Goal: Task Accomplishment & Management: Manage account settings

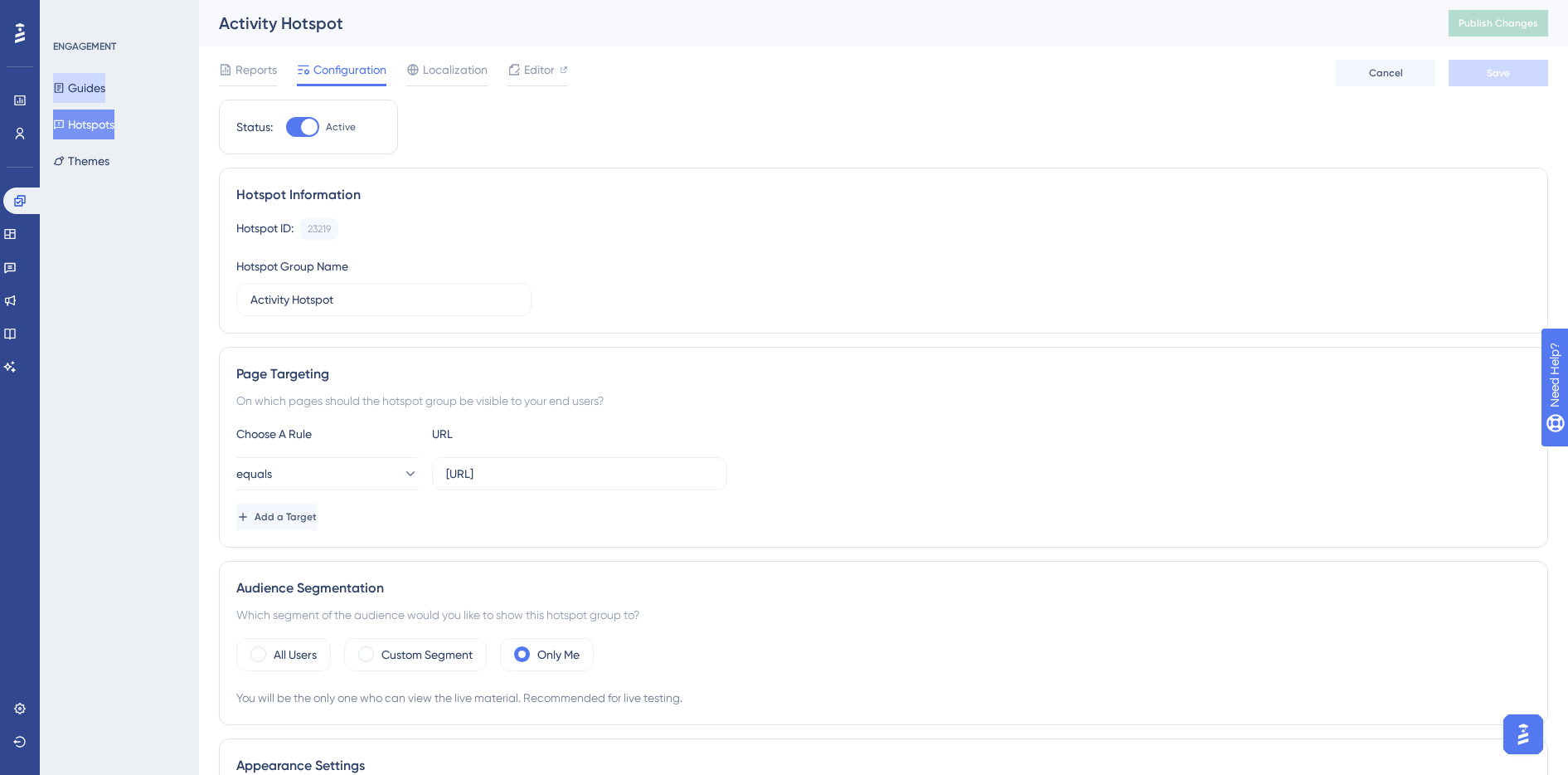
click at [78, 92] on button "Guides" at bounding box center [79, 87] width 52 height 30
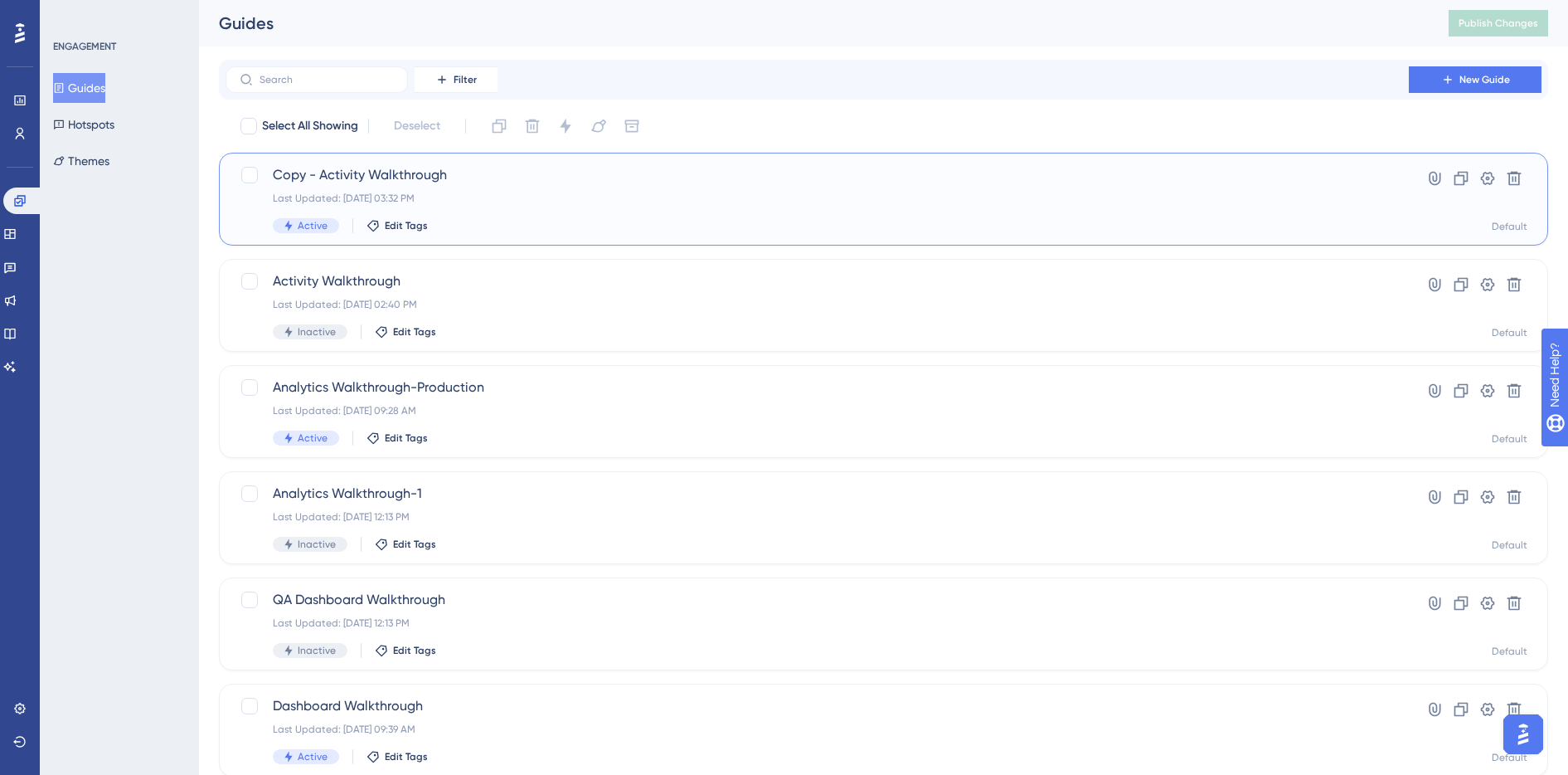
click at [539, 195] on div "Last Updated: [DATE] 03:32 PM" at bounding box center [817, 199] width 1089 height 13
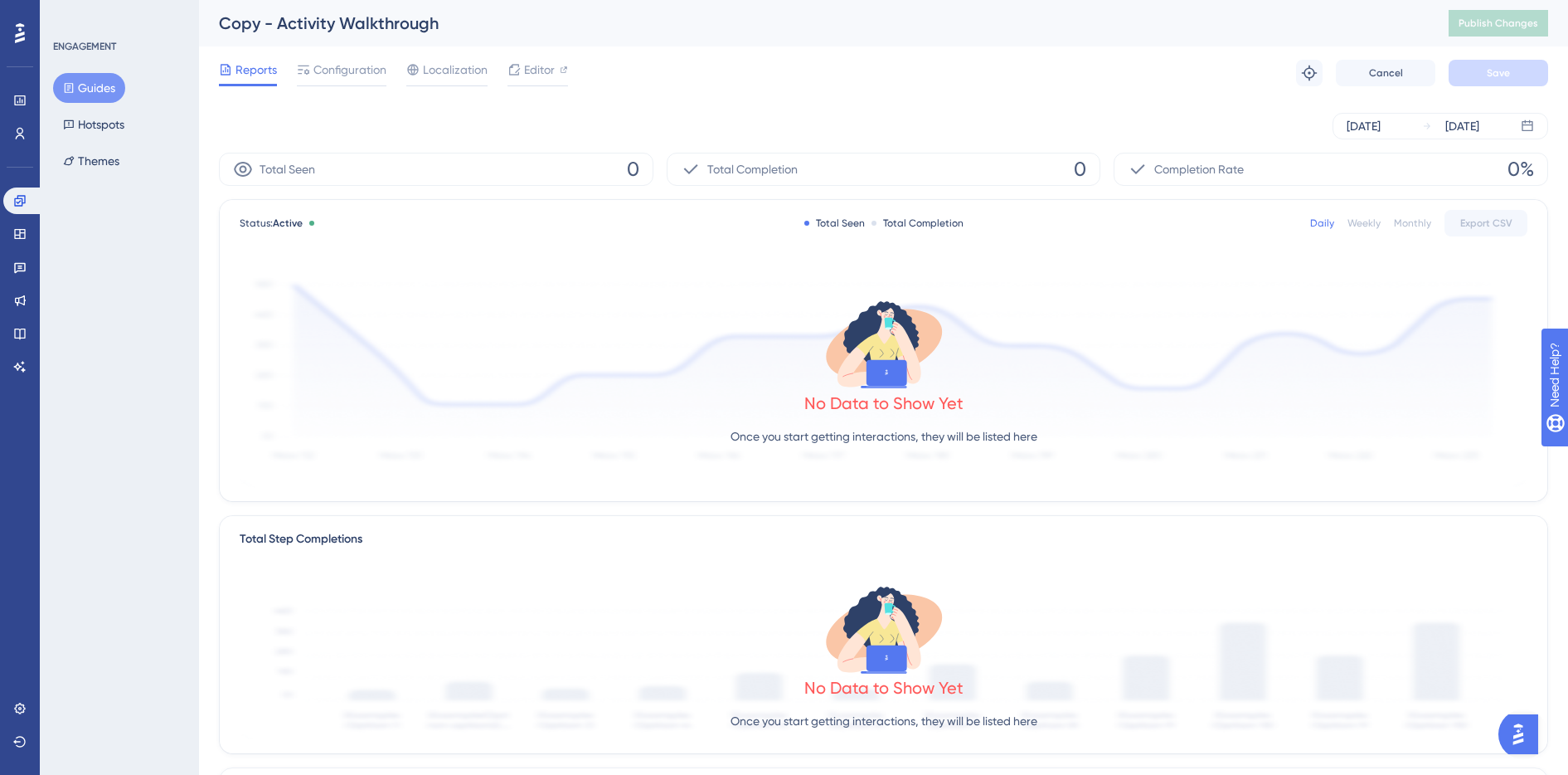
click at [80, 80] on button "Guides" at bounding box center [90, 87] width 73 height 30
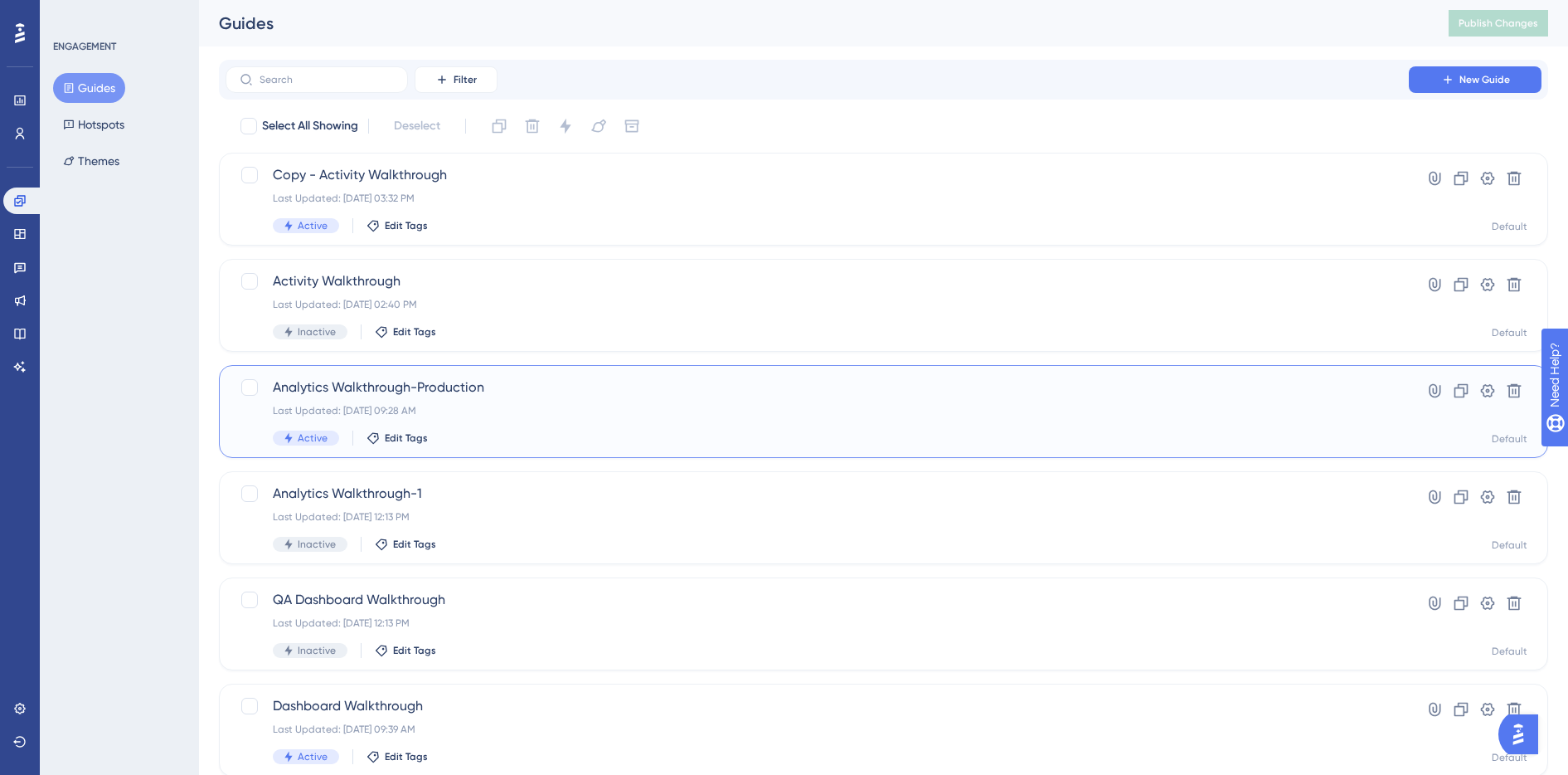
click at [605, 404] on div "Last Updated: [DATE] 09:28 AM" at bounding box center [817, 410] width 1089 height 13
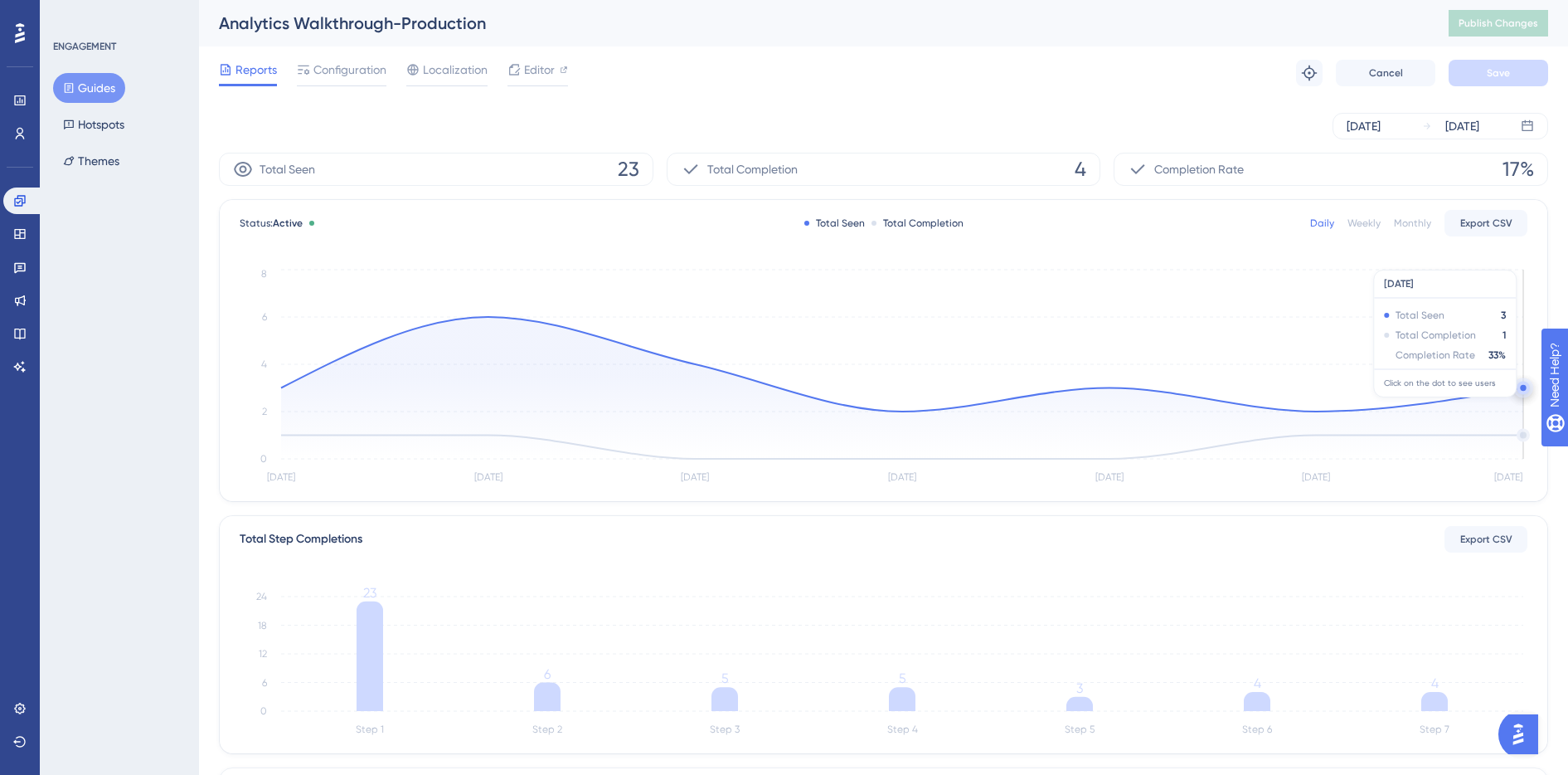
click at [1523, 388] on circle at bounding box center [1523, 388] width 6 height 6
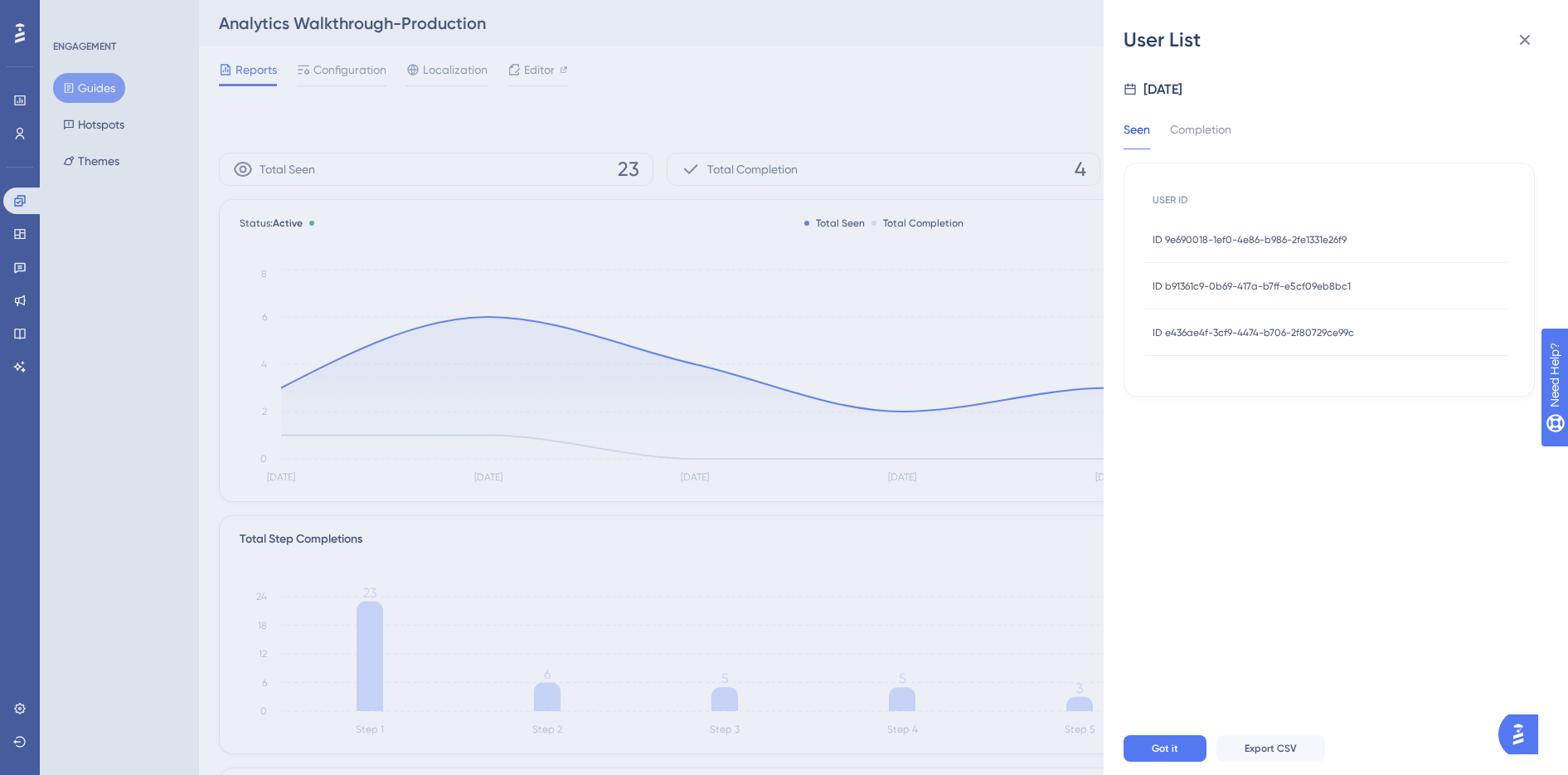
click at [1260, 237] on span "ID 9e690018-1ef0-4e86-b986-2fe1331e26f9" at bounding box center [1249, 240] width 194 height 13
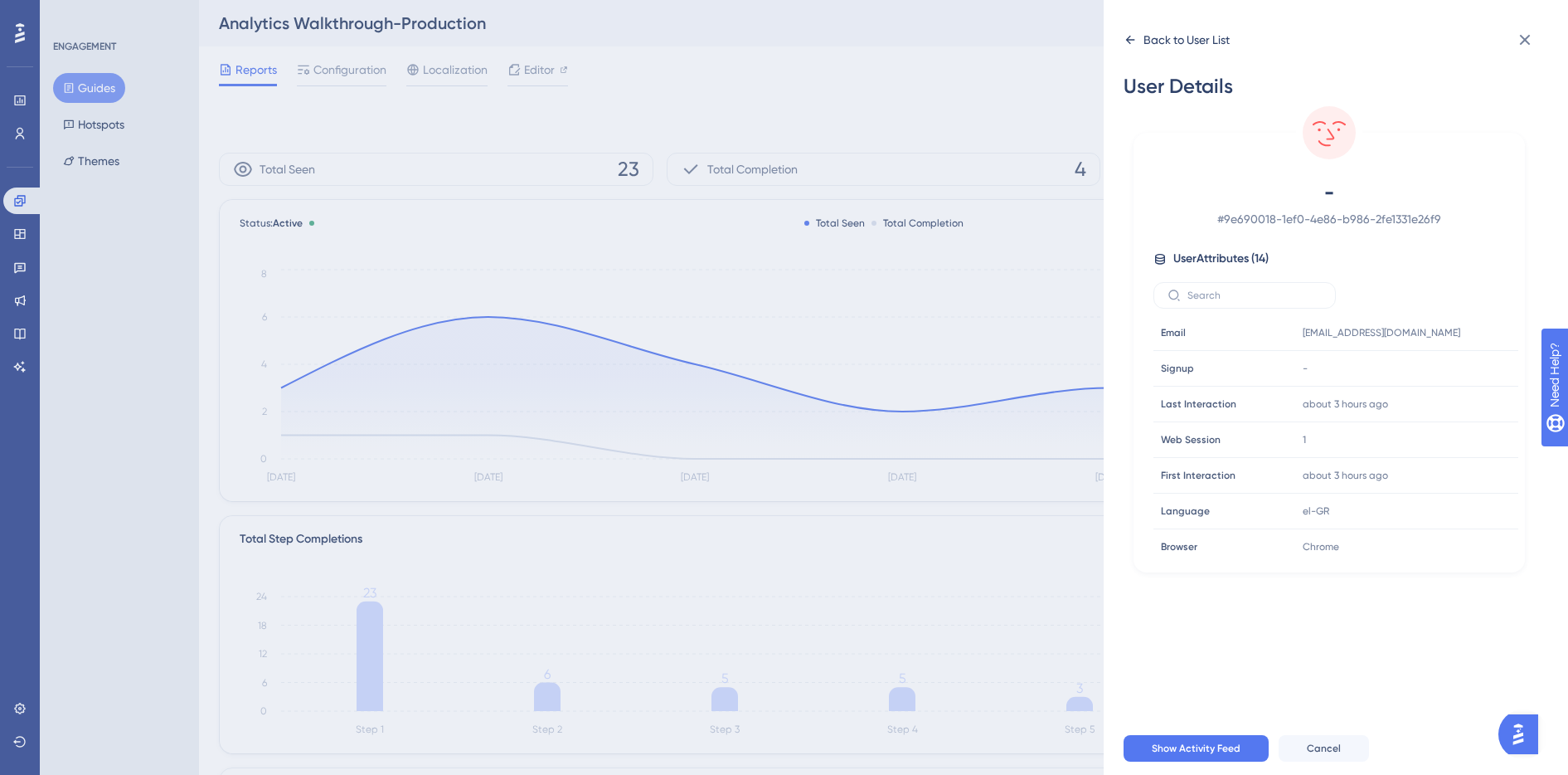
click at [1134, 41] on icon at bounding box center [1131, 40] width 13 height 13
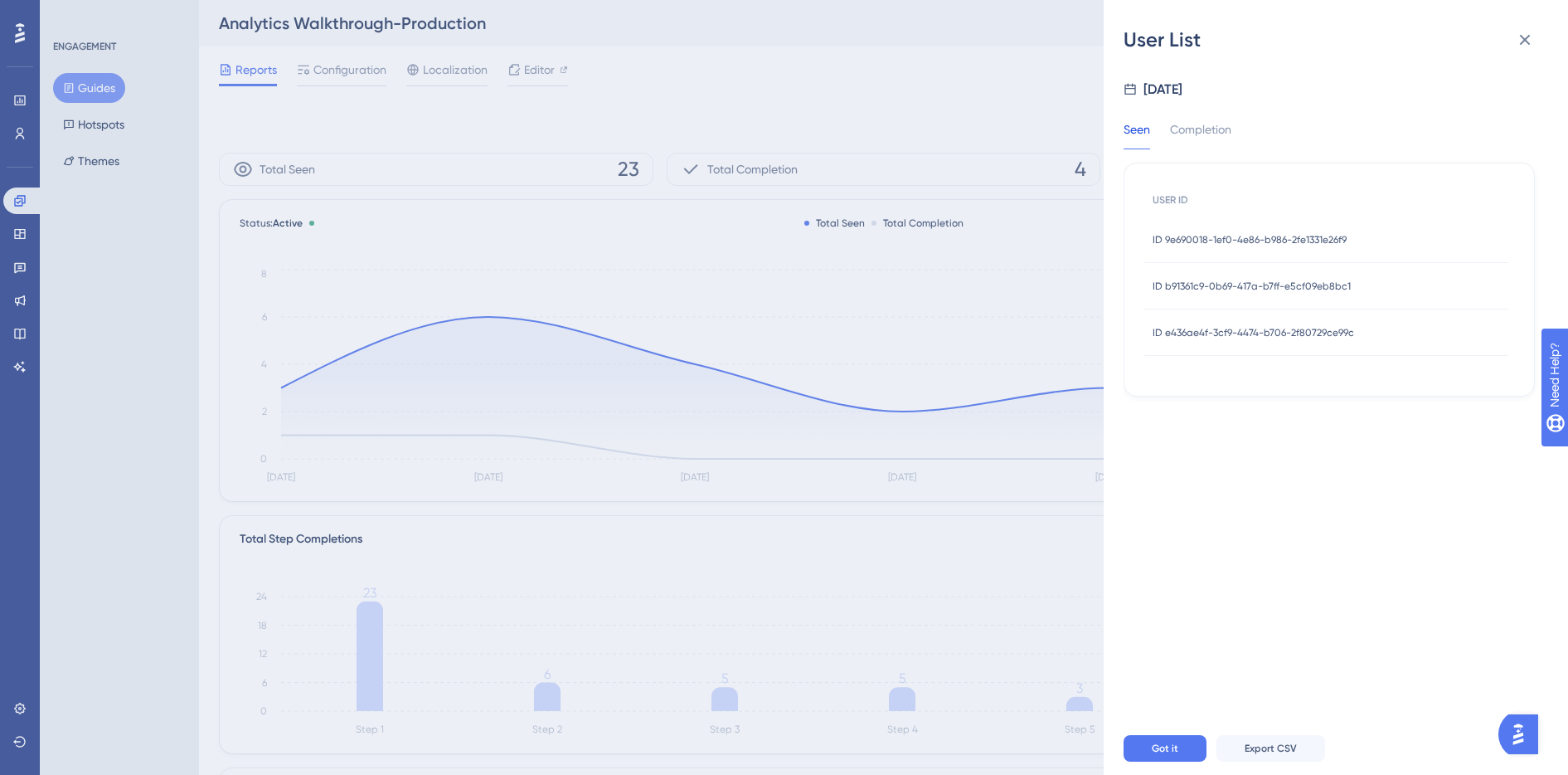
click at [1247, 283] on span "ID b91361c9-0b69-417a-b7ff-e5cf09eb8bc1" at bounding box center [1252, 286] width 199 height 13
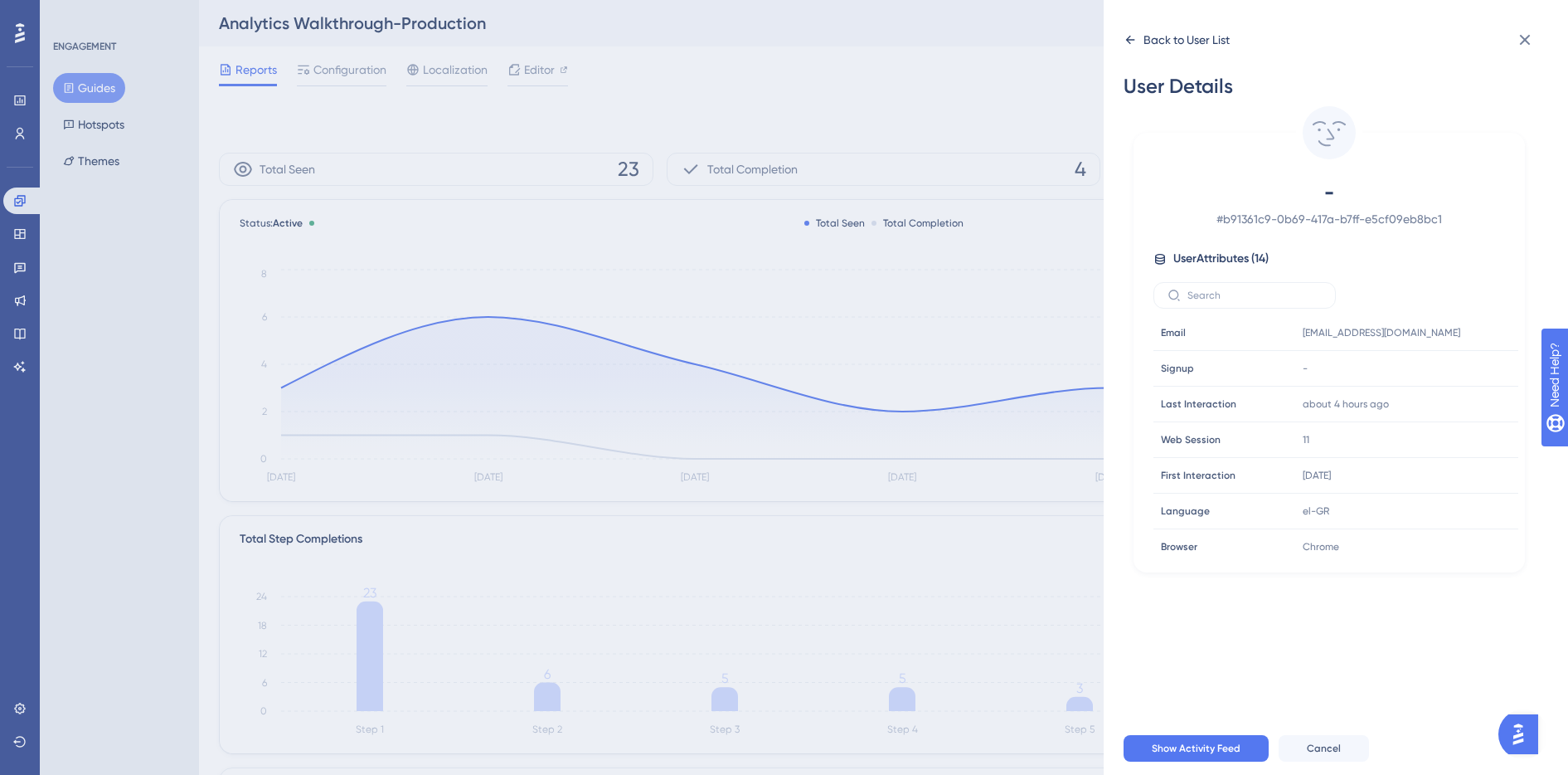
click at [1131, 43] on icon at bounding box center [1131, 40] width 13 height 13
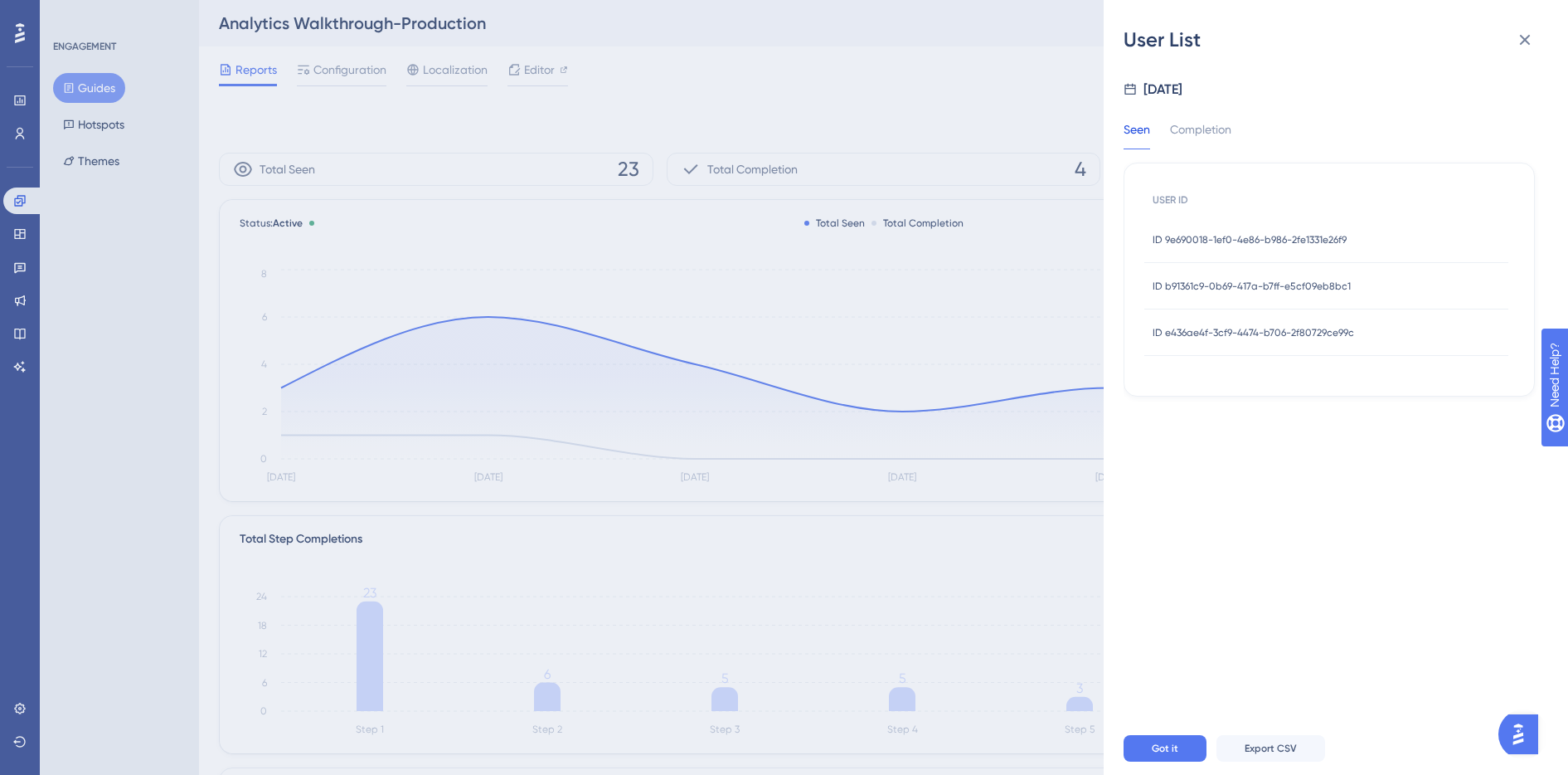
click at [1283, 331] on span "ID e436ae4f-3cf9-4474-b706-2f80729ce99c" at bounding box center [1253, 333] width 201 height 13
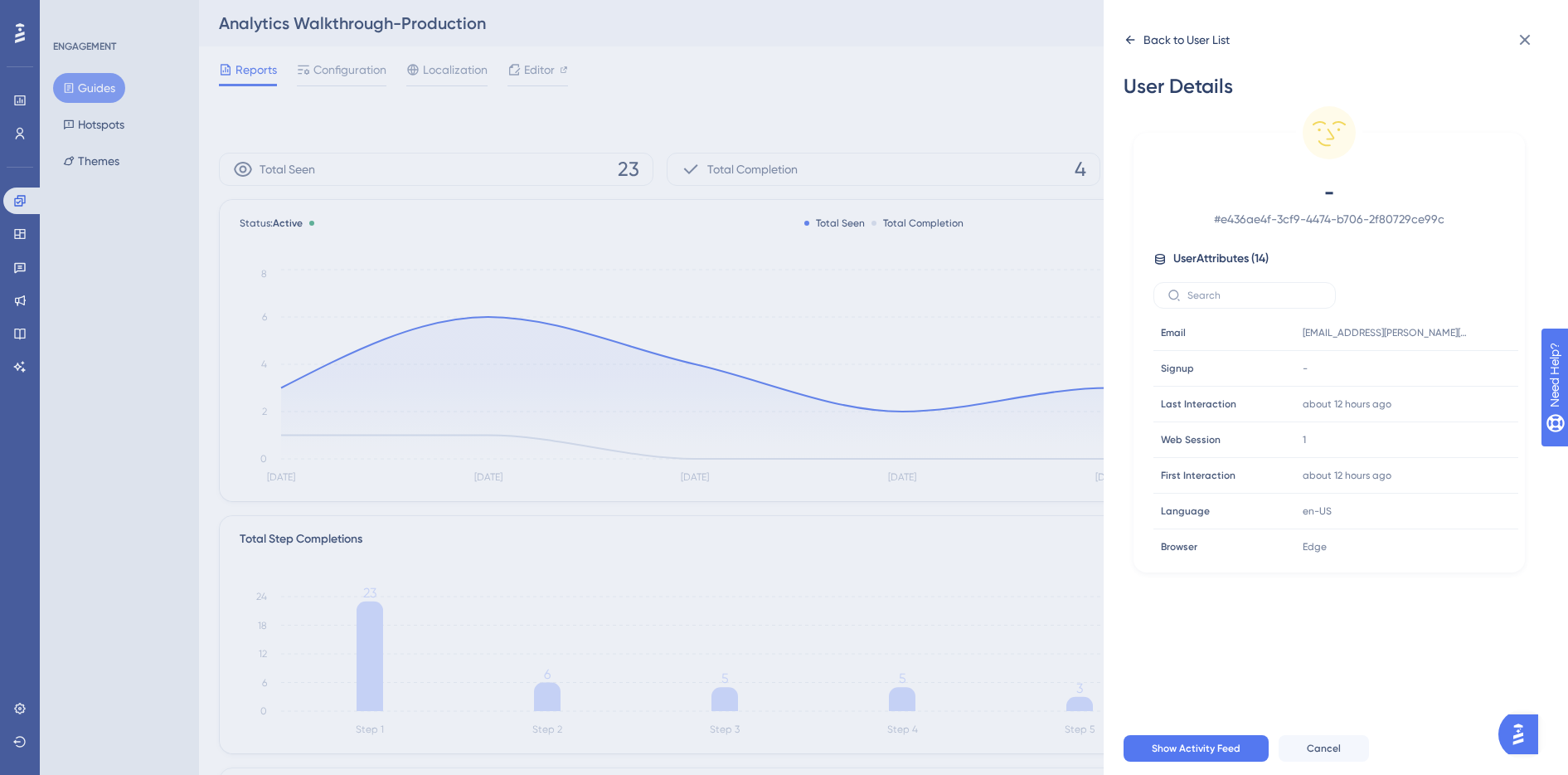
click at [1130, 36] on icon at bounding box center [1131, 39] width 10 height 9
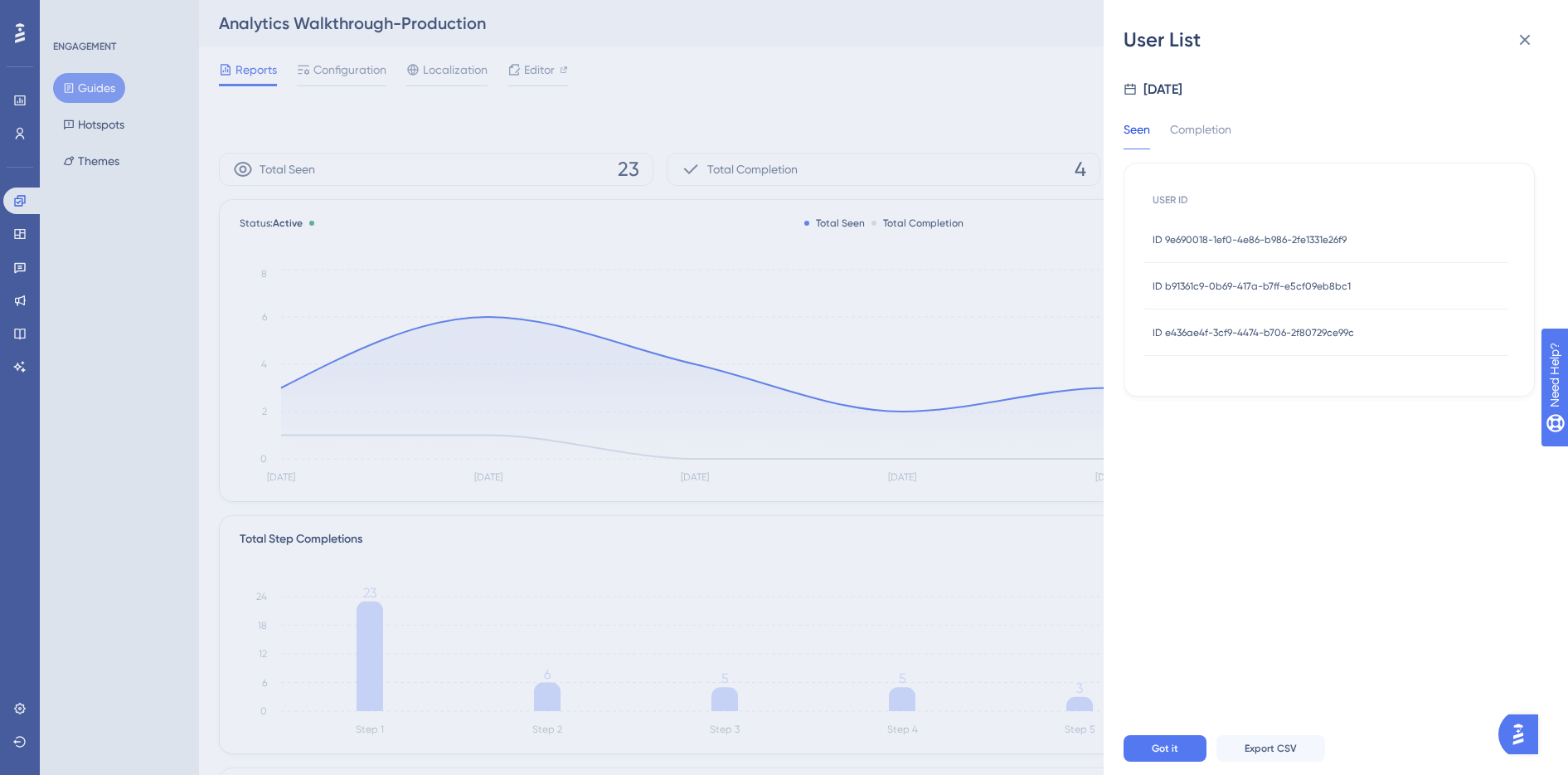
click at [1329, 237] on span "ID 9e690018-1ef0-4e86-b986-2fe1331e26f9" at bounding box center [1249, 240] width 194 height 13
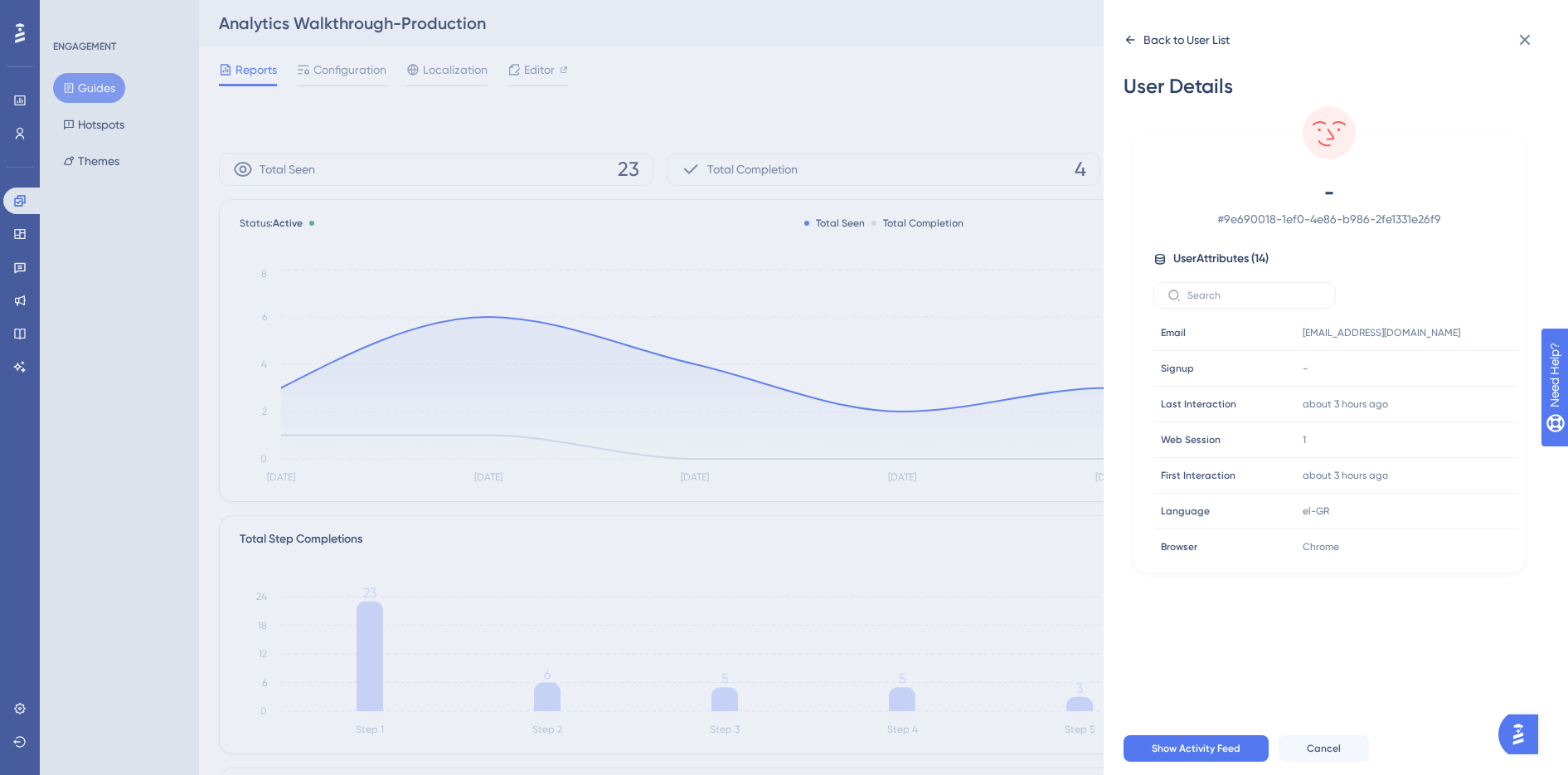
click at [1133, 38] on icon at bounding box center [1131, 40] width 13 height 13
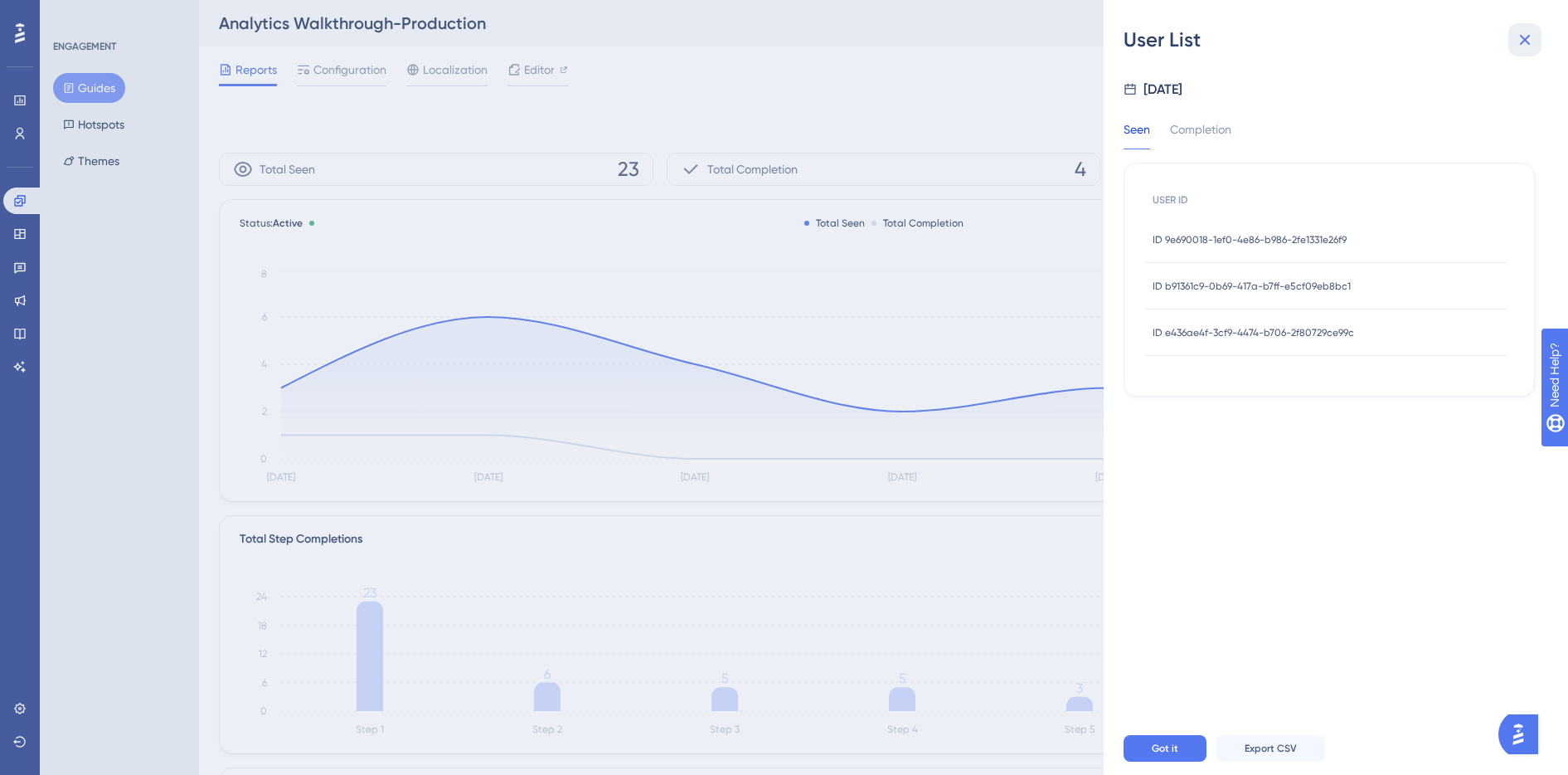
click at [1526, 37] on icon at bounding box center [1525, 40] width 10 height 10
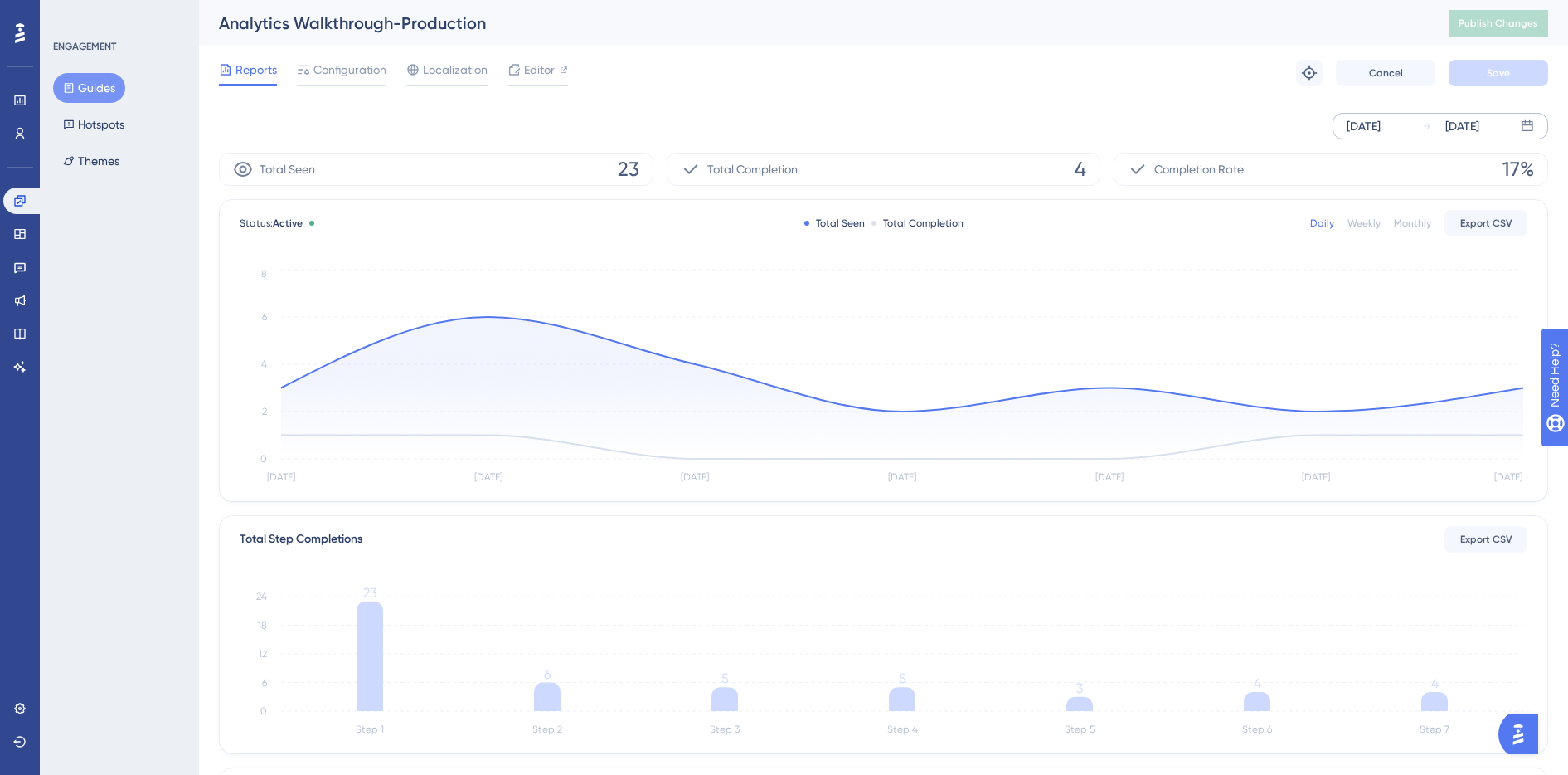
click at [1381, 124] on div "Sep 09 2025" at bounding box center [1364, 126] width 34 height 20
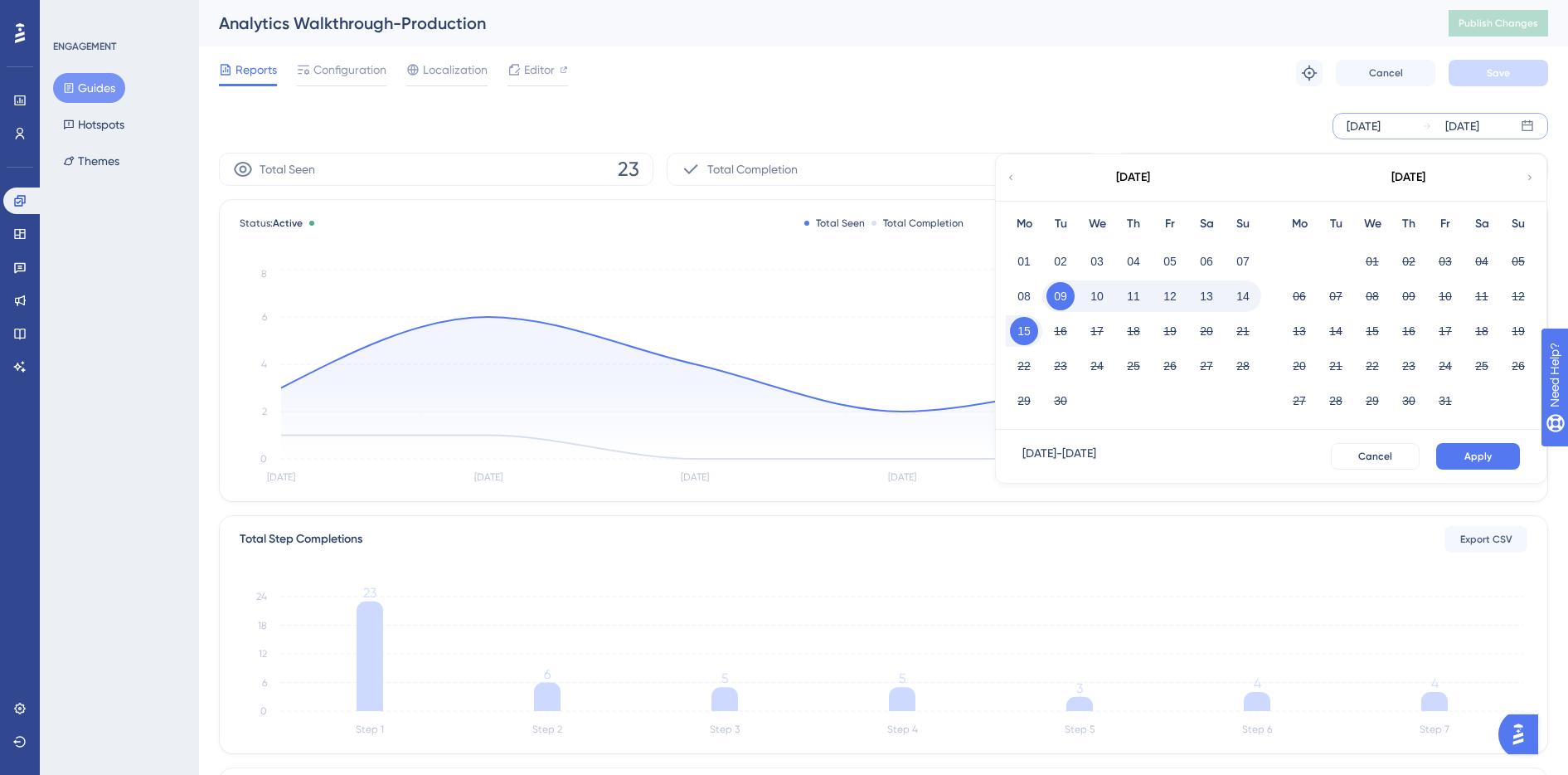
click at [1012, 179] on icon at bounding box center [1011, 178] width 10 height 15
click at [1067, 262] on button "01" at bounding box center [1061, 262] width 29 height 29
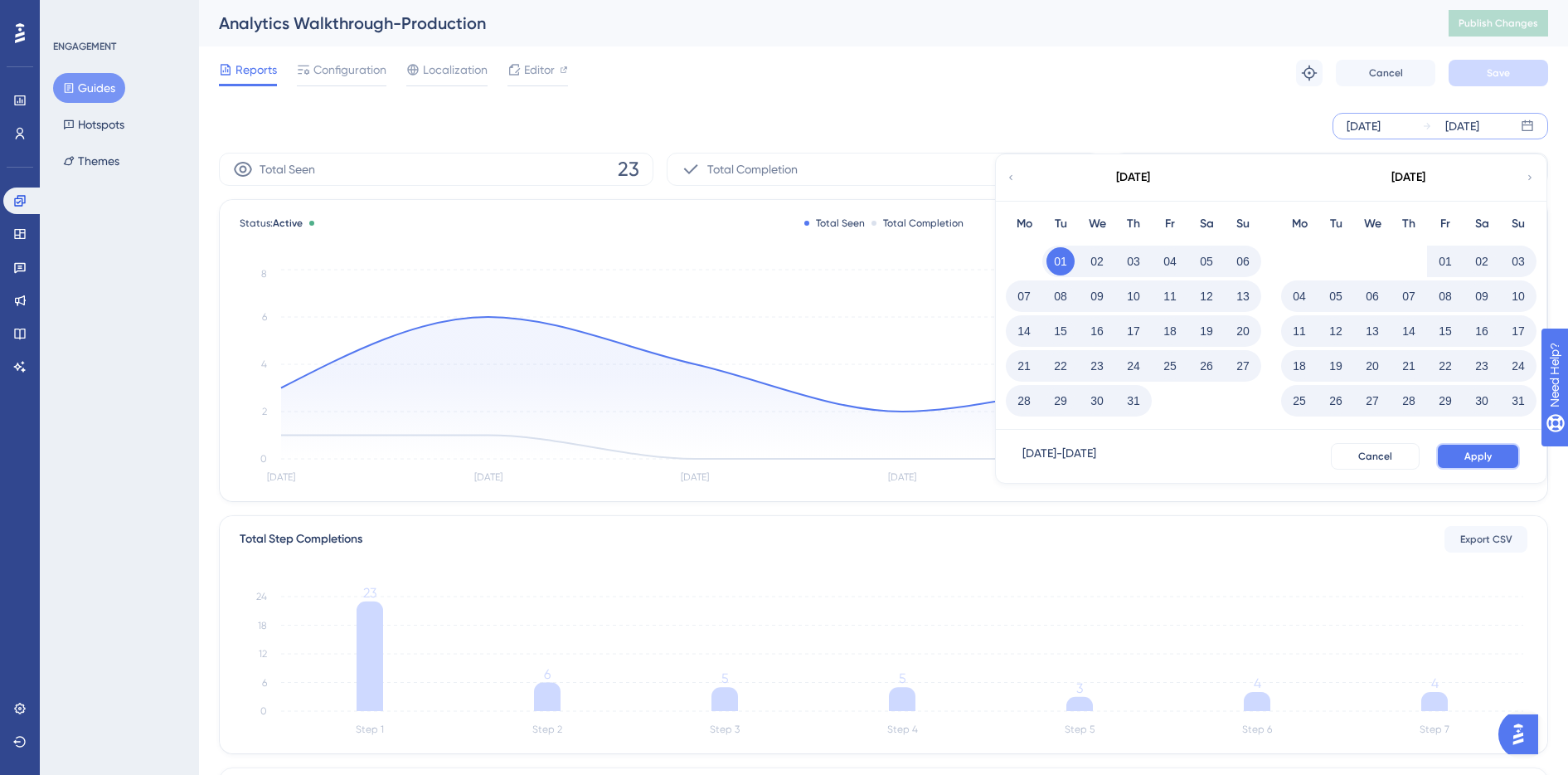
click at [1480, 455] on span "Apply" at bounding box center [1478, 456] width 28 height 13
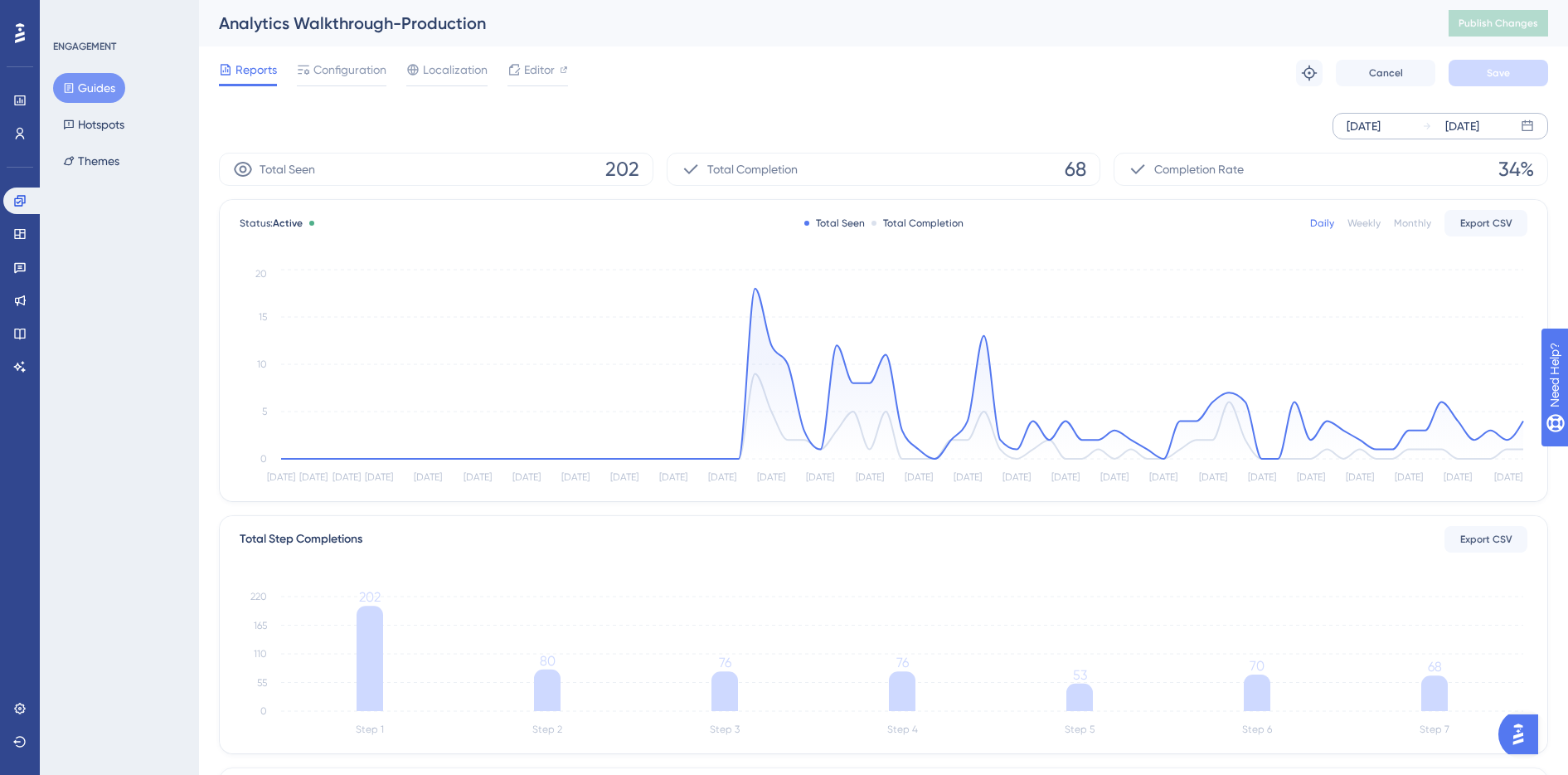
click at [1381, 130] on div "Jul 01 2025" at bounding box center [1364, 126] width 34 height 20
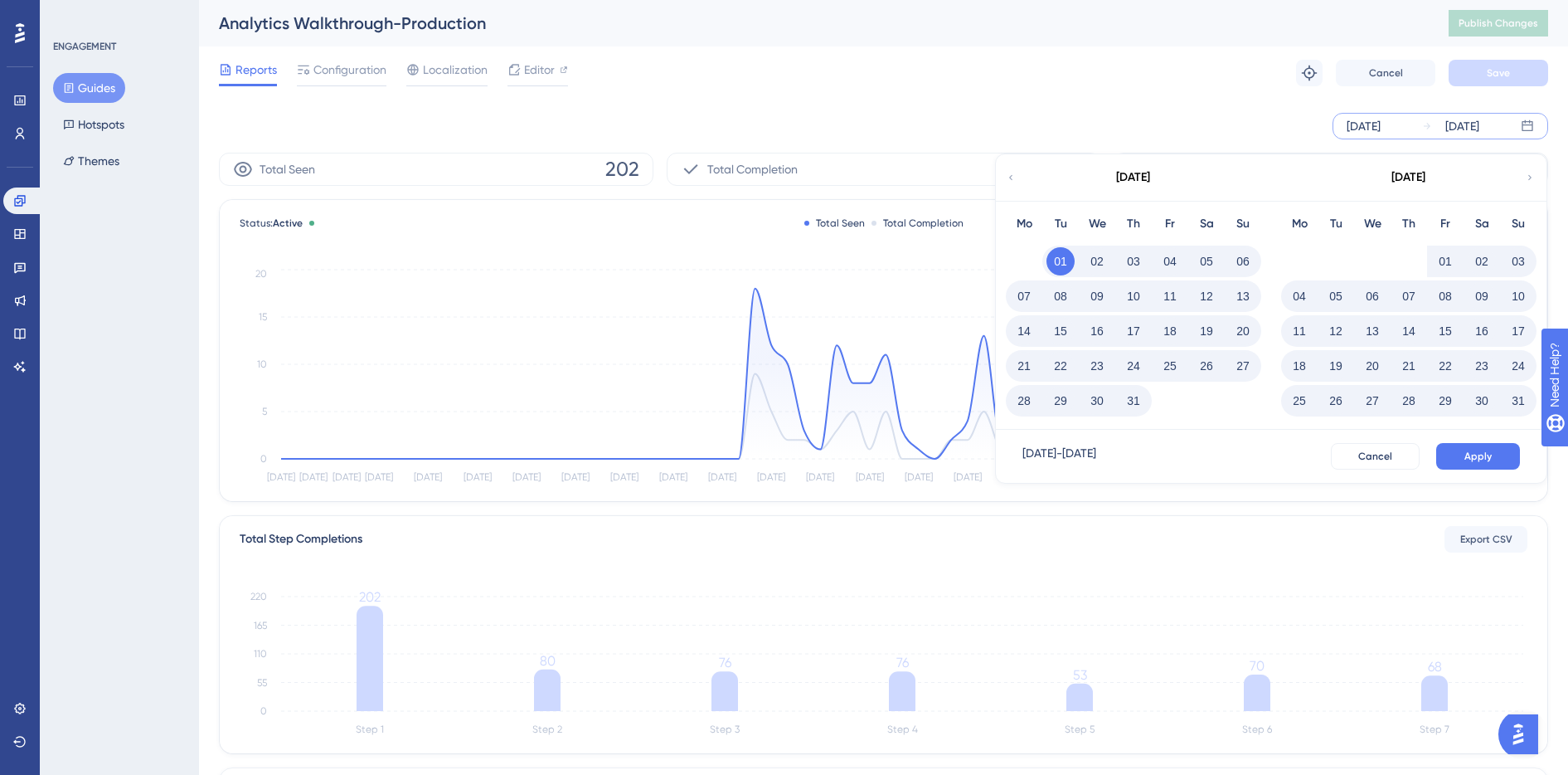
click at [1440, 256] on button "01" at bounding box center [1446, 262] width 29 height 29
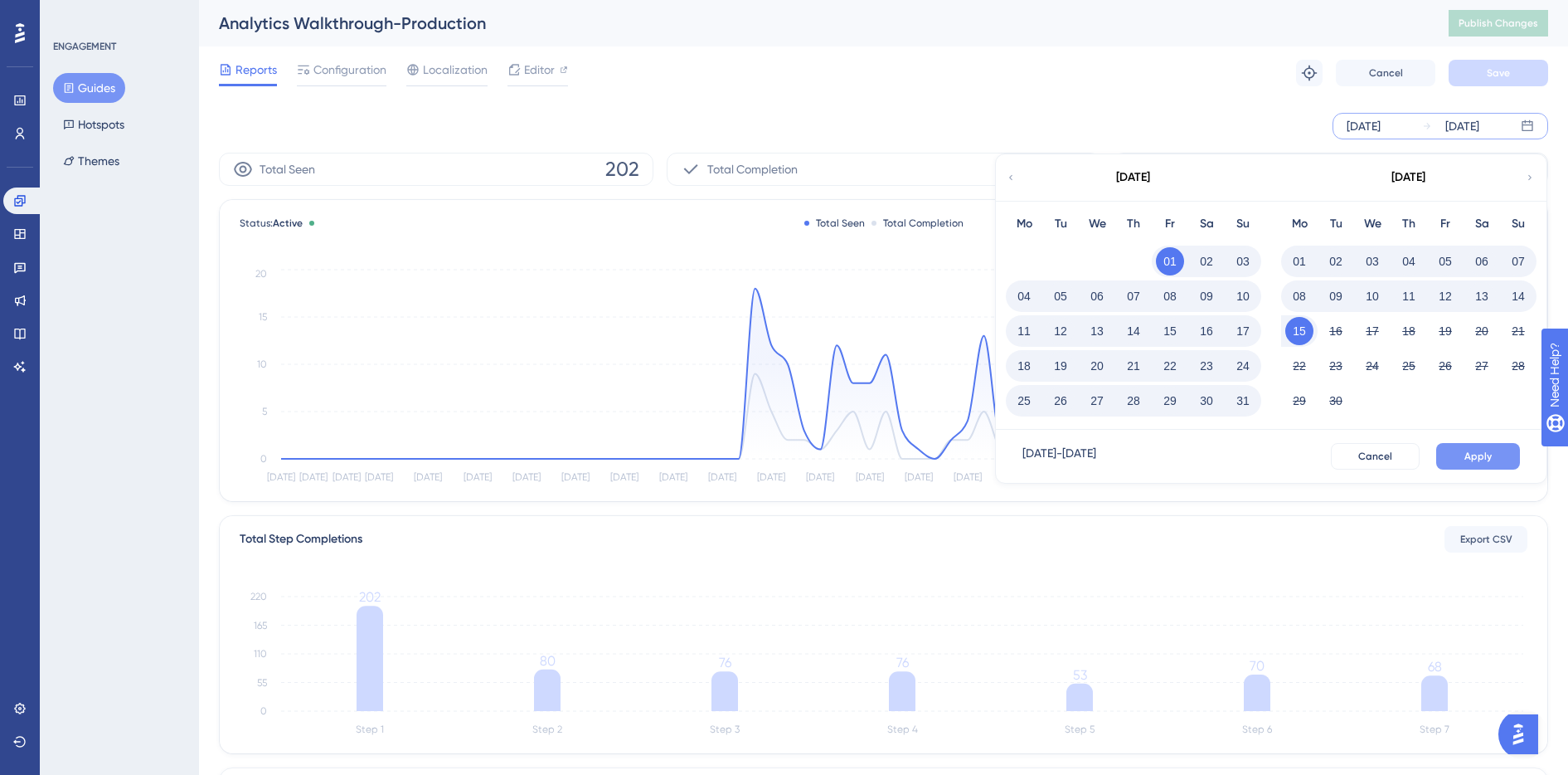
click at [1472, 453] on span "Apply" at bounding box center [1478, 456] width 28 height 13
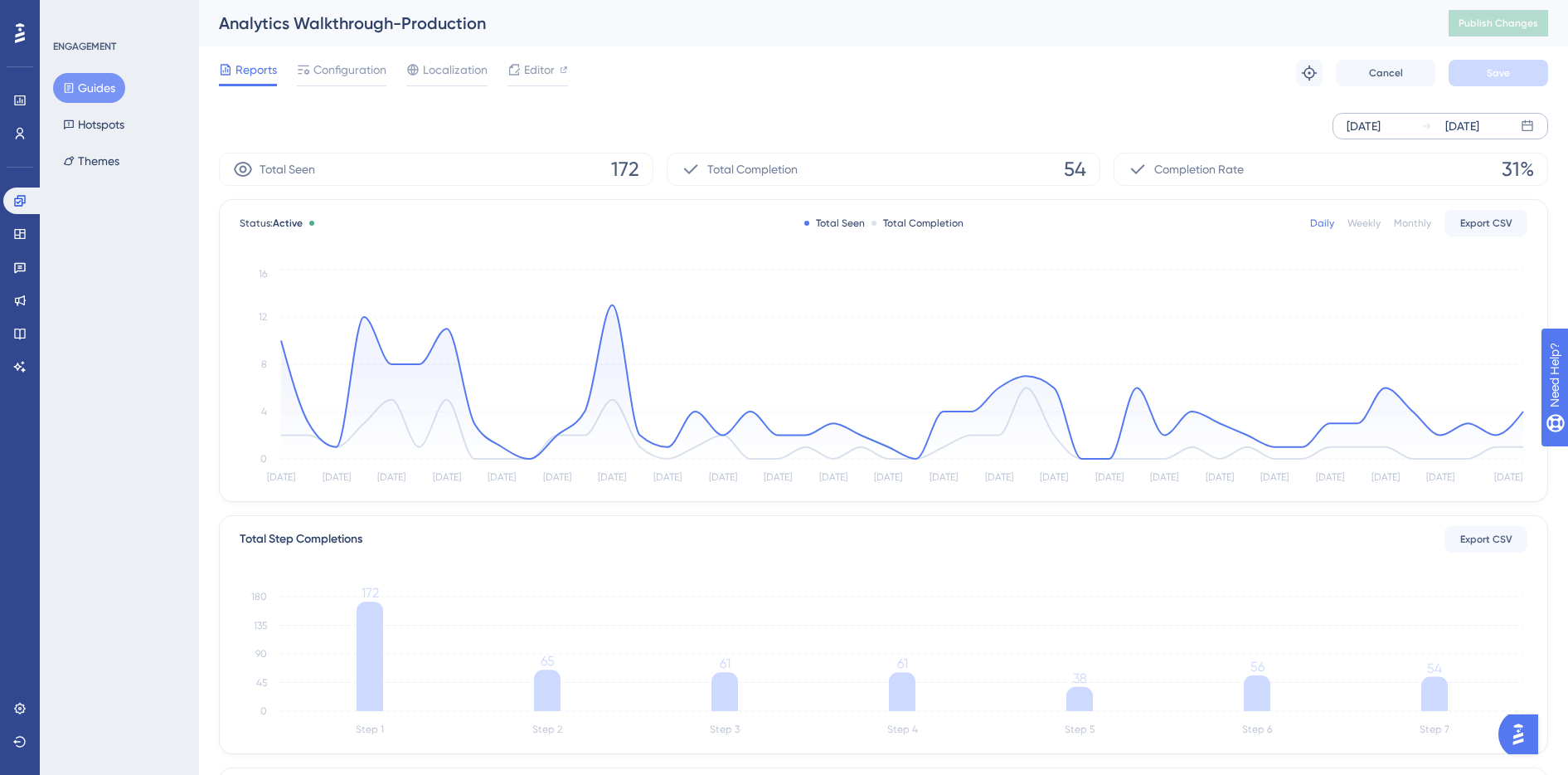
click at [1370, 128] on div "Aug 01 2025" at bounding box center [1364, 126] width 34 height 20
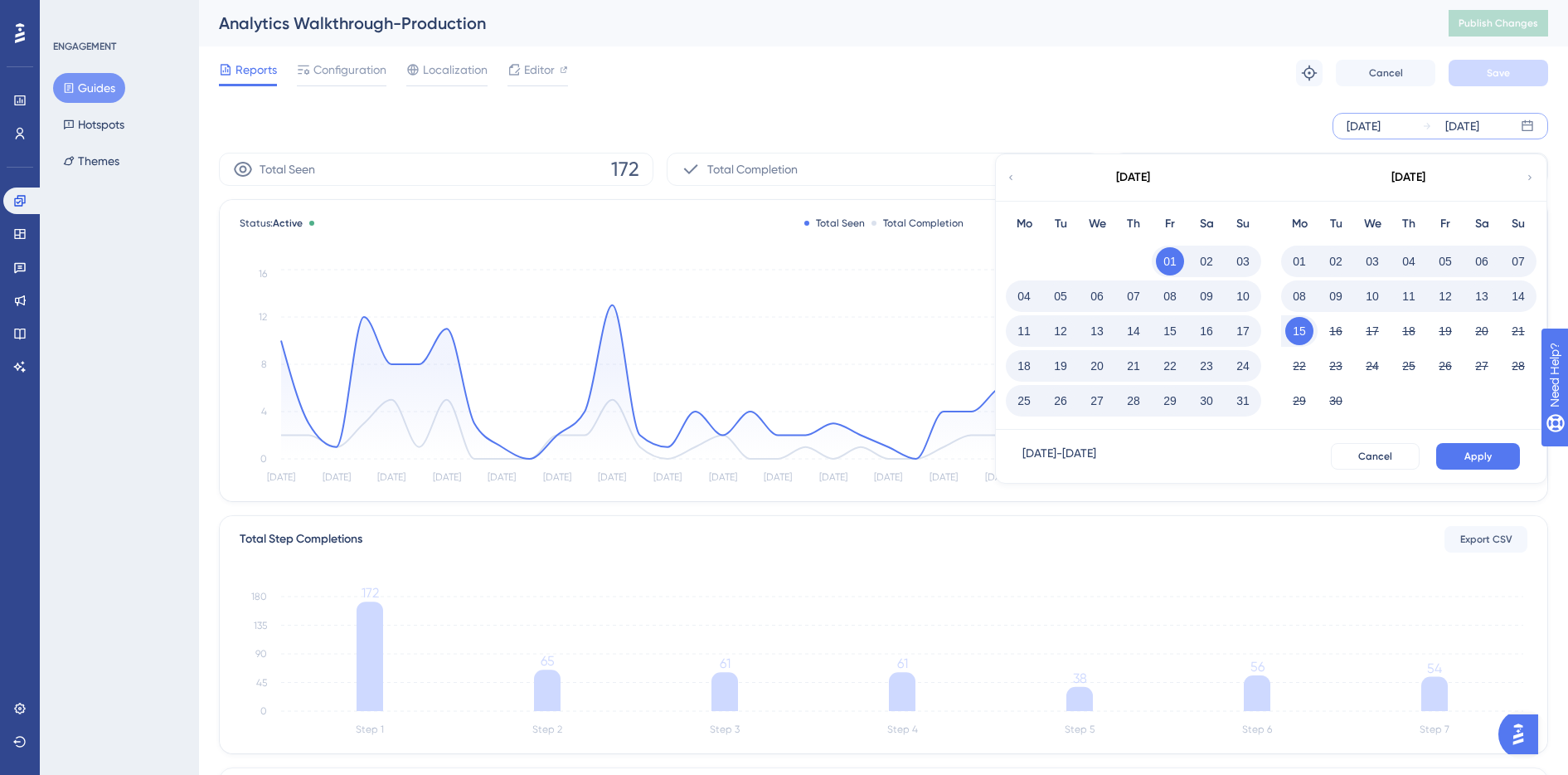
click at [1301, 260] on button "01" at bounding box center [1300, 262] width 29 height 29
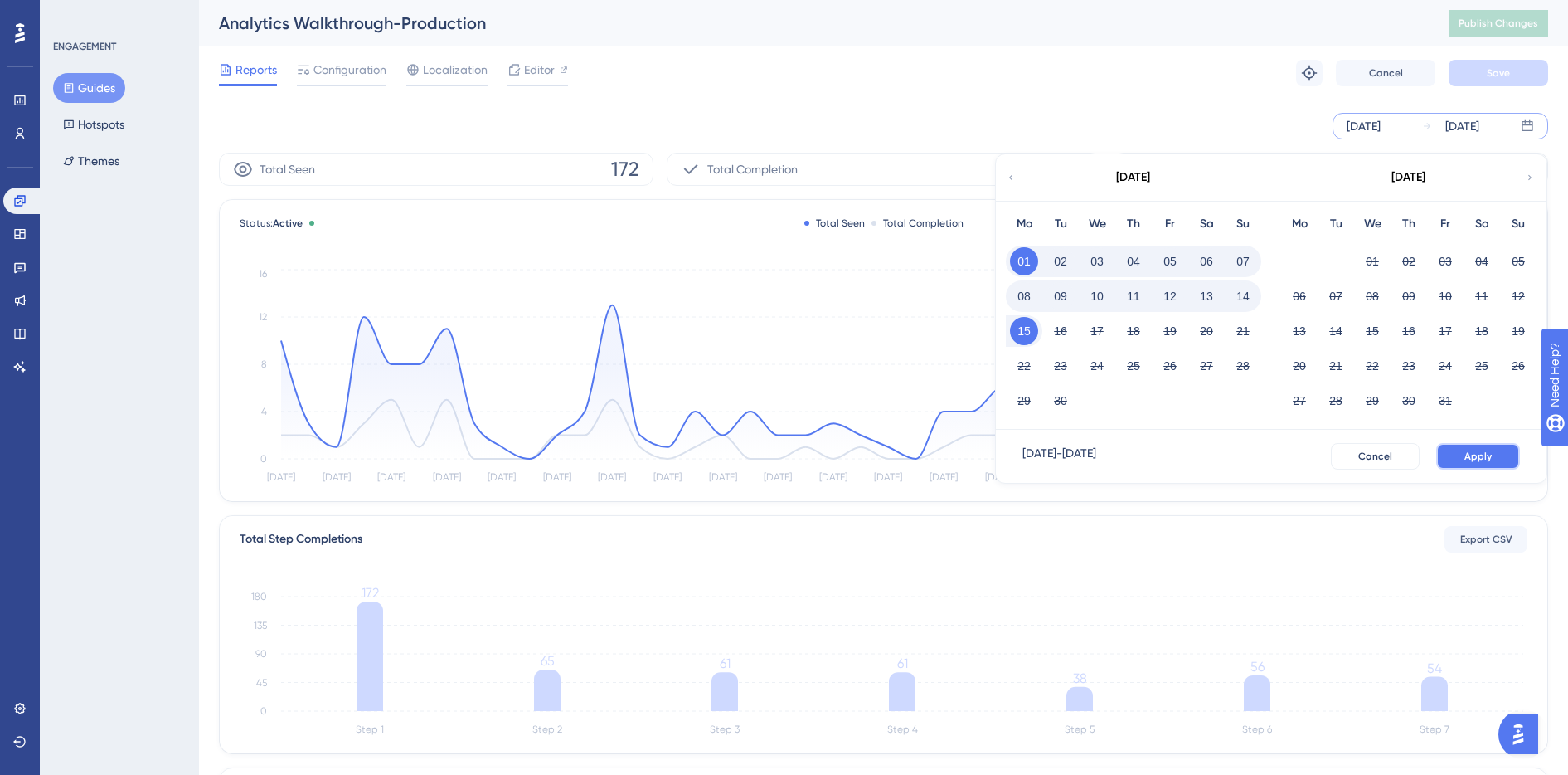
click at [1485, 459] on span "Apply" at bounding box center [1478, 456] width 28 height 13
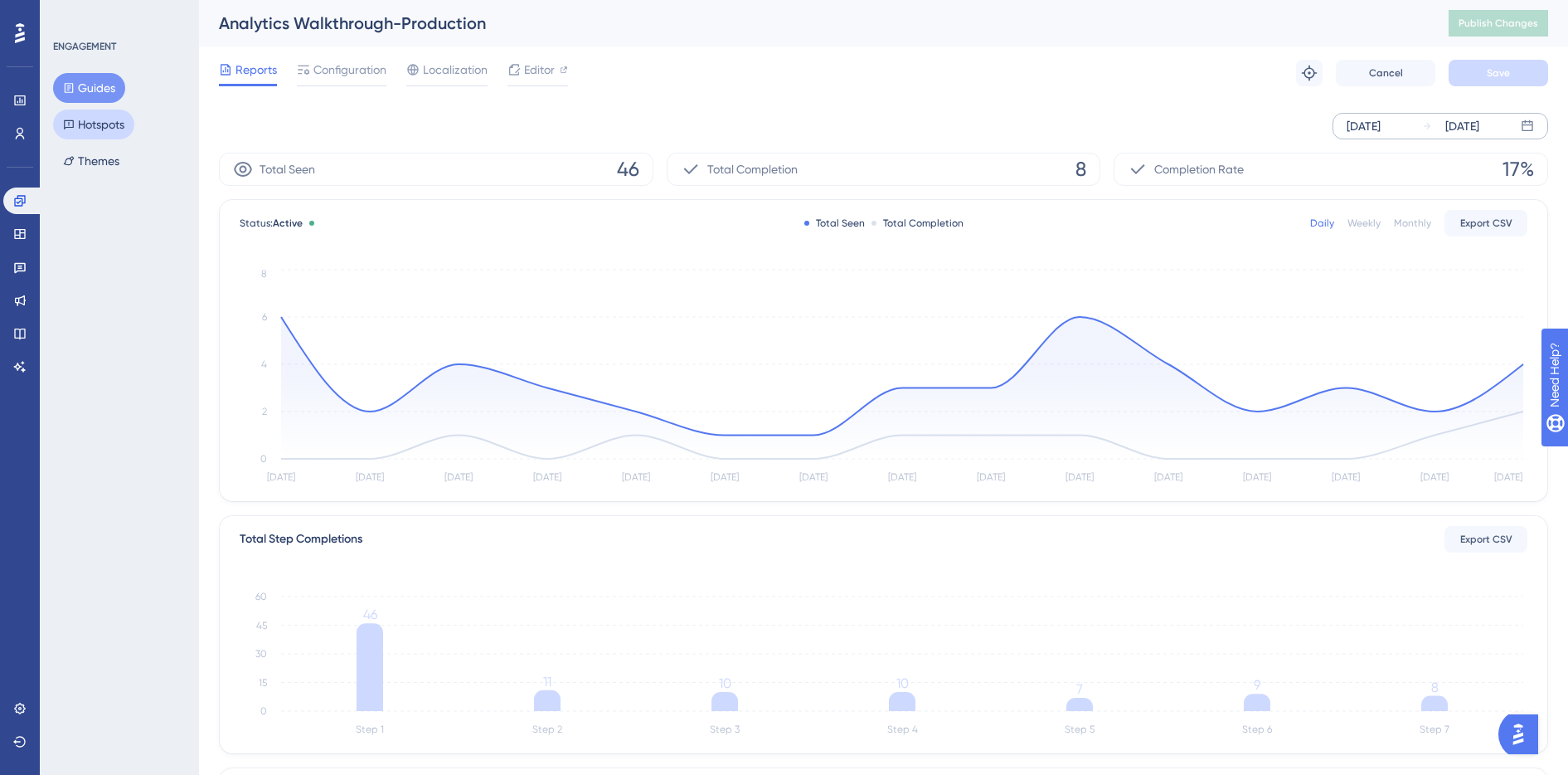
click at [120, 126] on button "Hotspots" at bounding box center [94, 124] width 81 height 30
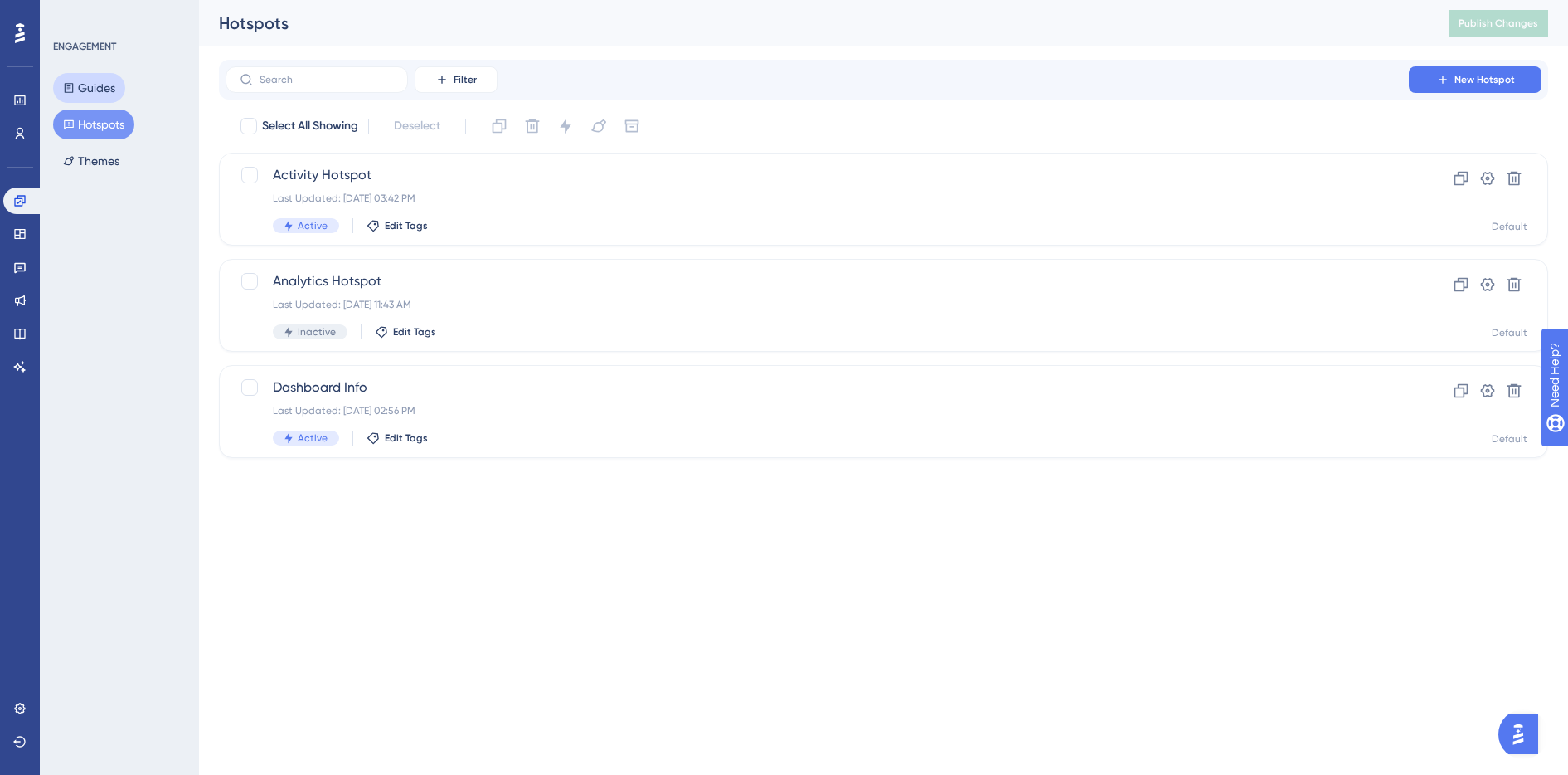
click at [98, 87] on button "Guides" at bounding box center [90, 87] width 73 height 30
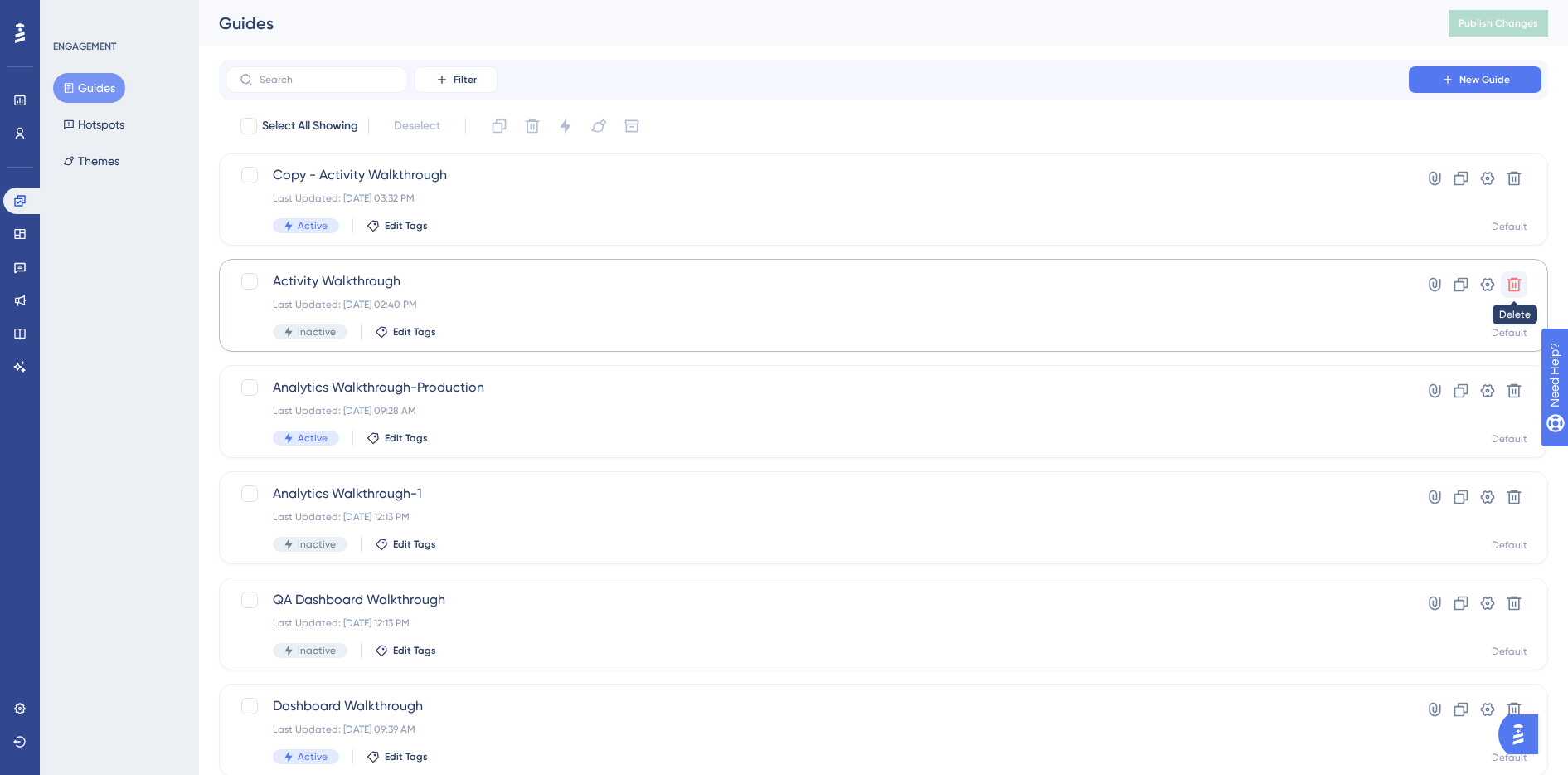
click at [1514, 287] on icon at bounding box center [1514, 283] width 16 height 16
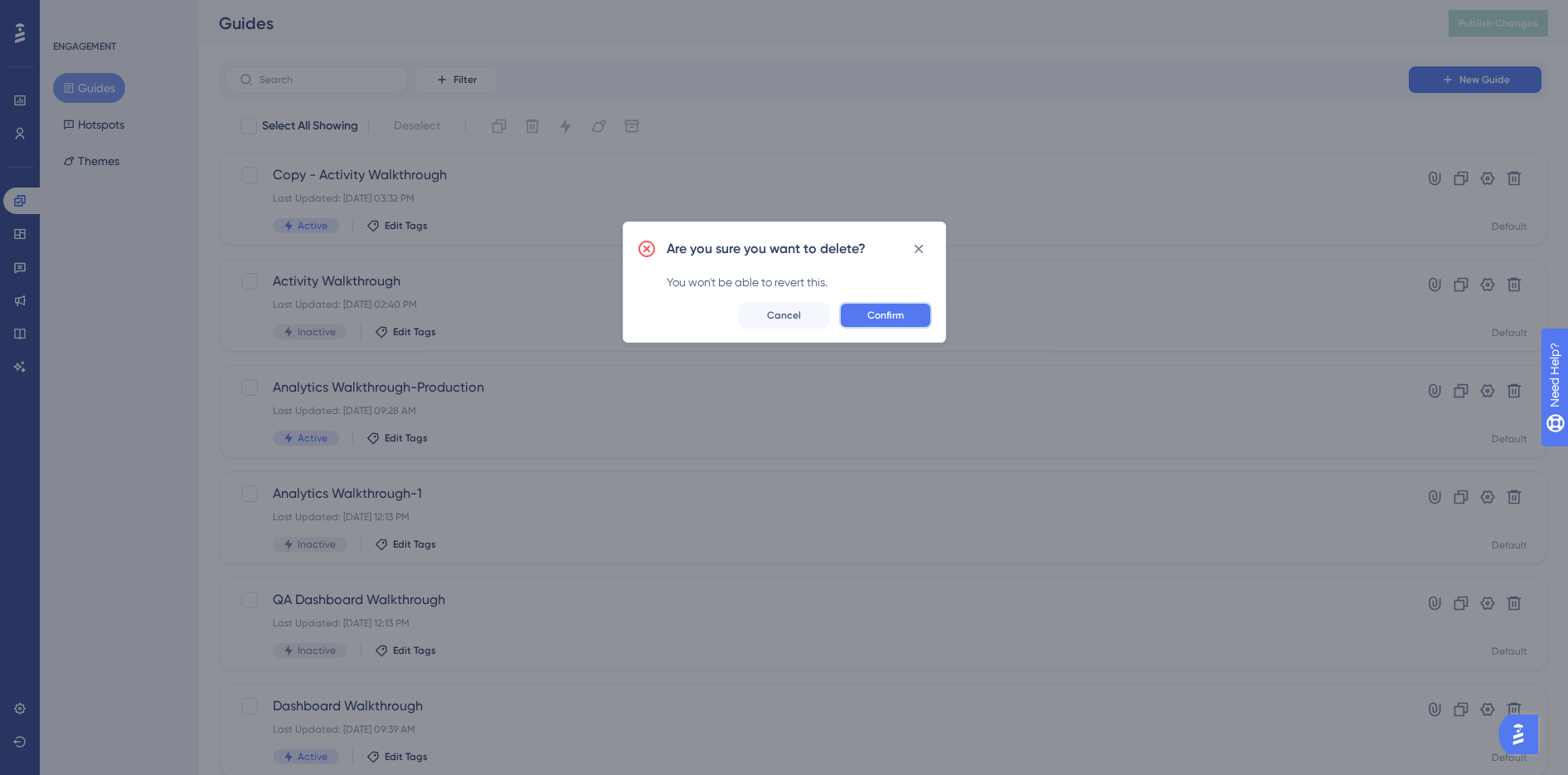
click at [906, 316] on button "Confirm" at bounding box center [885, 315] width 93 height 27
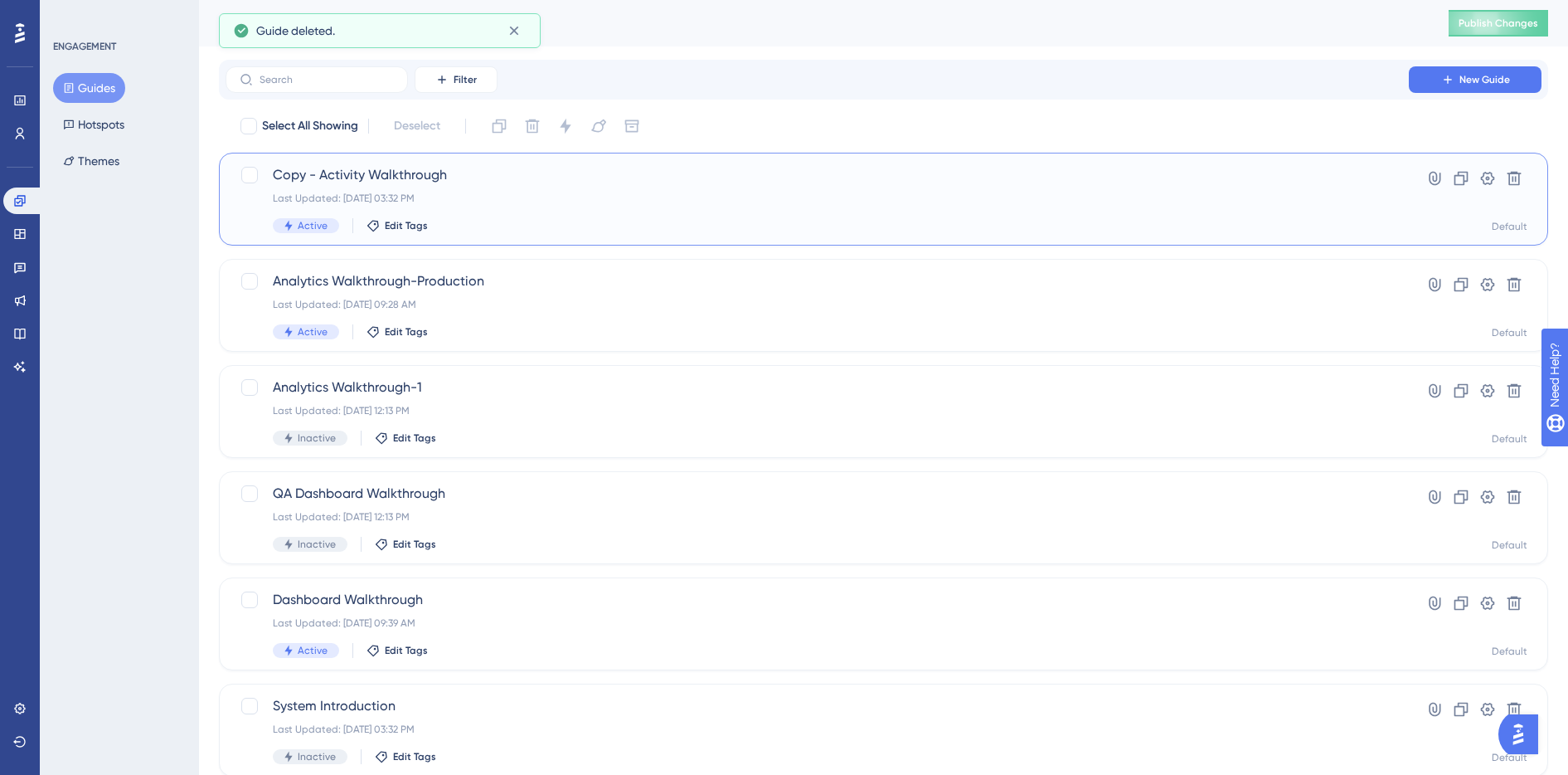
click at [585, 184] on span "Copy - Activity Walkthrough" at bounding box center [817, 175] width 1089 height 20
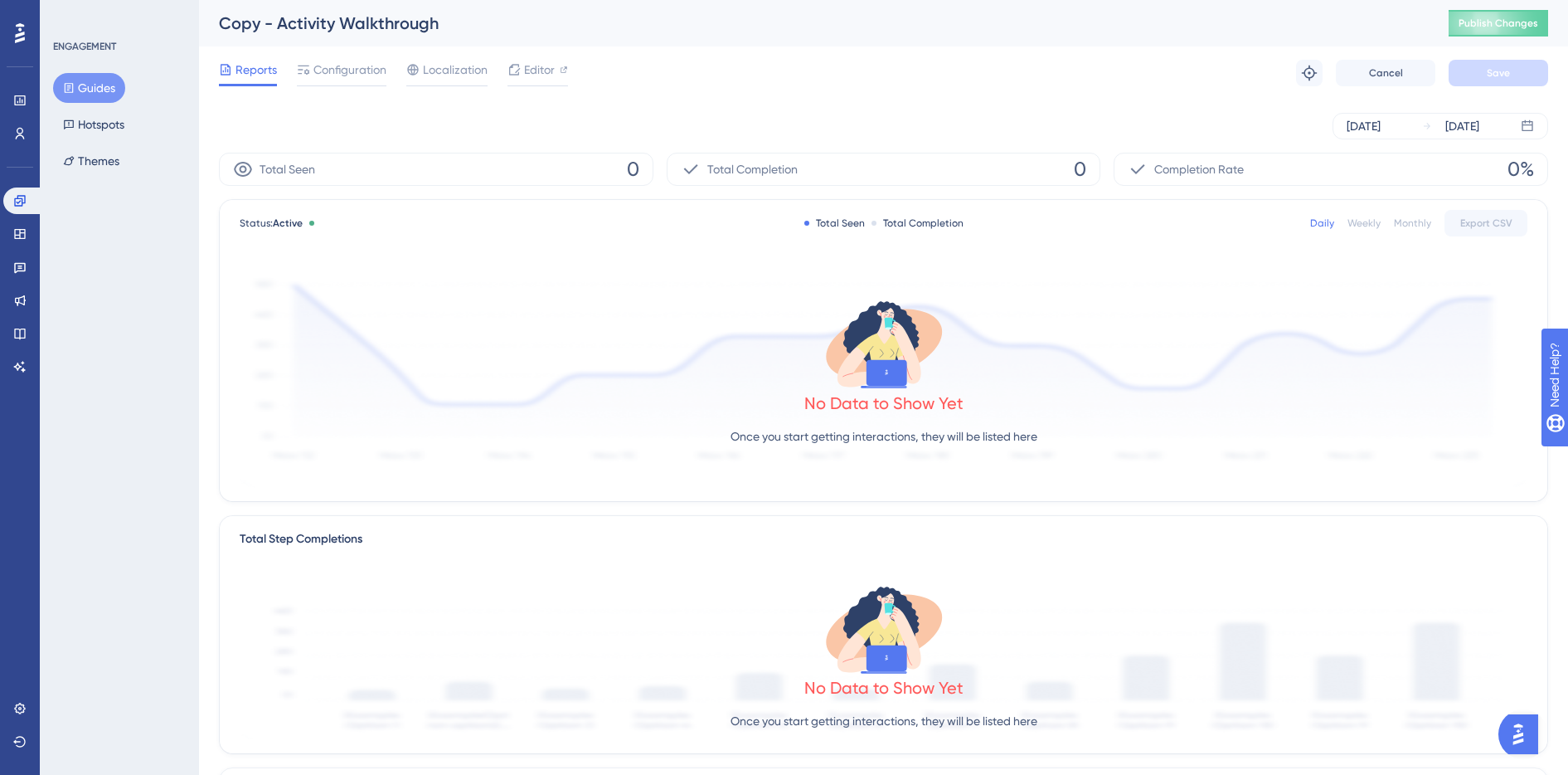
click at [93, 85] on button "Guides" at bounding box center [90, 87] width 73 height 30
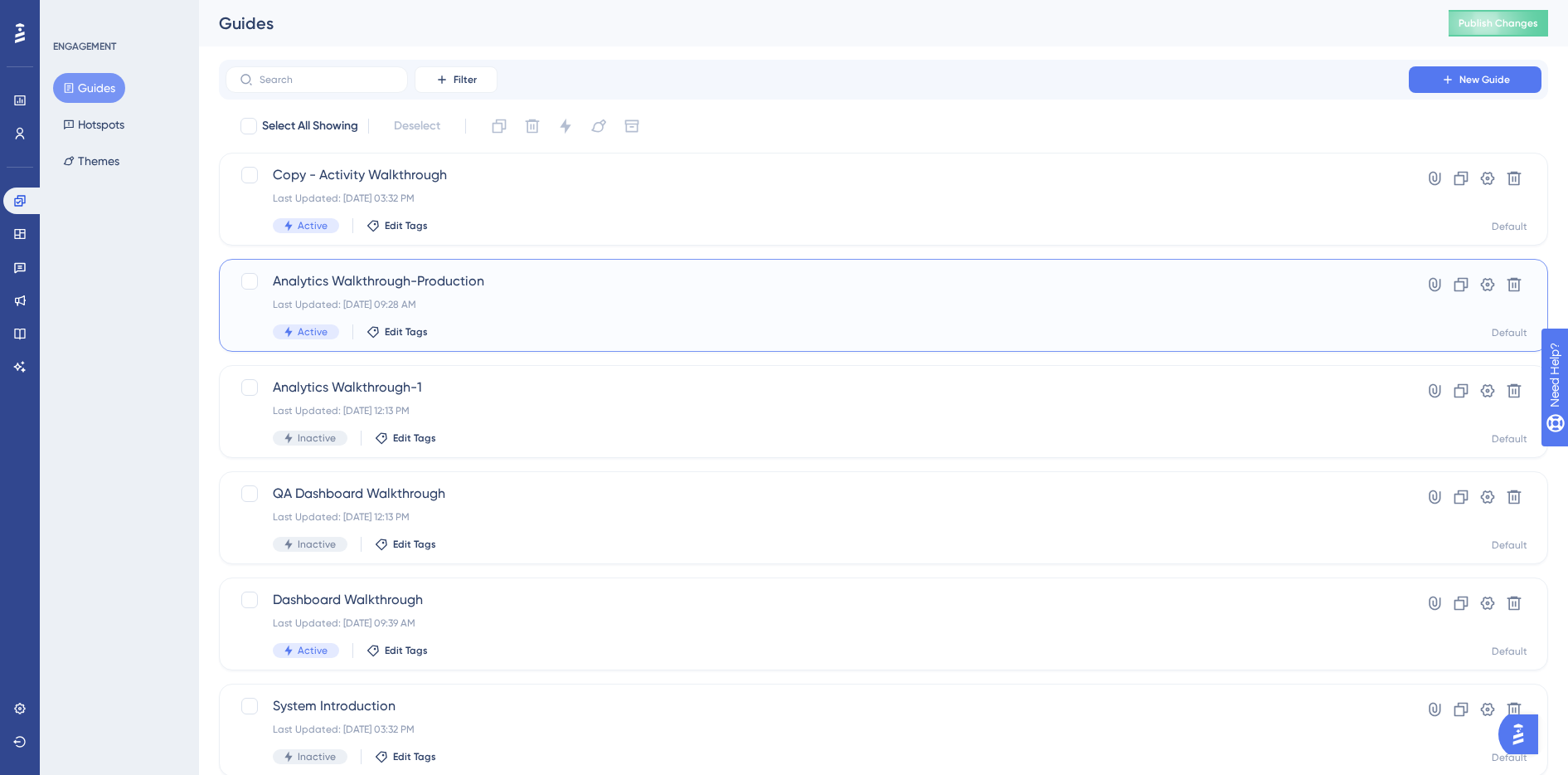
click at [657, 284] on span "Analytics Walkthrough-Production" at bounding box center [817, 281] width 1089 height 20
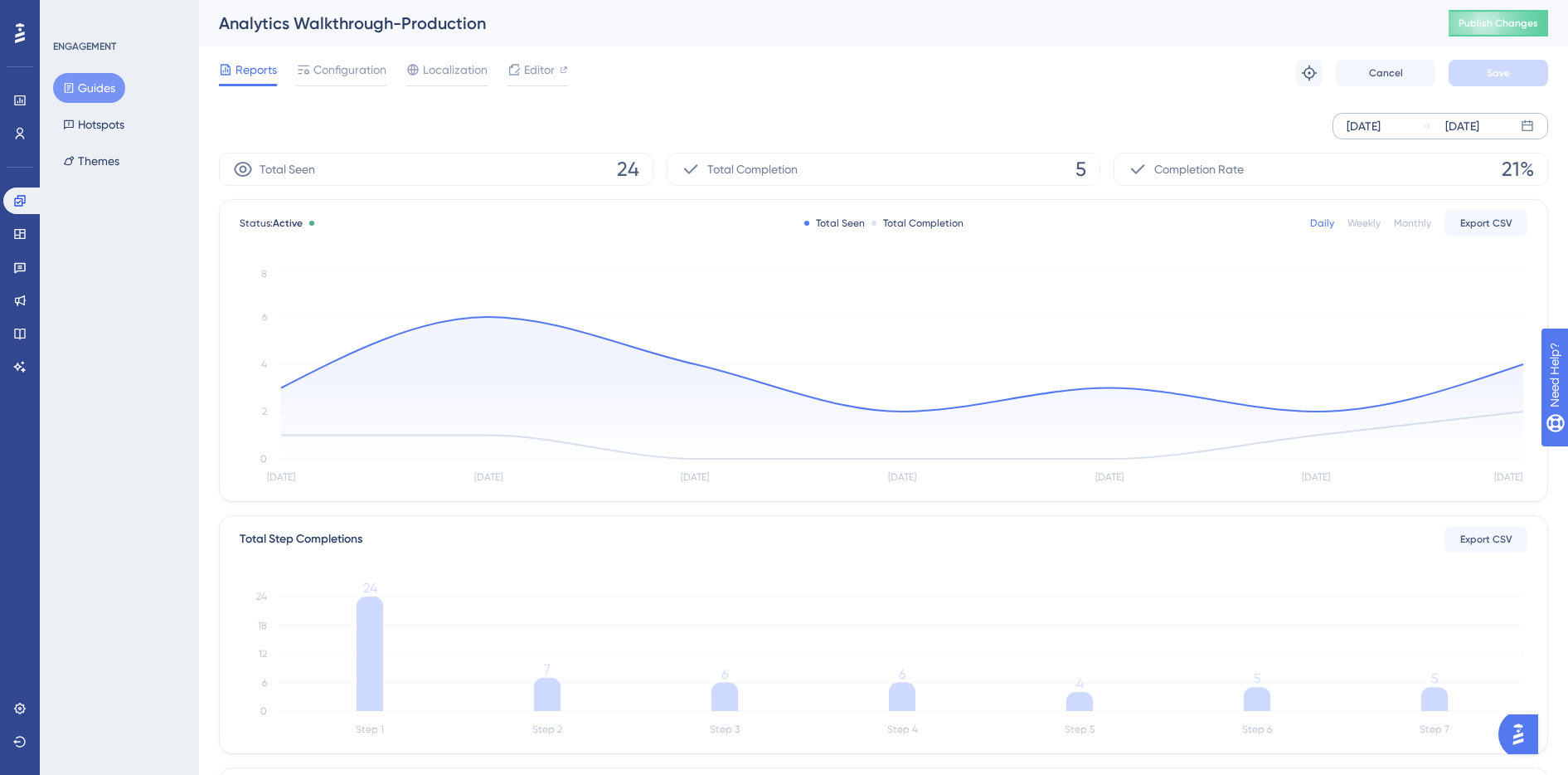
click at [1381, 133] on div "Sep 09 2025" at bounding box center [1364, 126] width 34 height 20
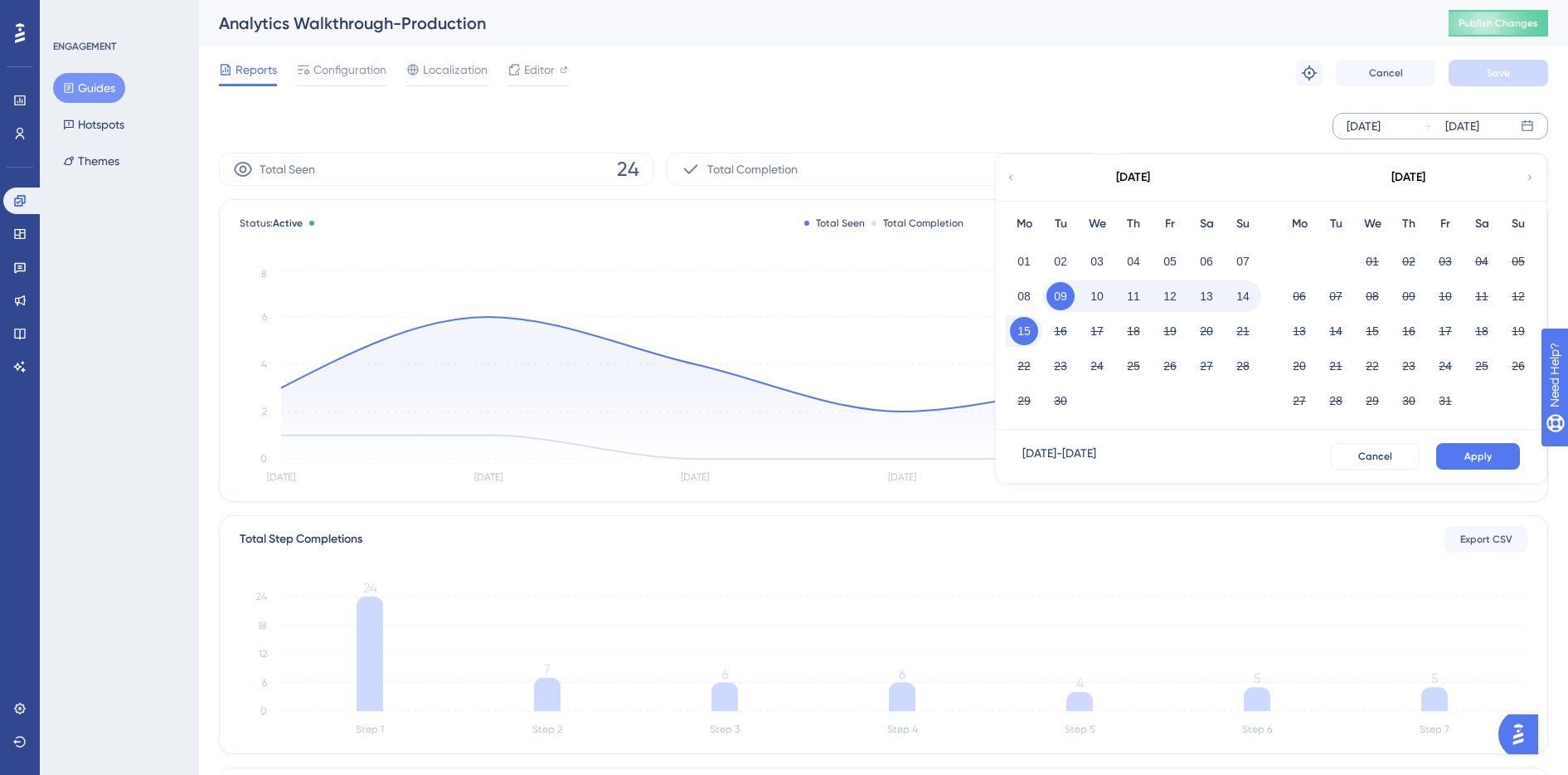
click at [1015, 175] on icon at bounding box center [1011, 178] width 10 height 15
click at [1443, 257] on button "01" at bounding box center [1446, 262] width 29 height 29
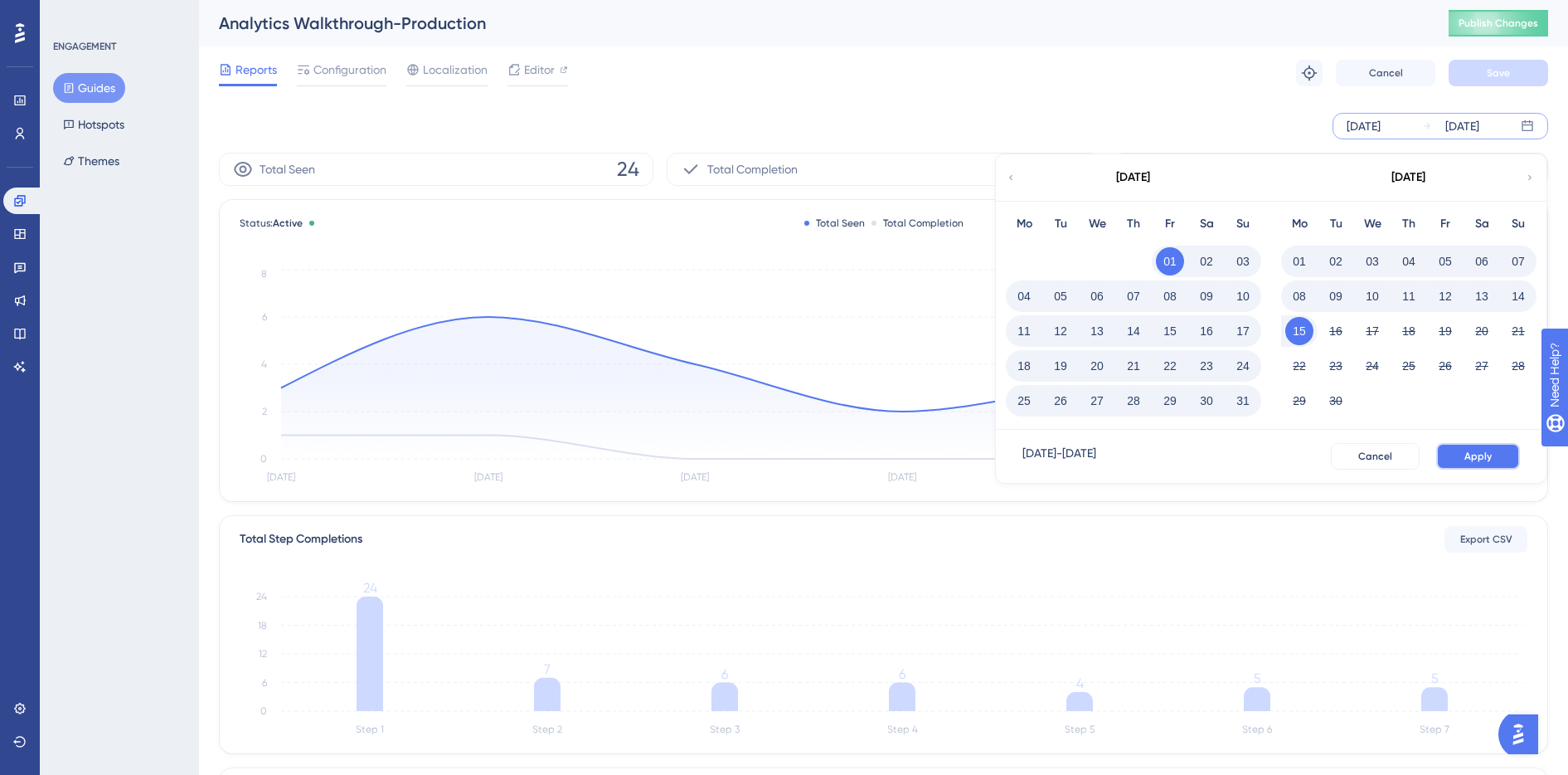
click at [1471, 454] on span "Apply" at bounding box center [1478, 456] width 28 height 13
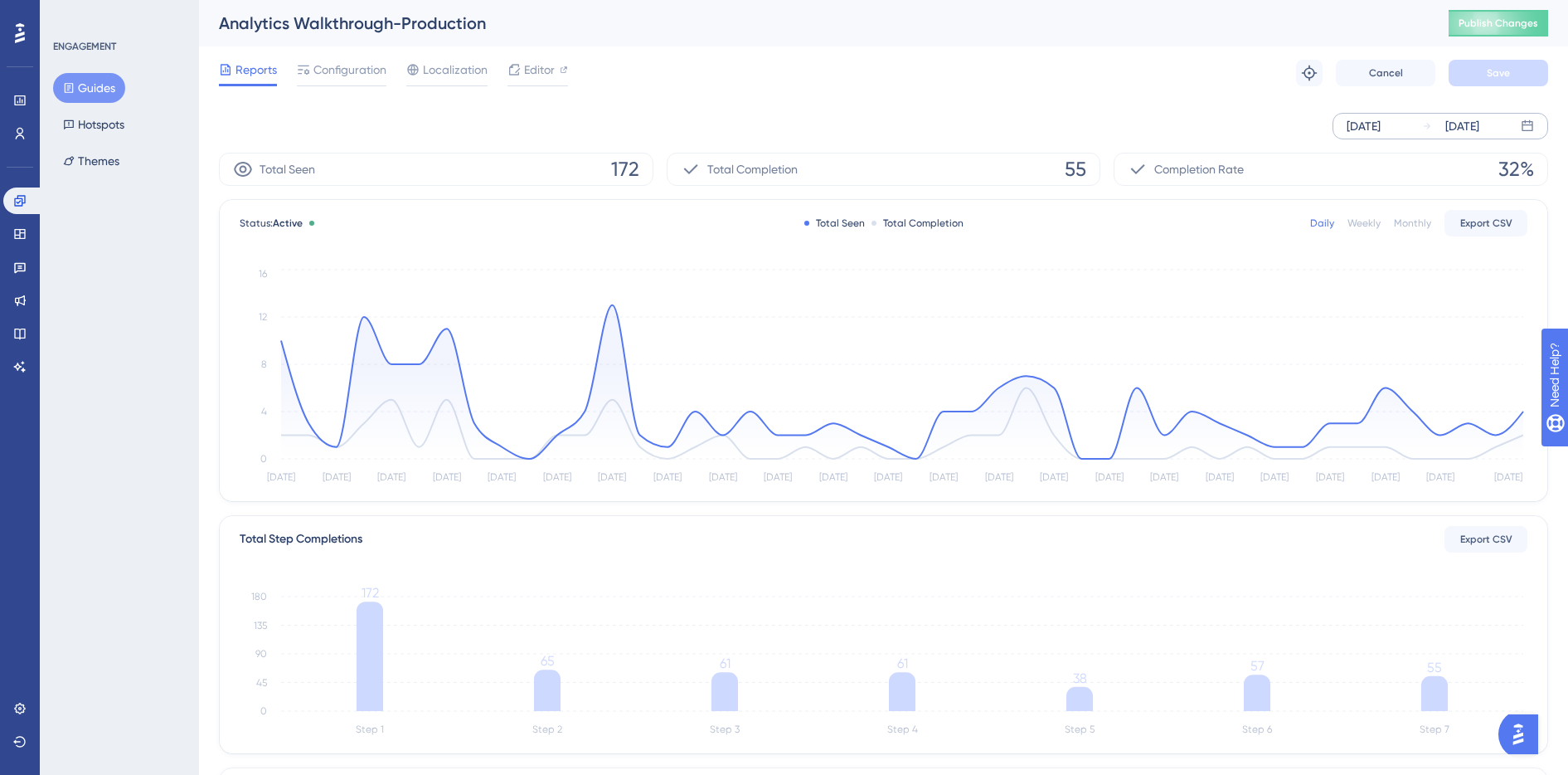
click at [1372, 131] on div "Aug 01 2025" at bounding box center [1364, 126] width 34 height 20
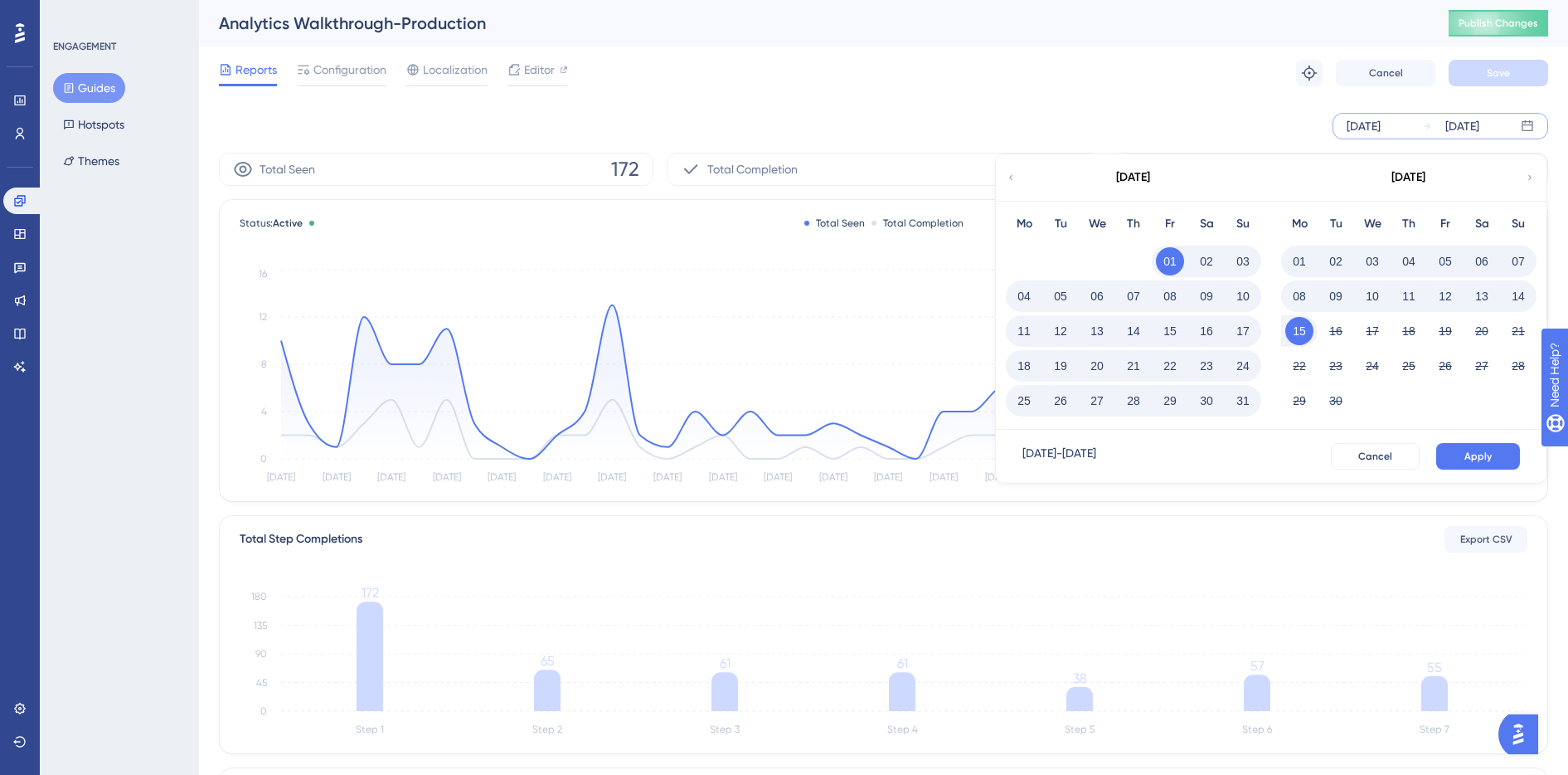
click at [1014, 186] on div "August 2025" at bounding box center [1133, 178] width 274 height 47
click at [1014, 181] on icon at bounding box center [1011, 178] width 10 height 15
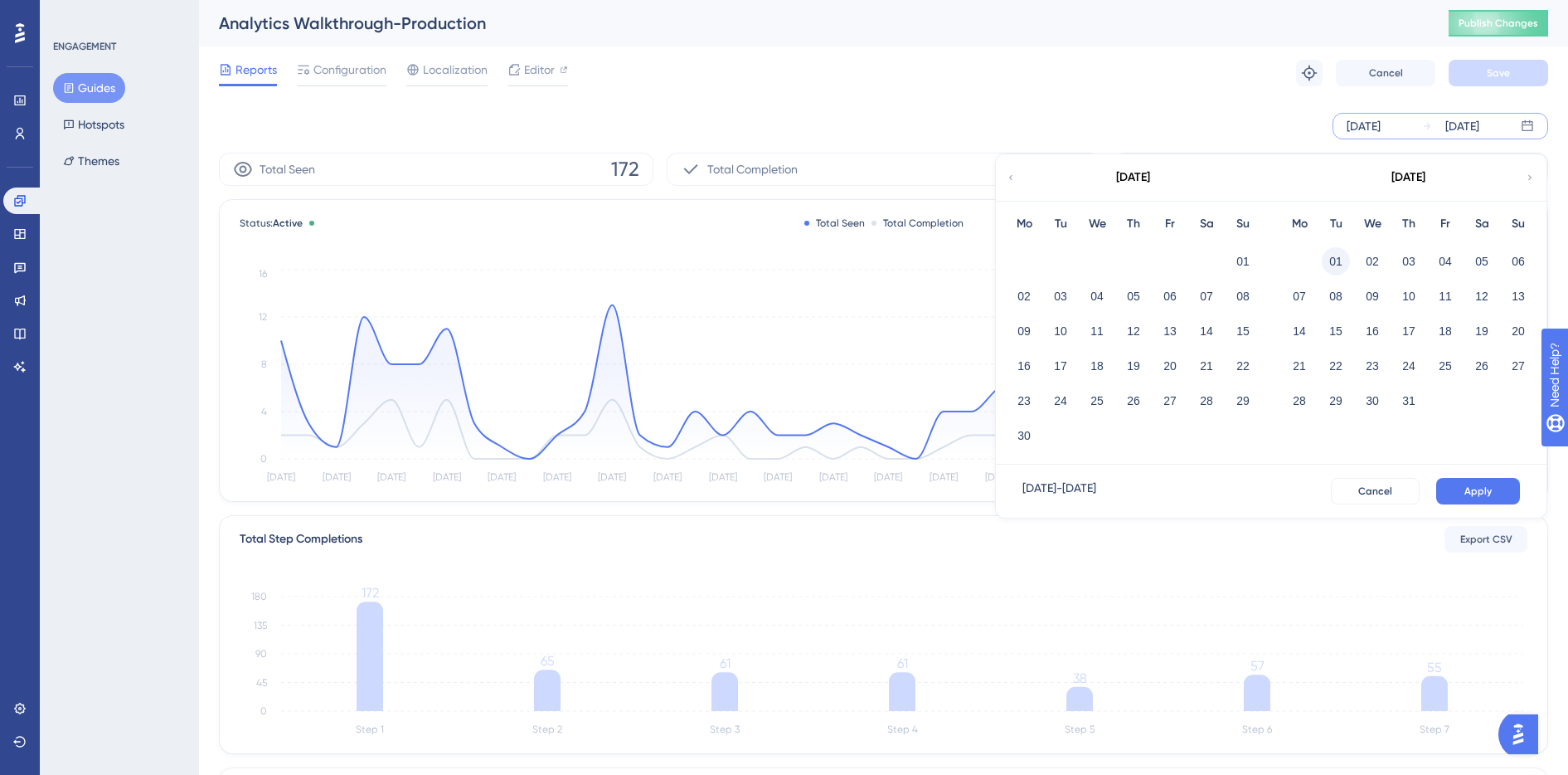
click at [1337, 257] on button "01" at bounding box center [1336, 262] width 29 height 29
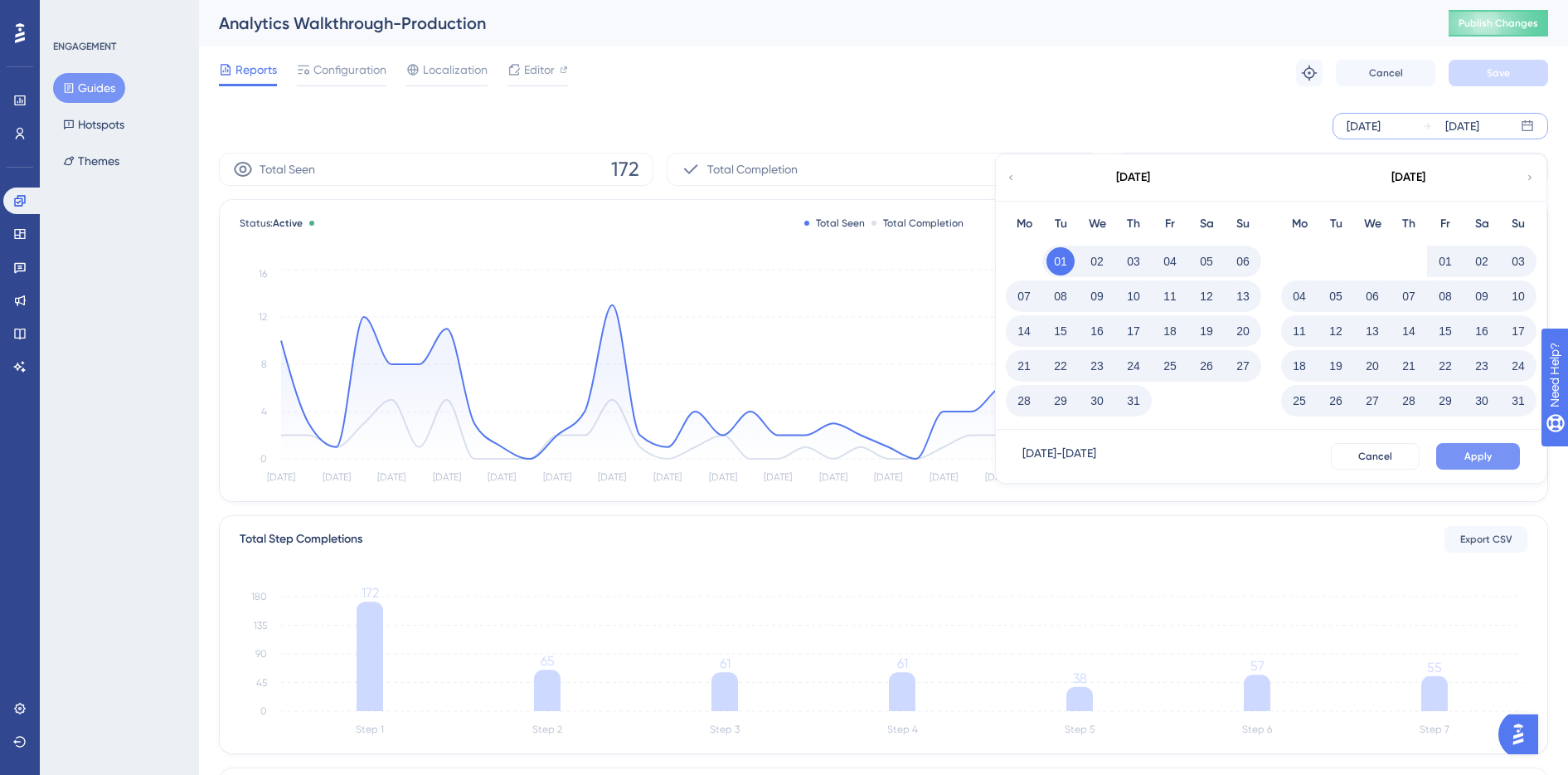
click at [1485, 452] on span "Apply" at bounding box center [1478, 456] width 28 height 13
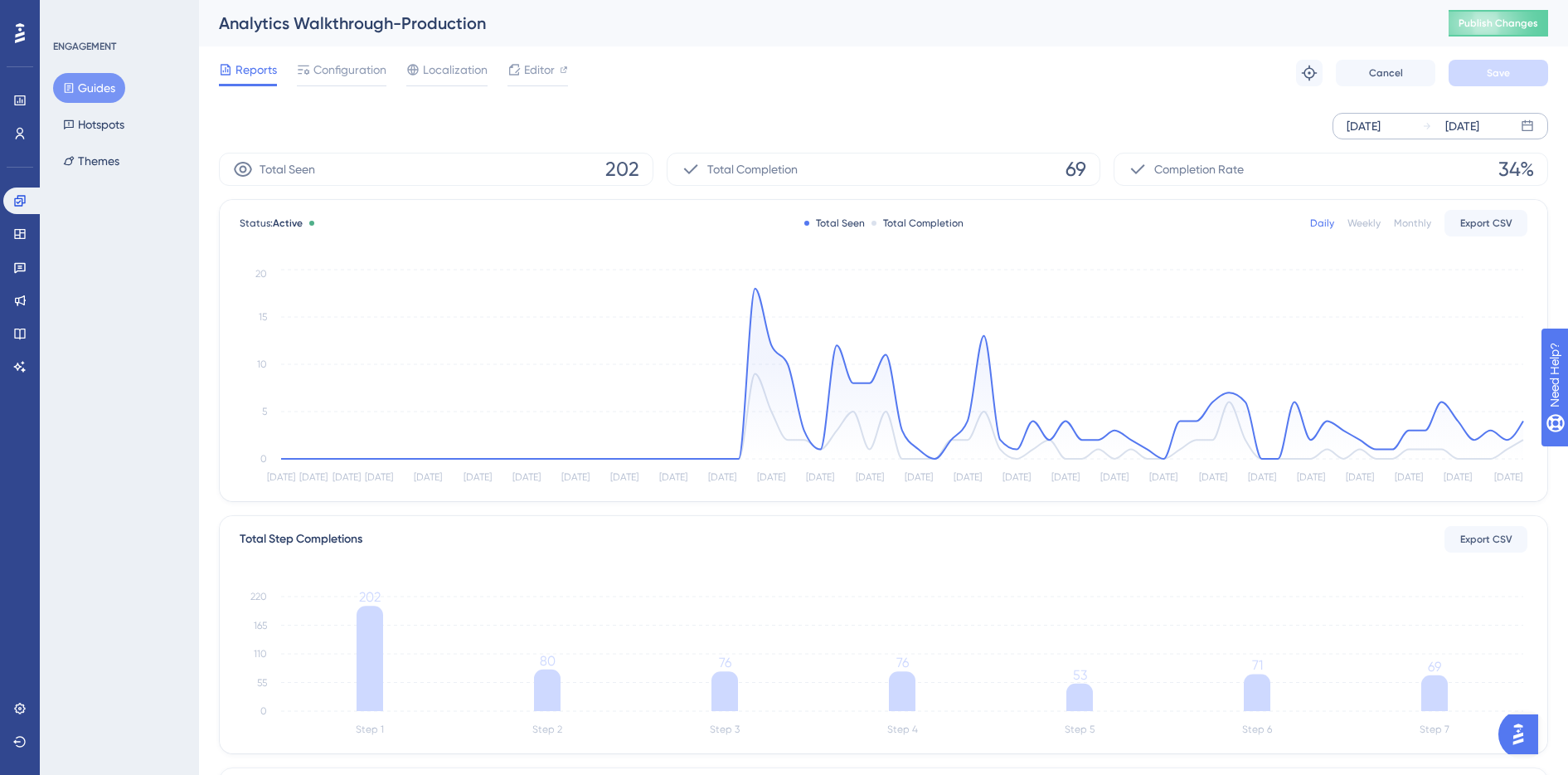
click at [1381, 119] on div "Jul 01 2025" at bounding box center [1364, 126] width 34 height 20
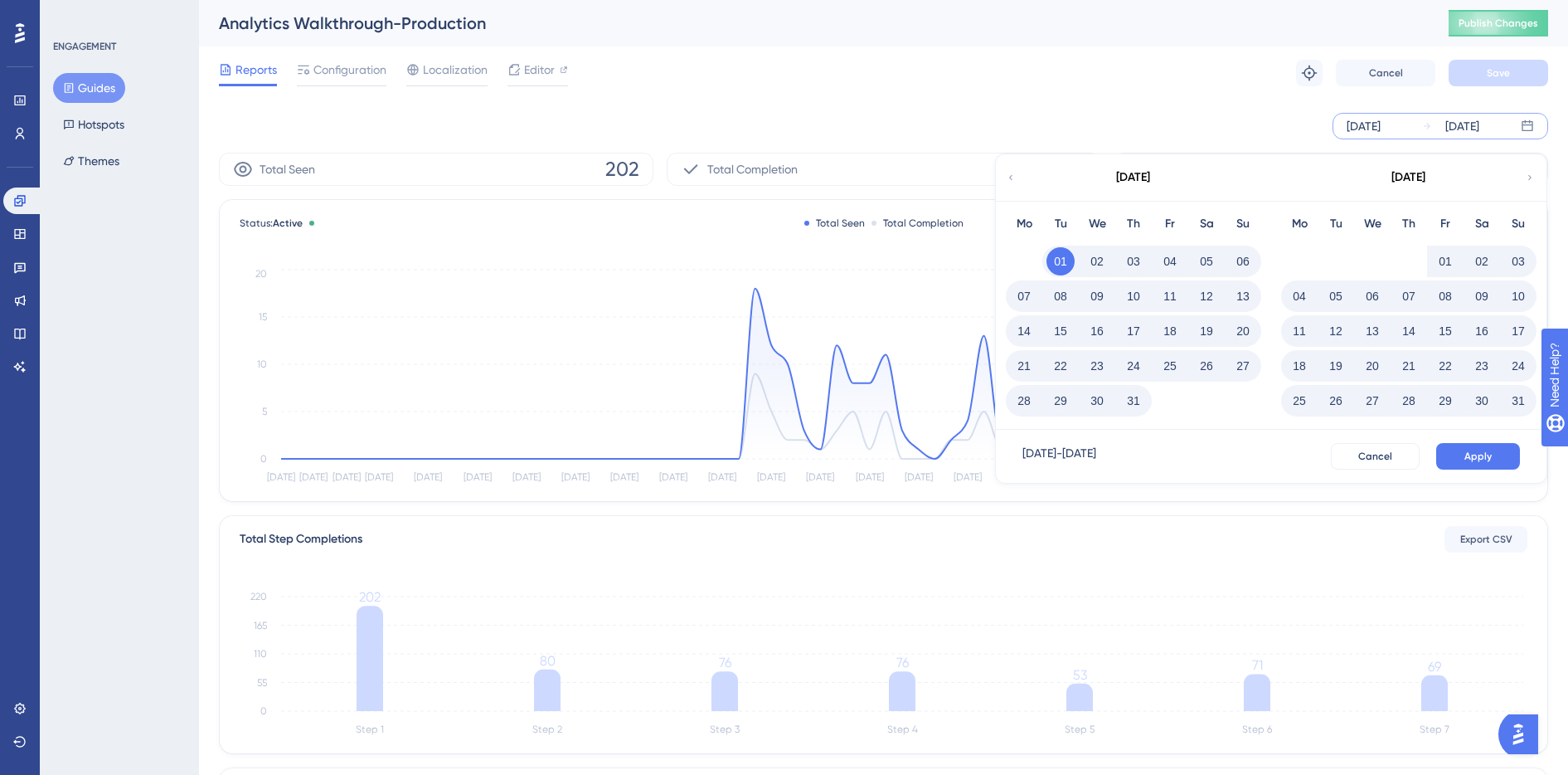
click at [1022, 365] on button "21" at bounding box center [1025, 366] width 29 height 29
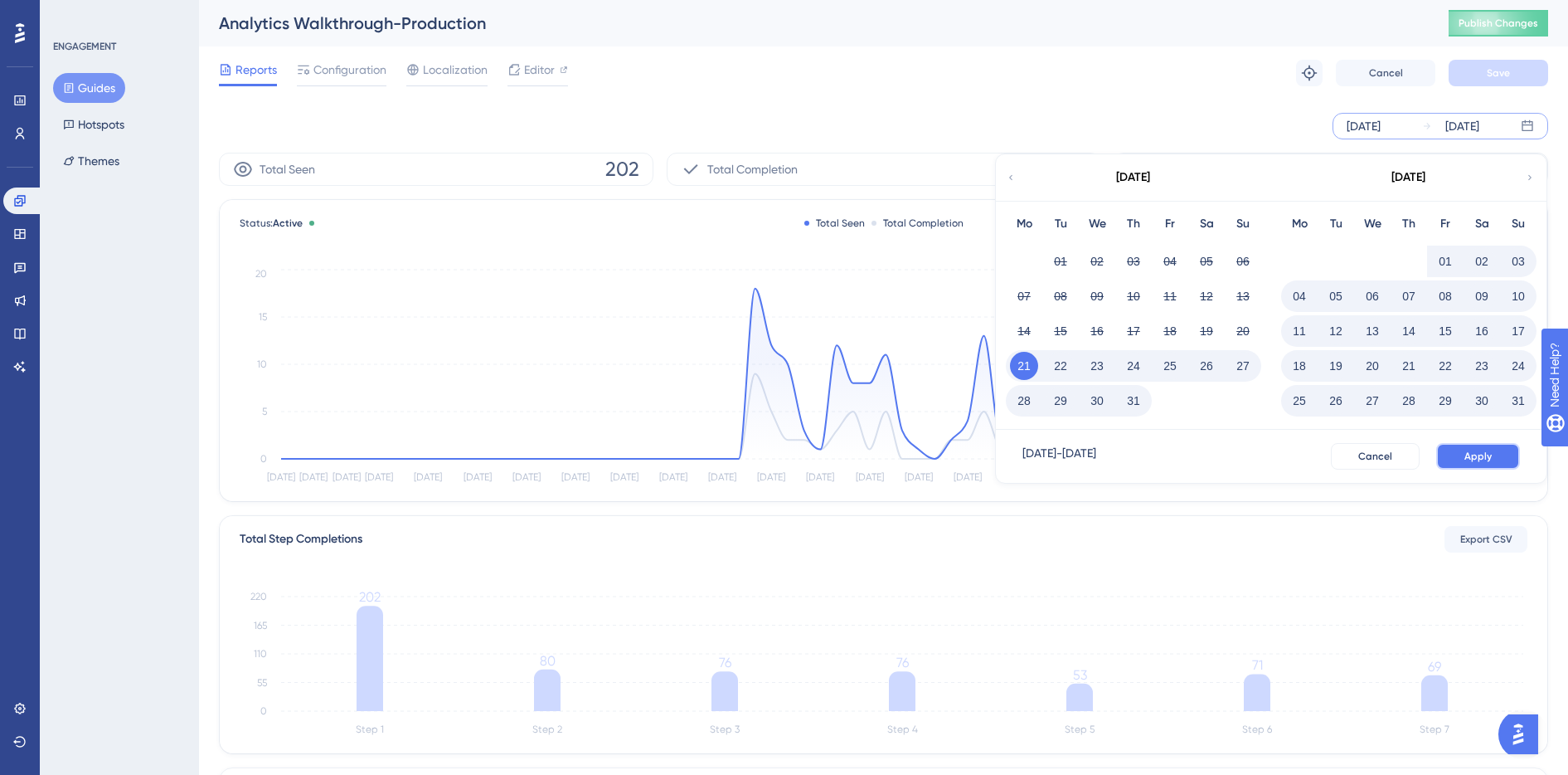
click at [1466, 457] on span "Apply" at bounding box center [1478, 456] width 28 height 13
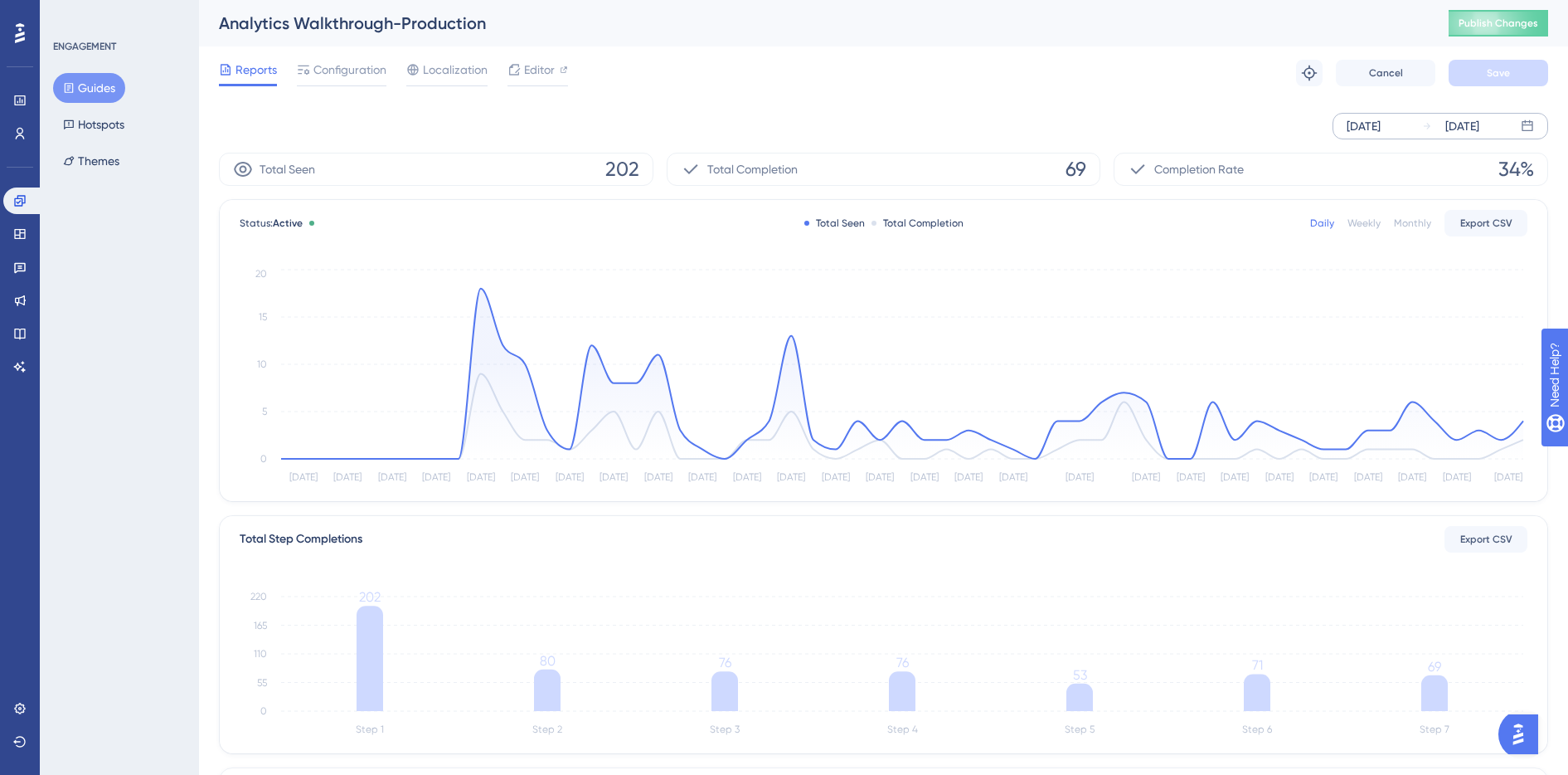
click at [1381, 129] on div "Jul 21 2025" at bounding box center [1364, 126] width 34 height 20
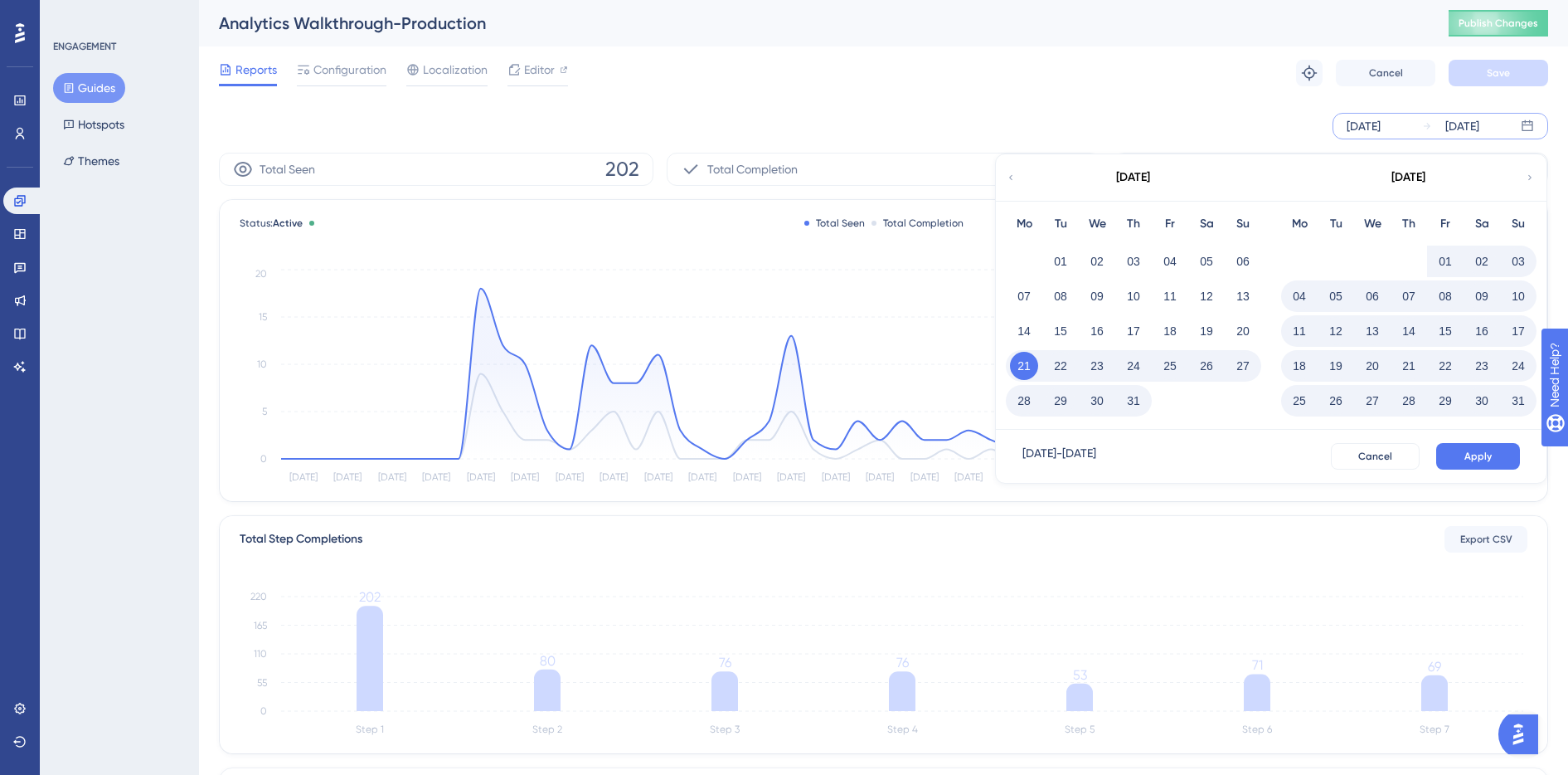
click at [1440, 258] on button "01" at bounding box center [1446, 262] width 29 height 29
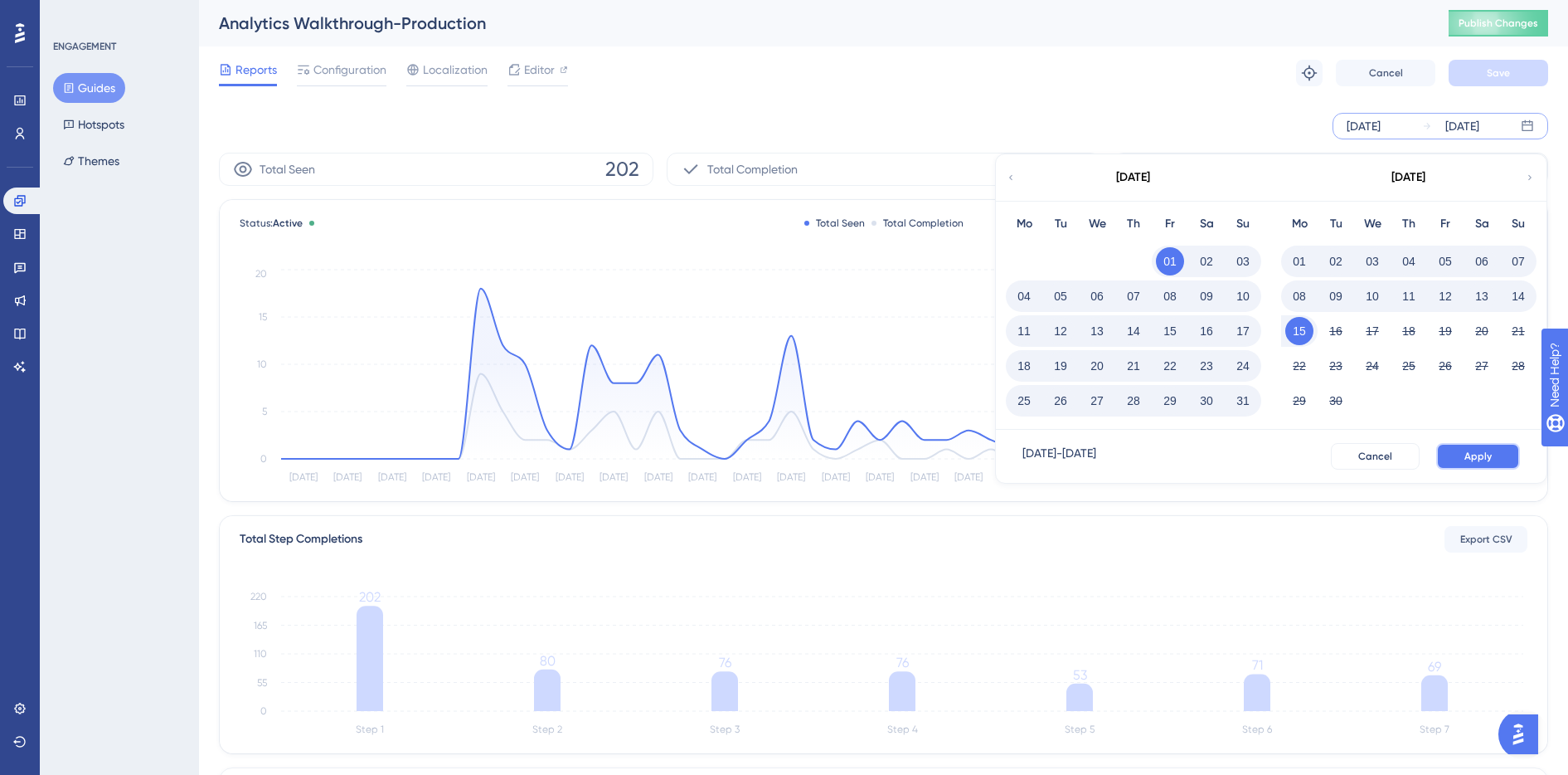
click at [1460, 452] on button "Apply" at bounding box center [1478, 456] width 84 height 27
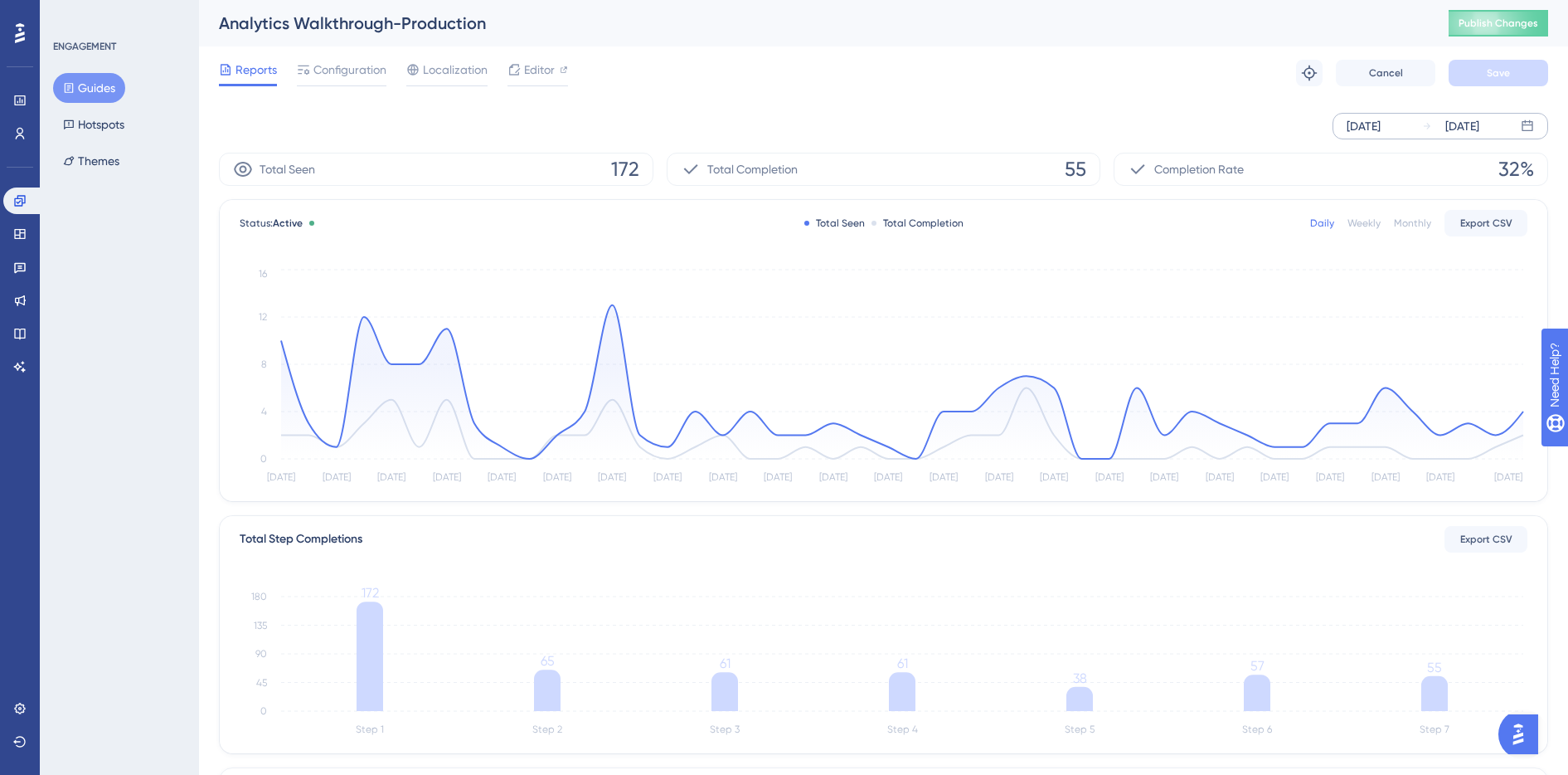
click at [1367, 130] on div "Aug 01 2025" at bounding box center [1364, 126] width 34 height 20
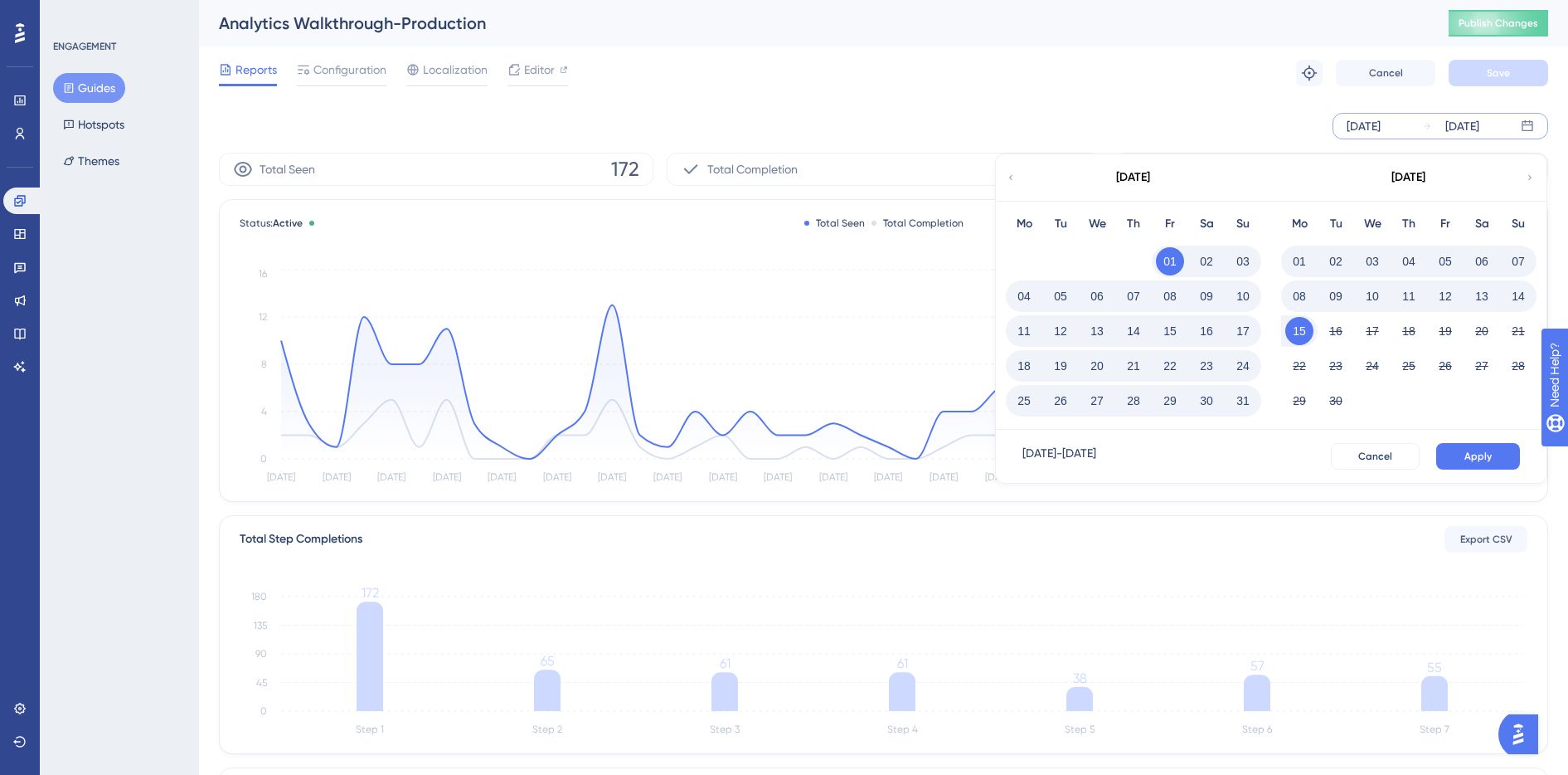
click at [1014, 185] on div "August 2025" at bounding box center [1133, 178] width 274 height 47
click at [1014, 179] on icon at bounding box center [1011, 178] width 10 height 15
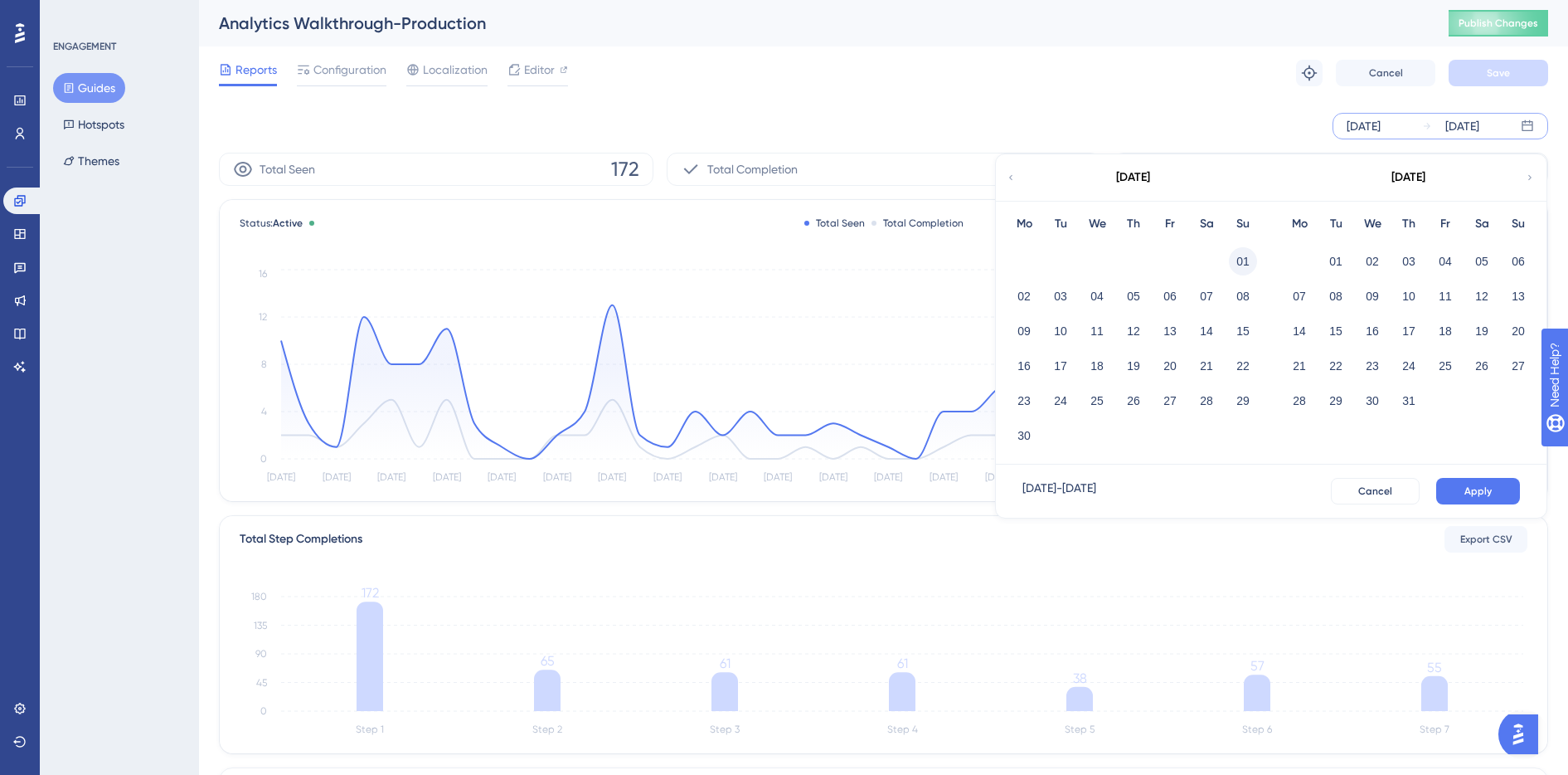
click at [1248, 259] on button "01" at bounding box center [1244, 262] width 29 height 29
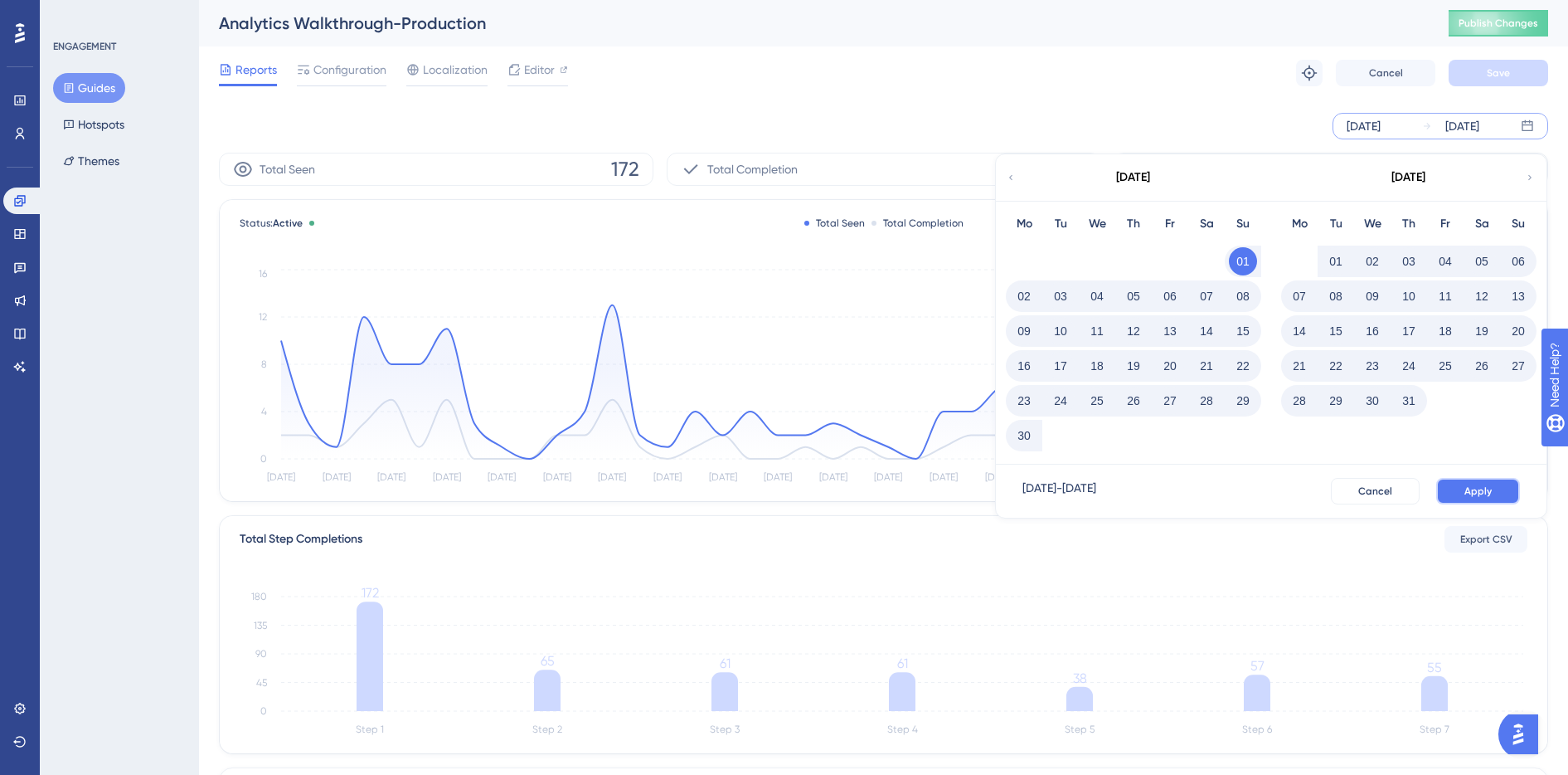
click at [1463, 481] on button "Apply" at bounding box center [1478, 492] width 84 height 27
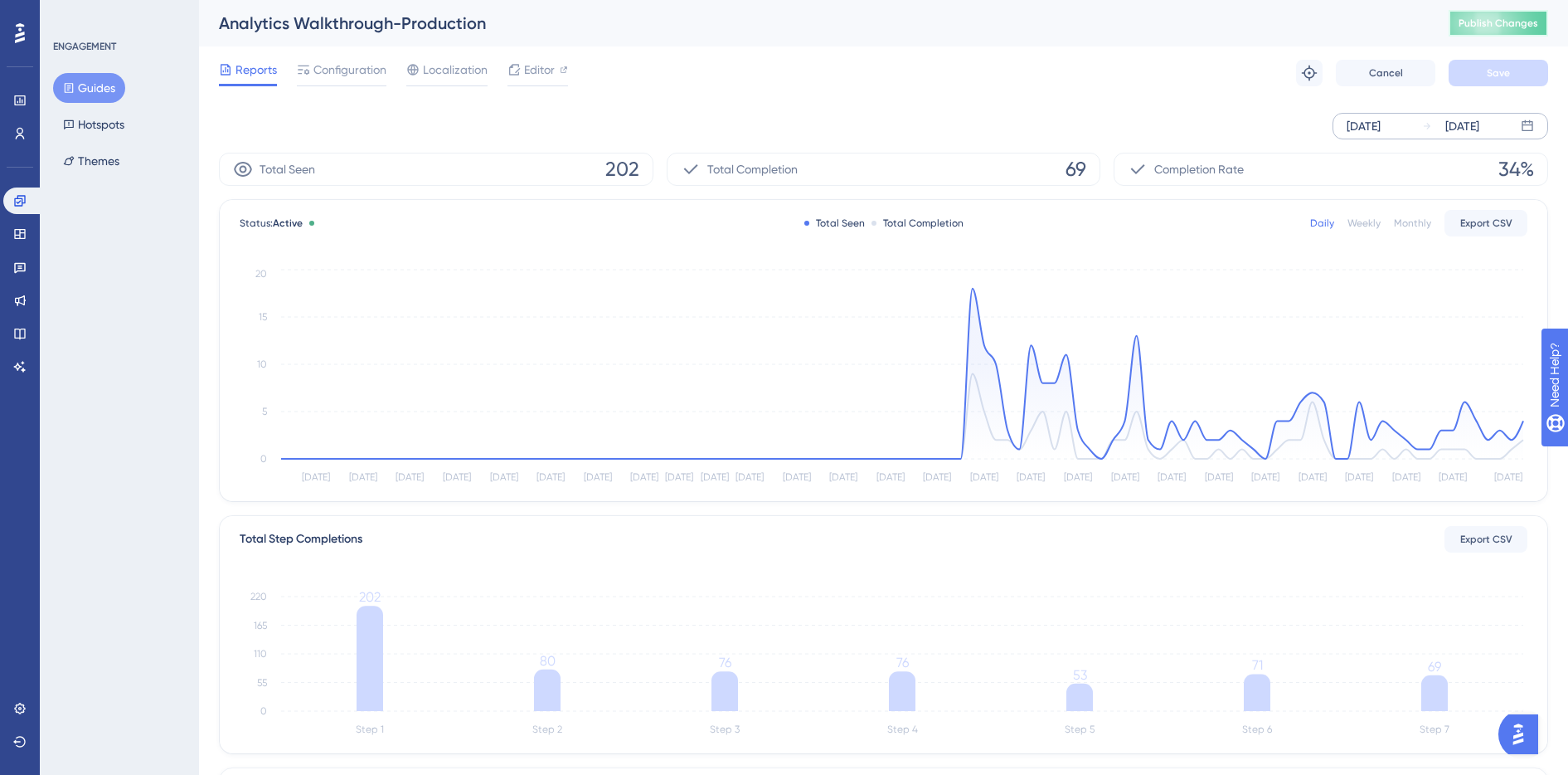
click at [1520, 27] on span "Publish Changes" at bounding box center [1498, 23] width 79 height 13
click at [98, 92] on button "Guides" at bounding box center [90, 87] width 73 height 30
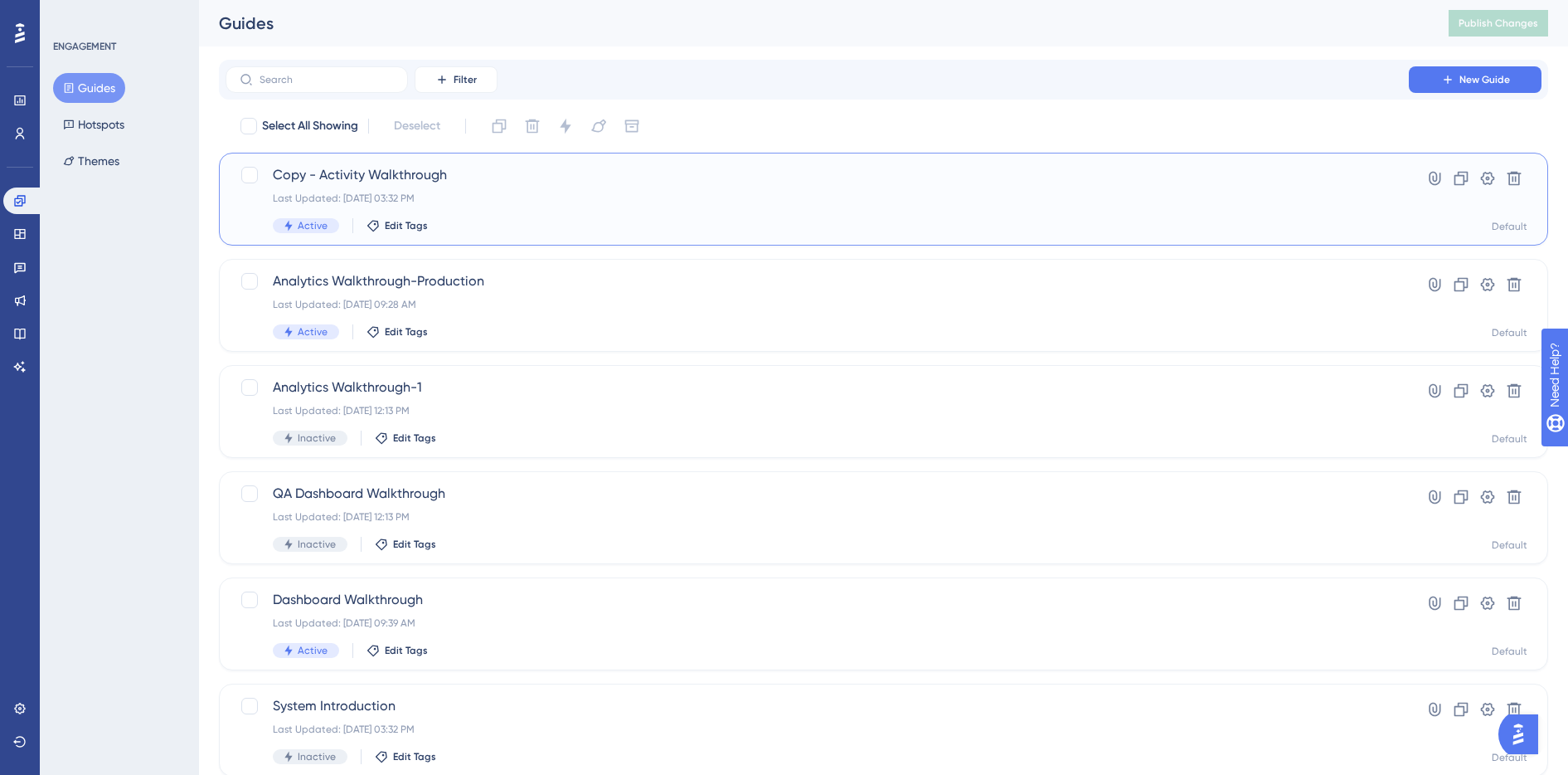
click at [549, 208] on div "Copy - Activity Walkthrough Last Updated: Sep 15 2025, 03:32 PM Active Edit Tags" at bounding box center [817, 199] width 1089 height 68
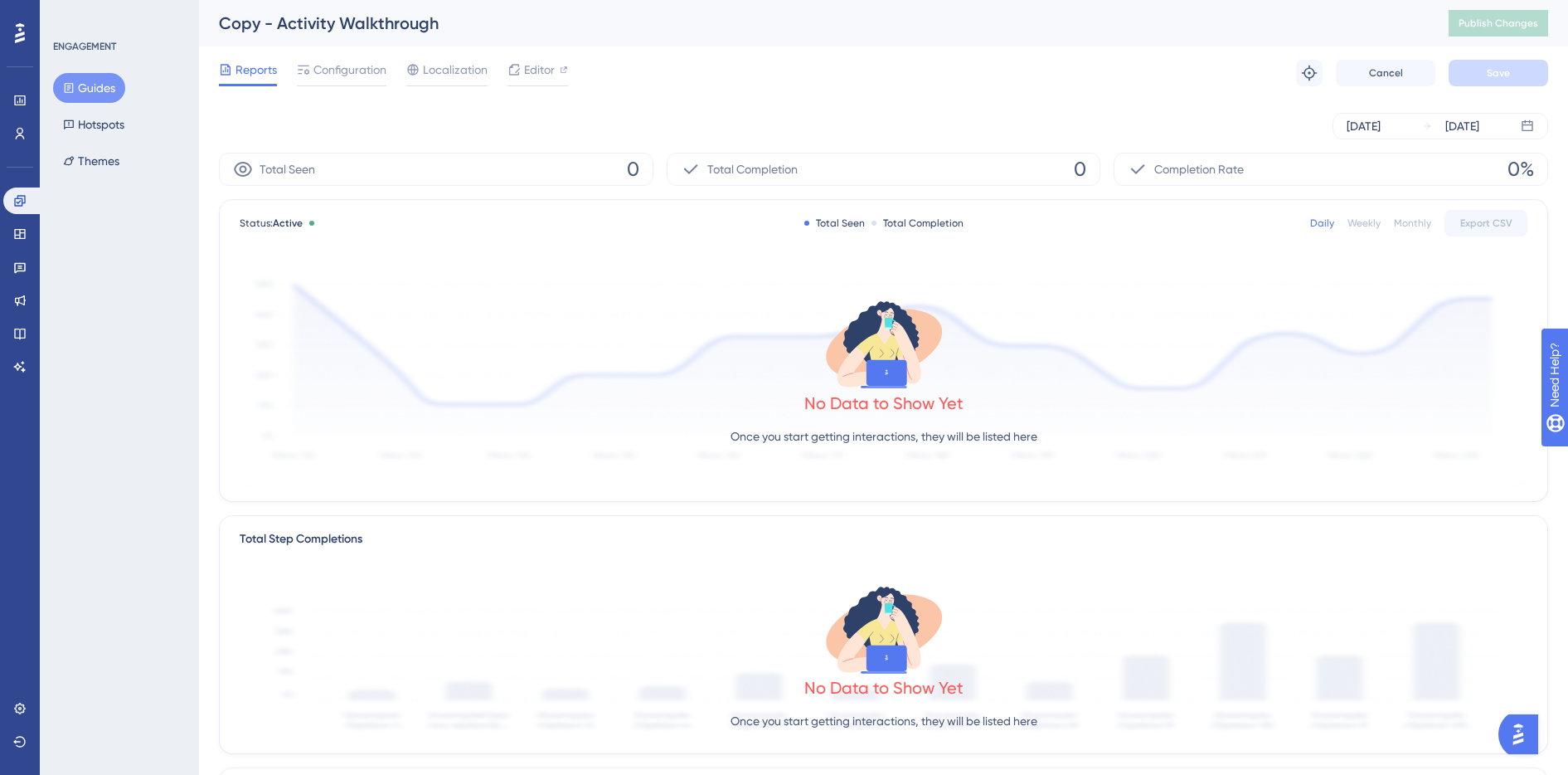
click at [94, 83] on button "Guides" at bounding box center [90, 87] width 73 height 30
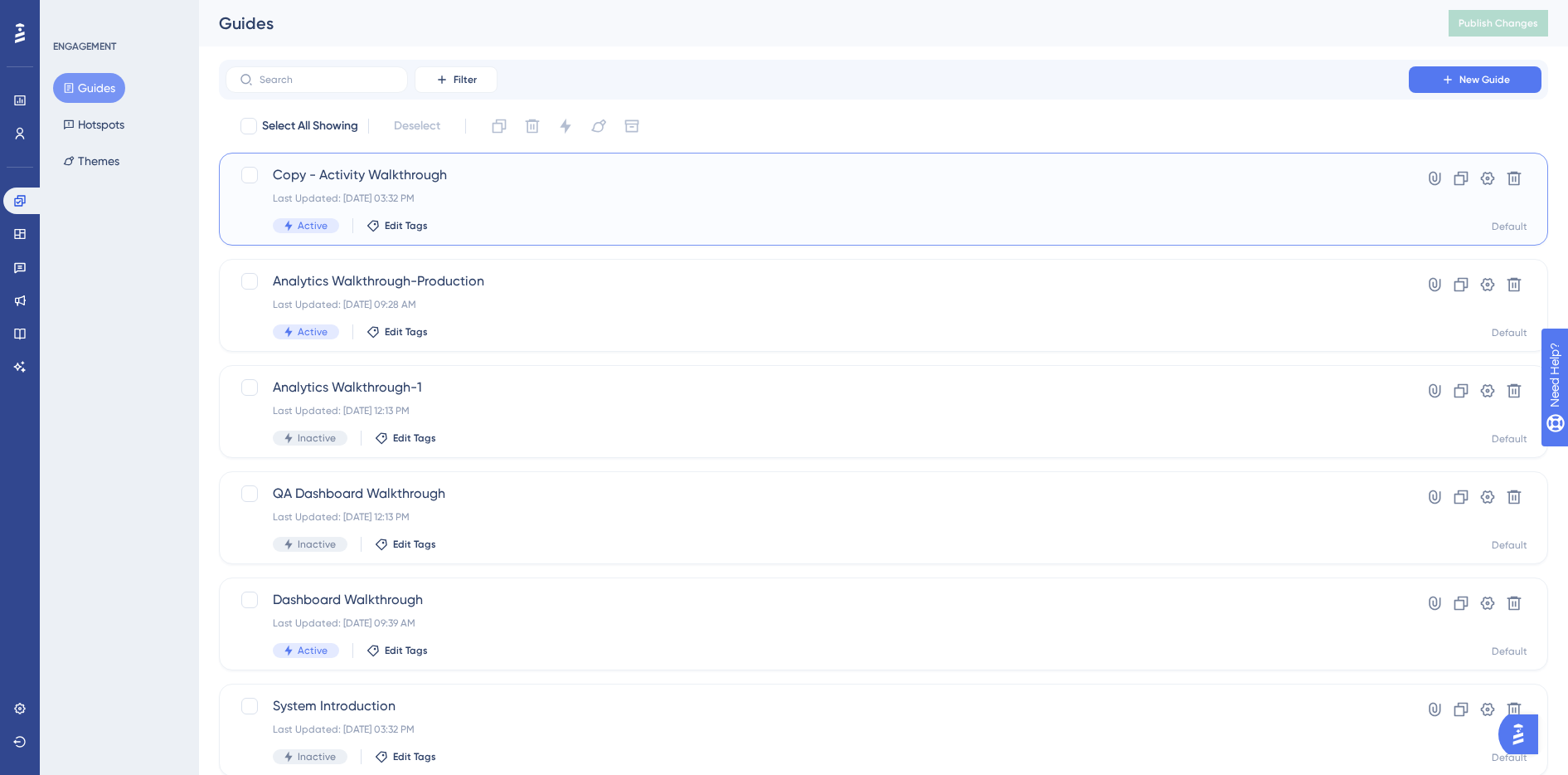
click at [491, 199] on div "Last Updated: [DATE] 03:32 PM" at bounding box center [817, 199] width 1089 height 13
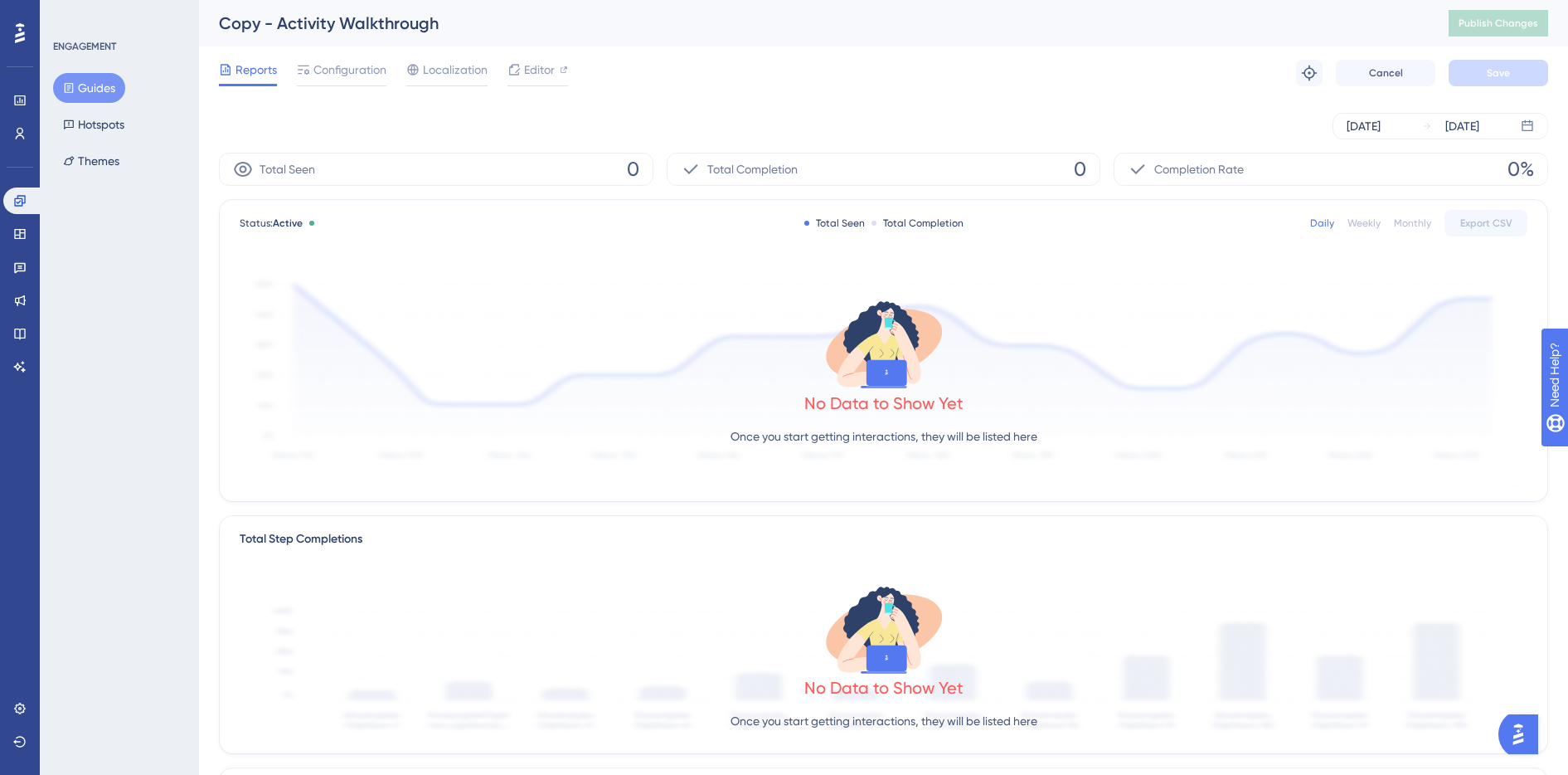
click at [103, 83] on button "Guides" at bounding box center [90, 87] width 73 height 30
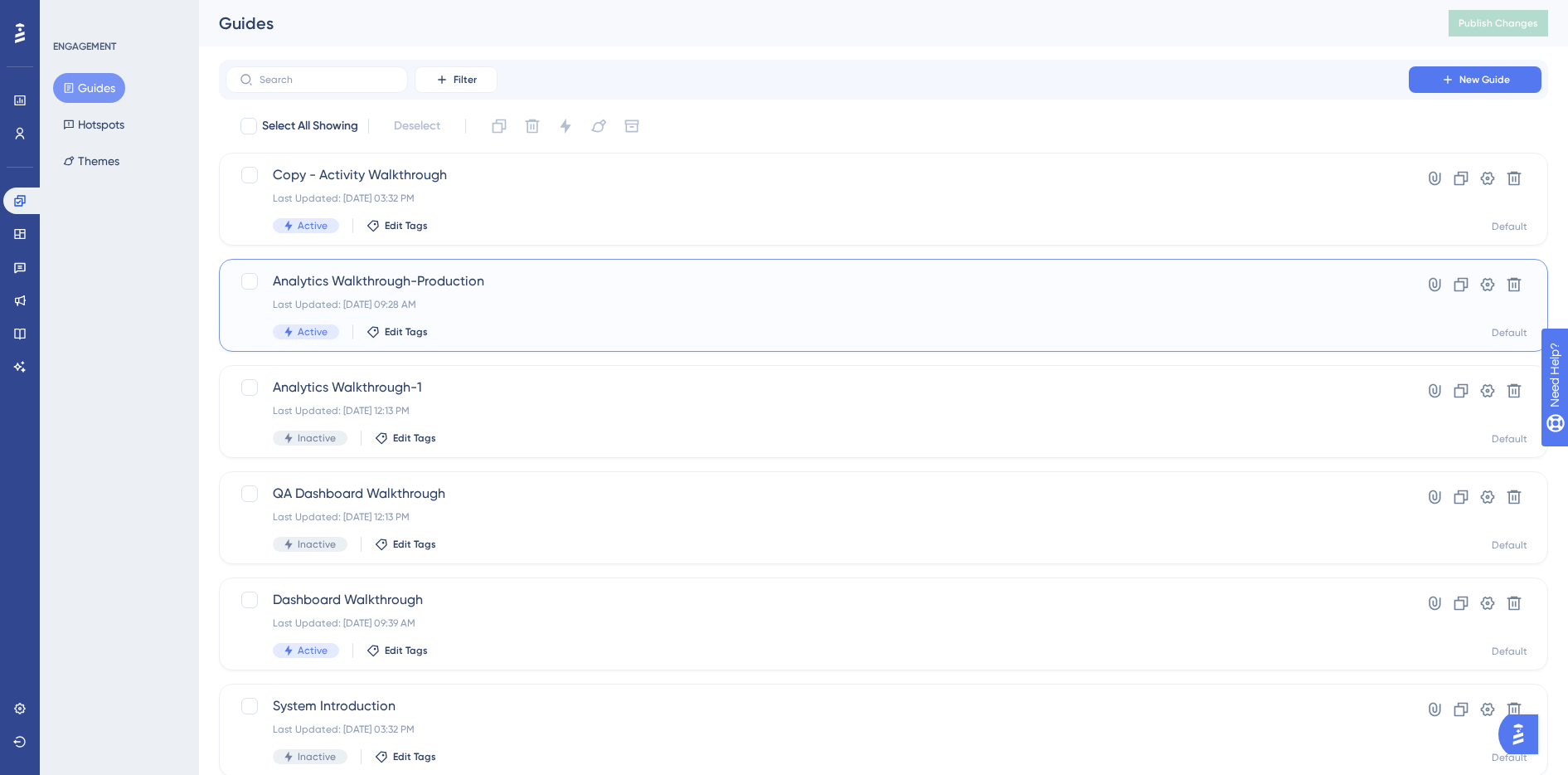
click at [475, 282] on span "Analytics Walkthrough-Production" at bounding box center [817, 281] width 1089 height 20
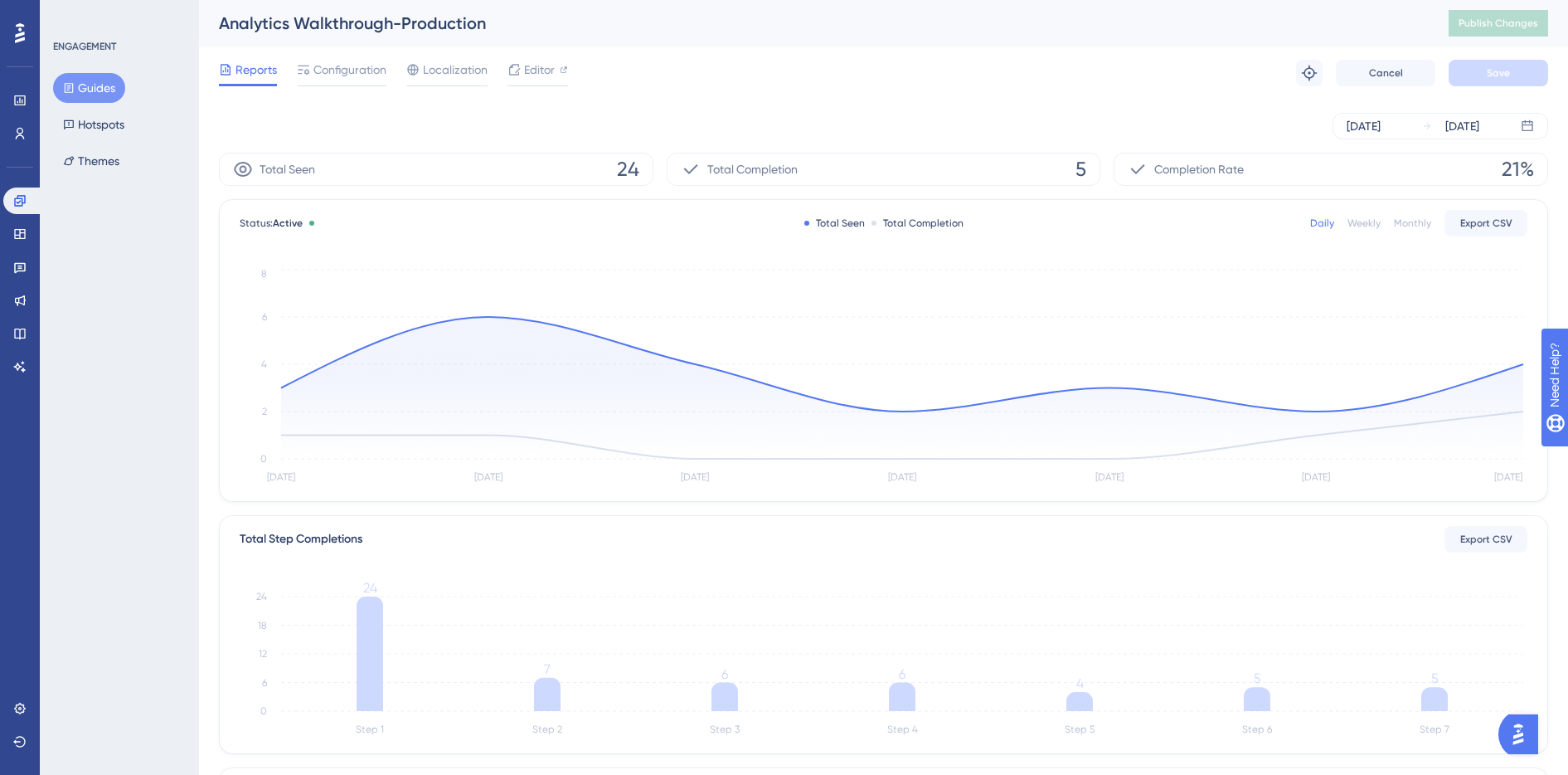
click at [105, 86] on button "Guides" at bounding box center [90, 87] width 73 height 30
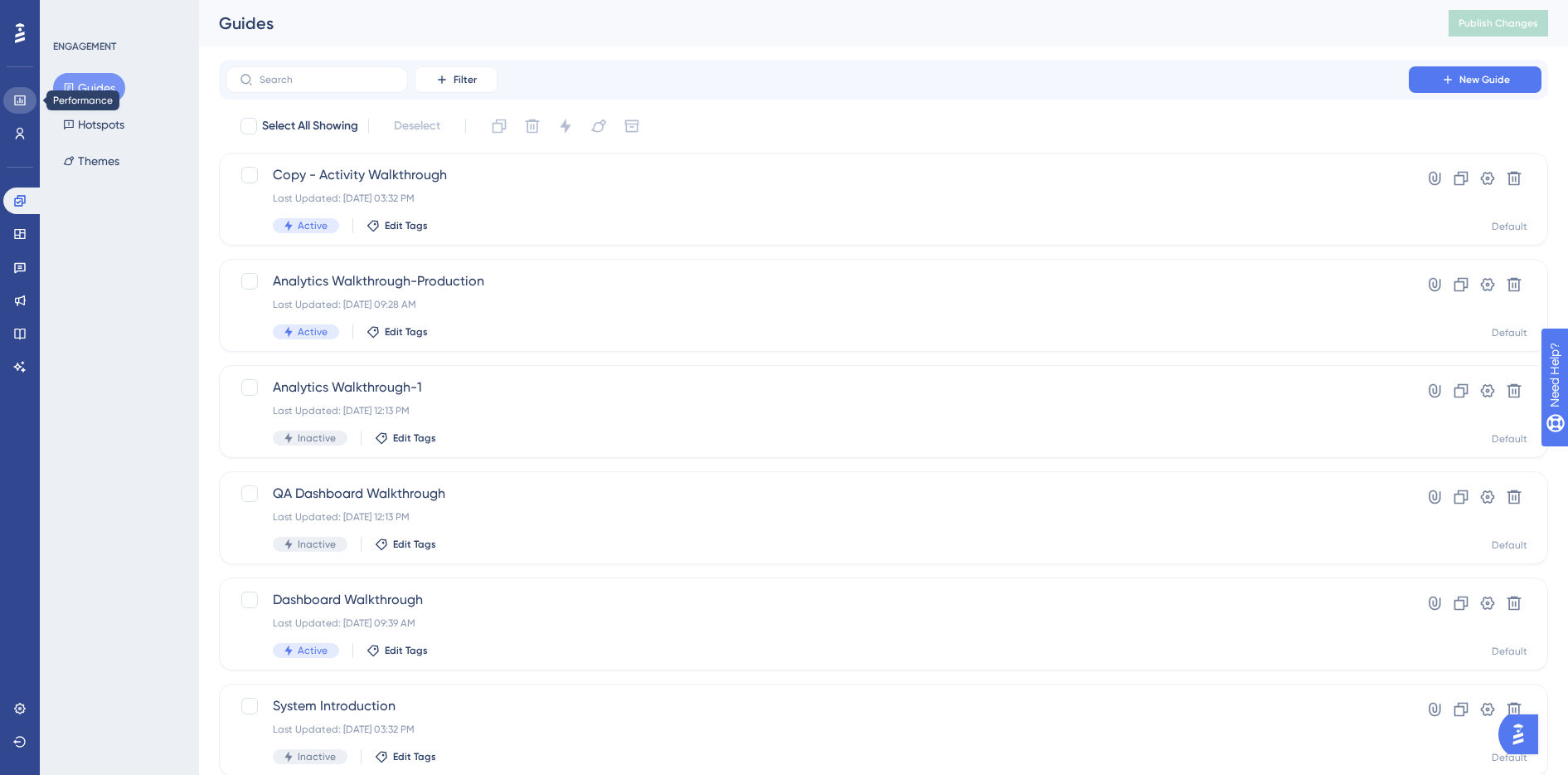
click at [22, 98] on icon at bounding box center [20, 100] width 13 height 13
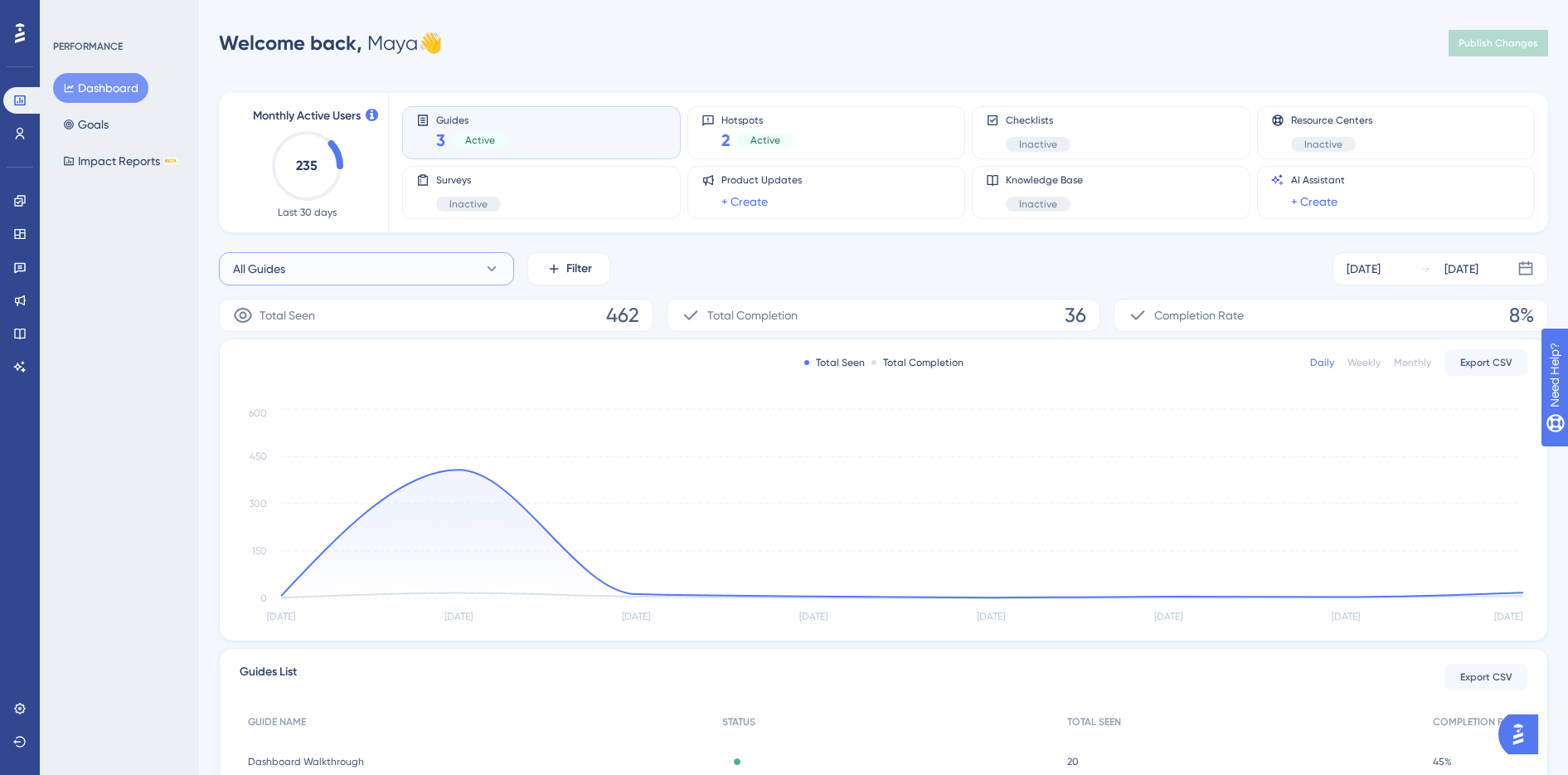
click at [491, 267] on icon at bounding box center [491, 268] width 16 height 16
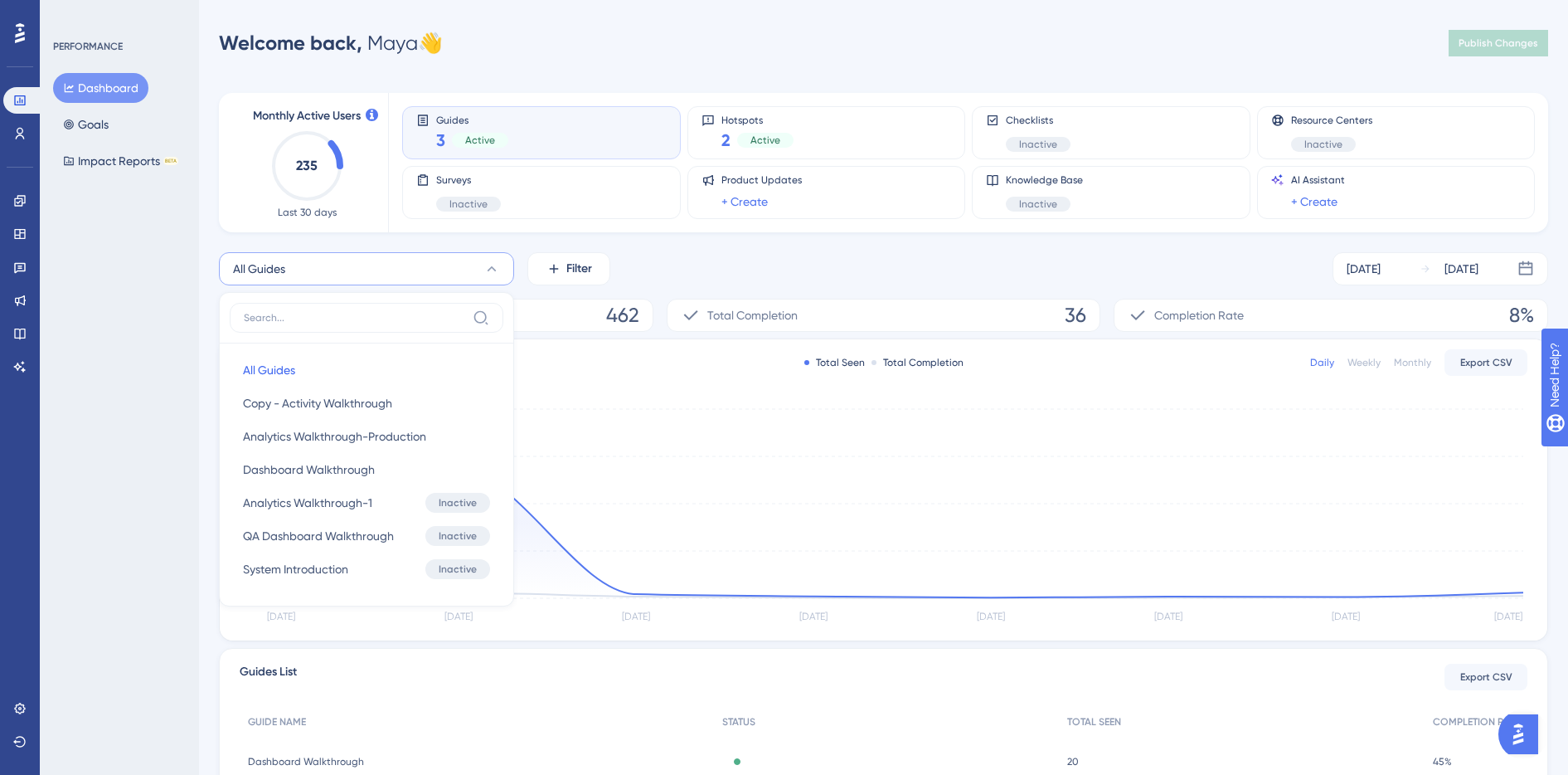
scroll to position [62, 0]
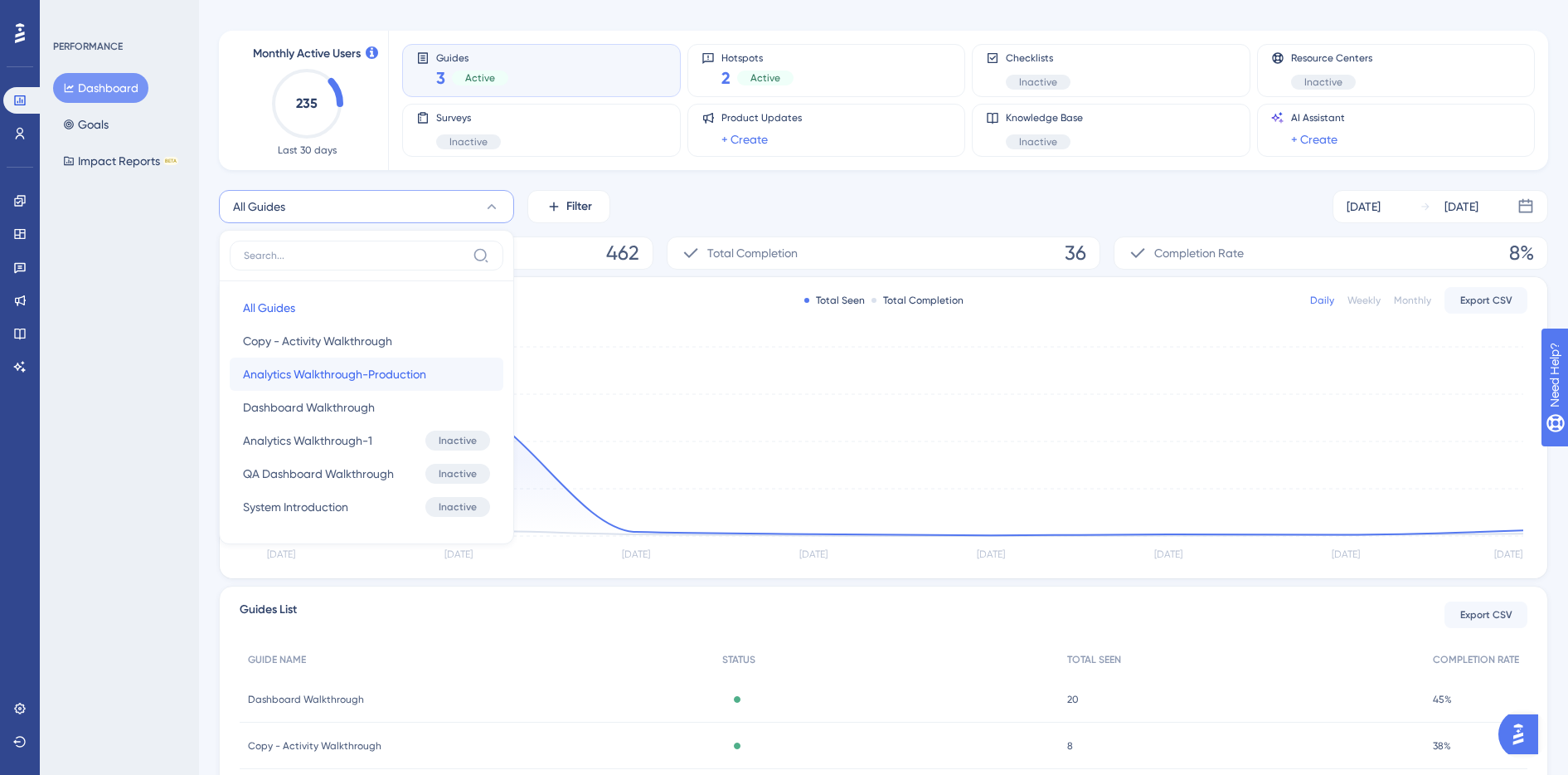
click at [459, 366] on button "Analytics Walkthrough-Production Analytics Walkthrough-Production" at bounding box center [366, 374] width 274 height 33
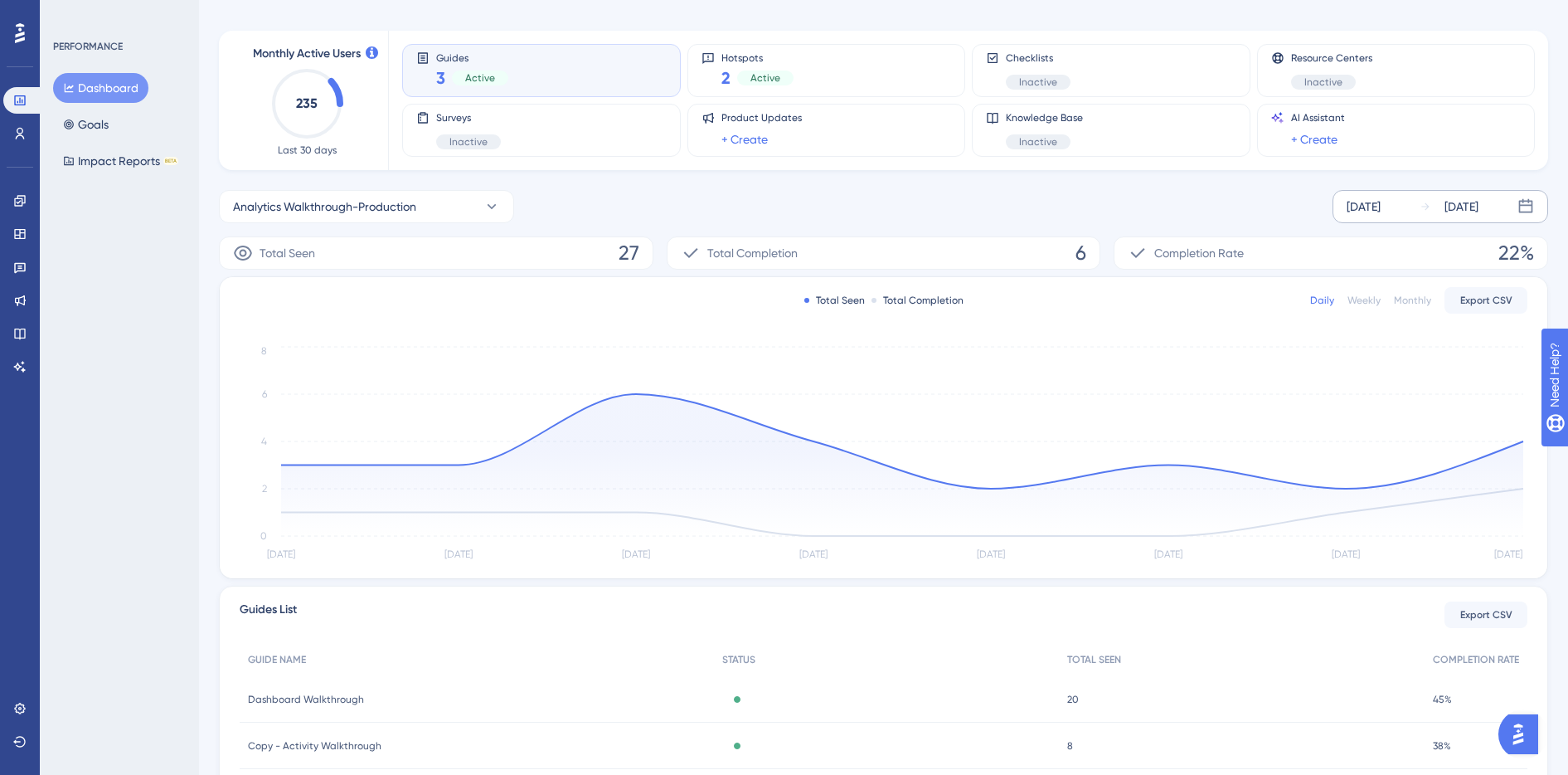
click at [1381, 205] on div "Sep 09 2025" at bounding box center [1364, 206] width 34 height 20
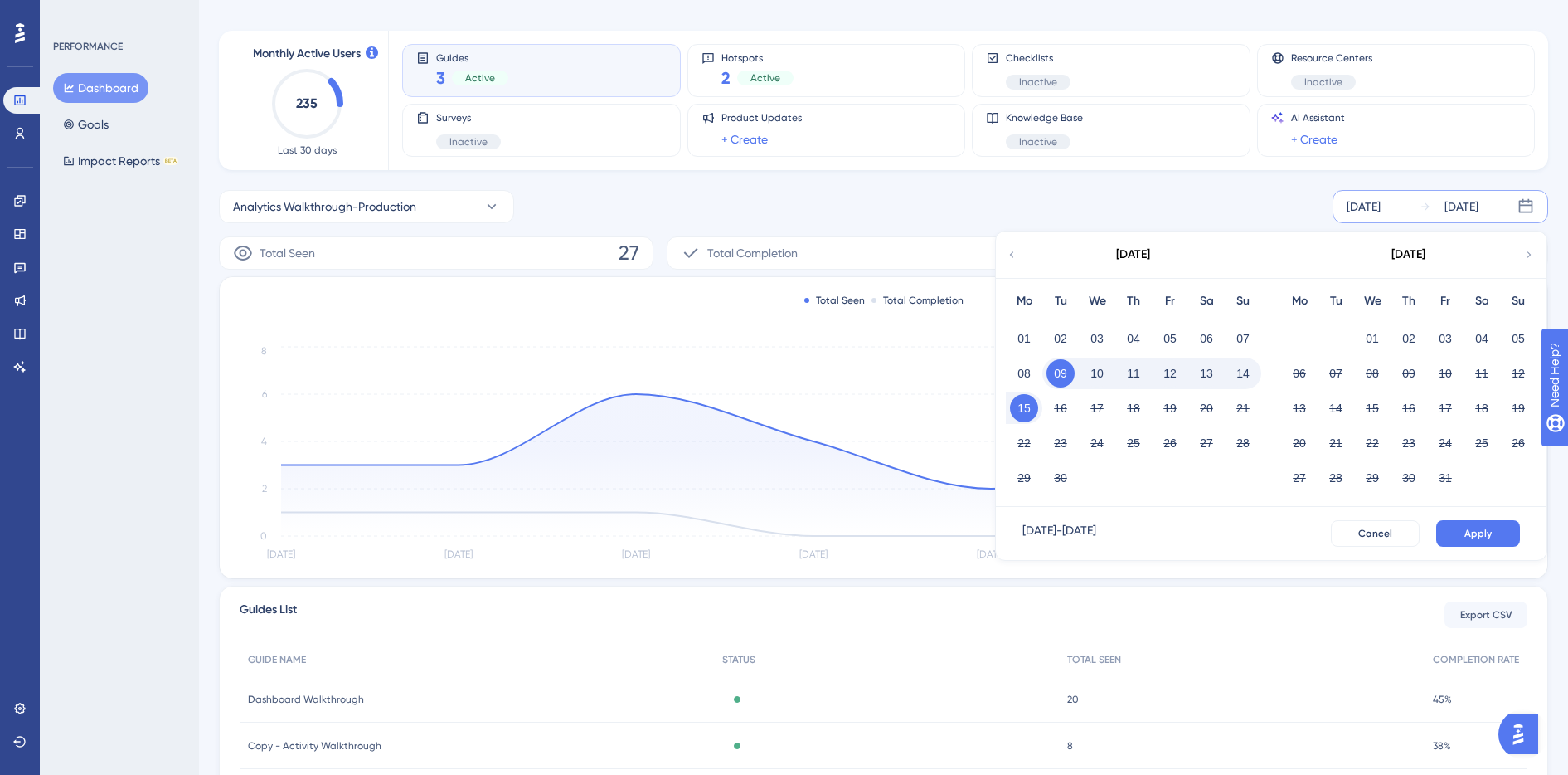
click at [1015, 255] on icon at bounding box center [1012, 255] width 11 height 15
click at [1059, 325] on button "01" at bounding box center [1061, 339] width 29 height 29
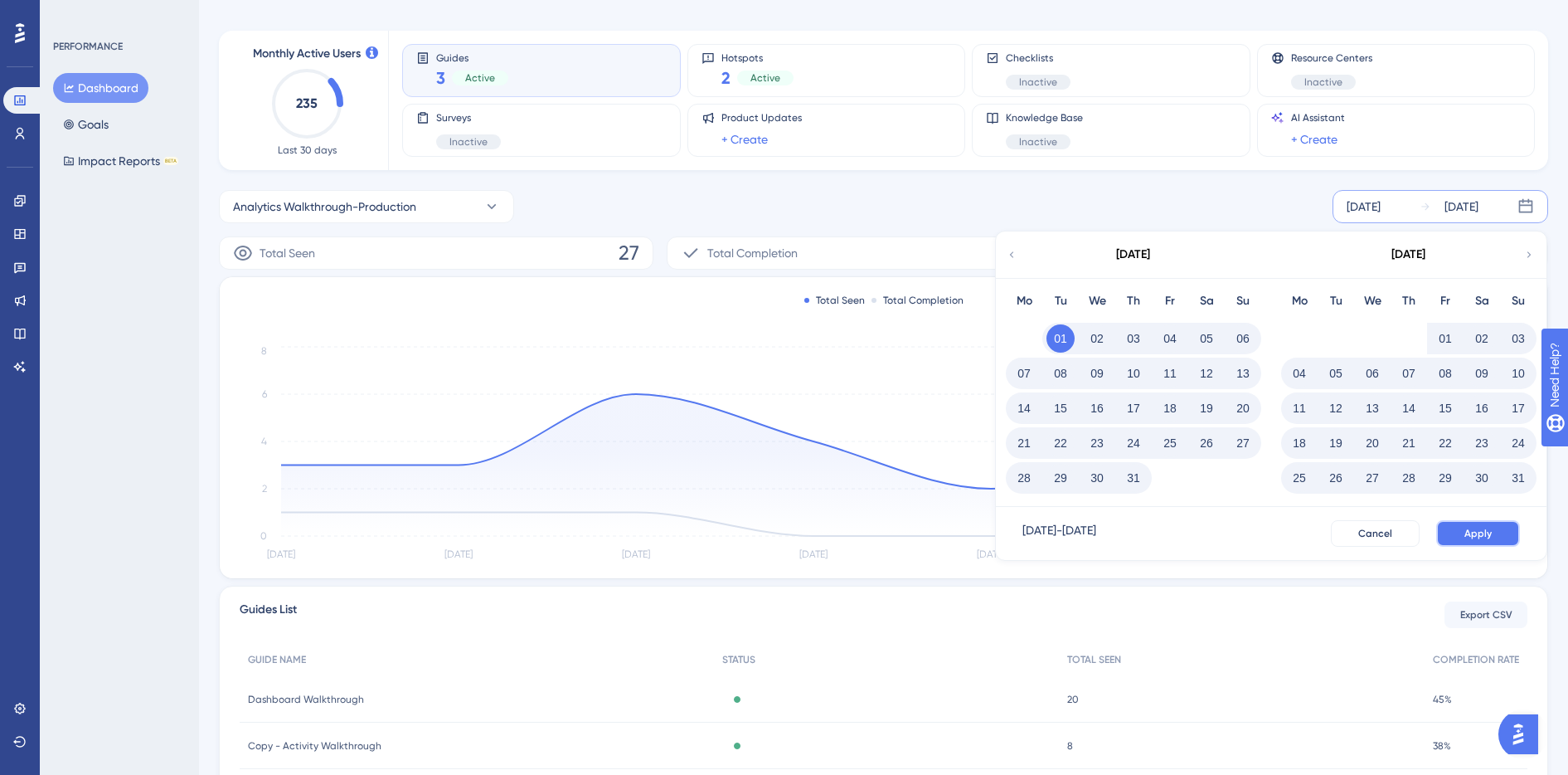
click at [1479, 523] on button "Apply" at bounding box center [1478, 534] width 84 height 27
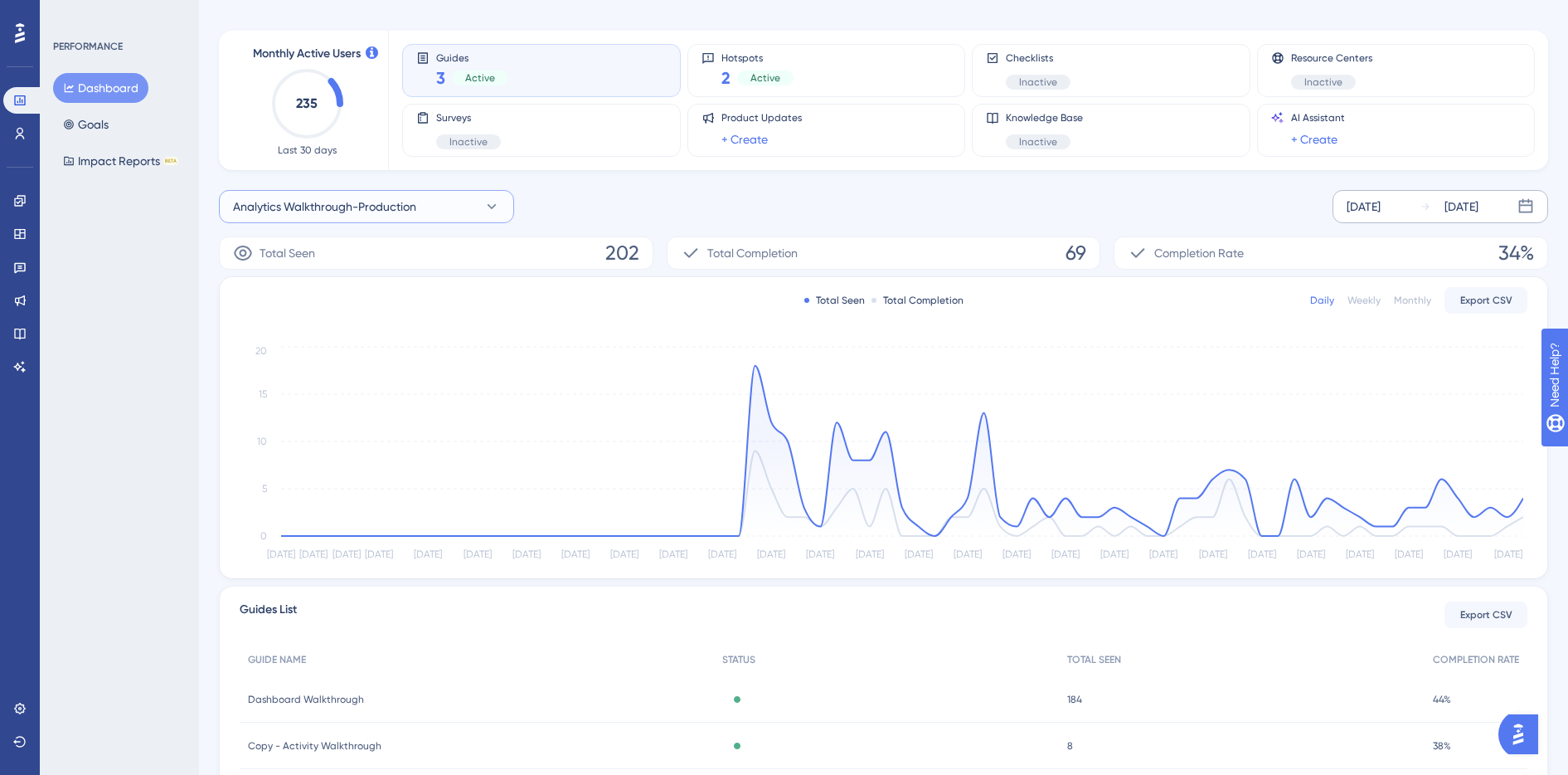
click at [491, 204] on icon at bounding box center [491, 206] width 16 height 16
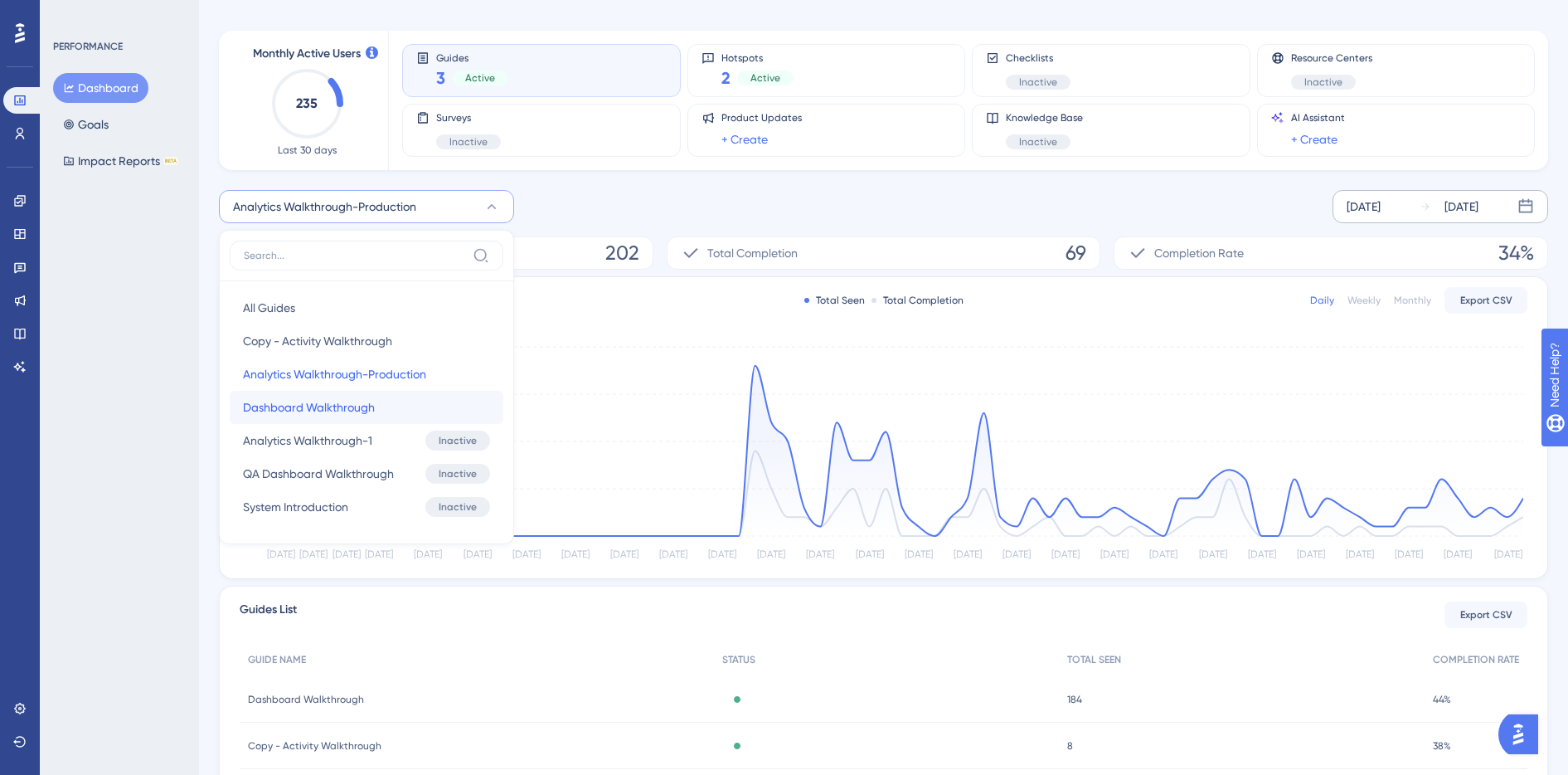
click at [440, 391] on button "Dashboard Walkthrough Dashboard Walkthrough" at bounding box center [366, 407] width 274 height 33
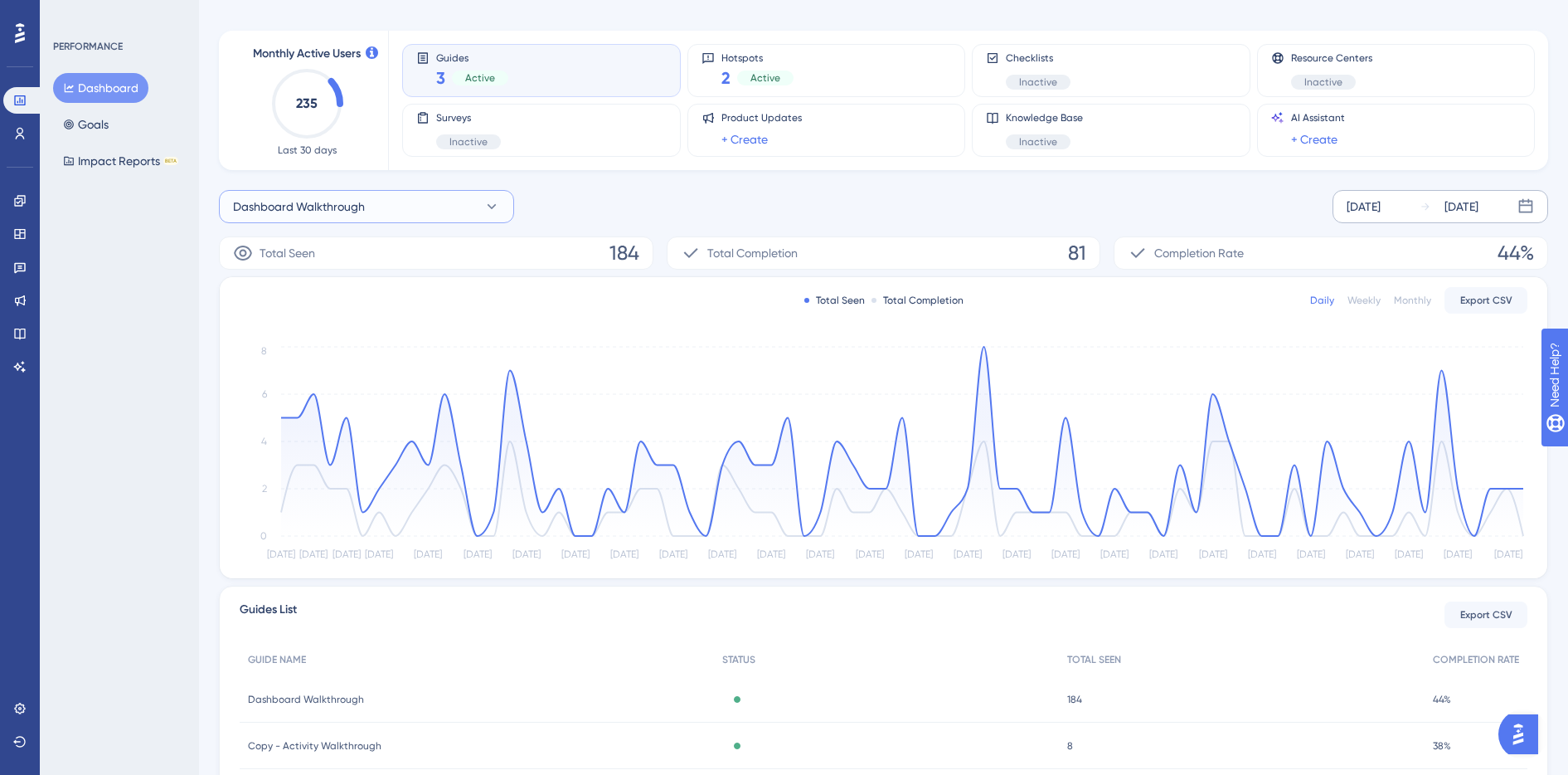
click at [492, 207] on icon at bounding box center [492, 206] width 10 height 5
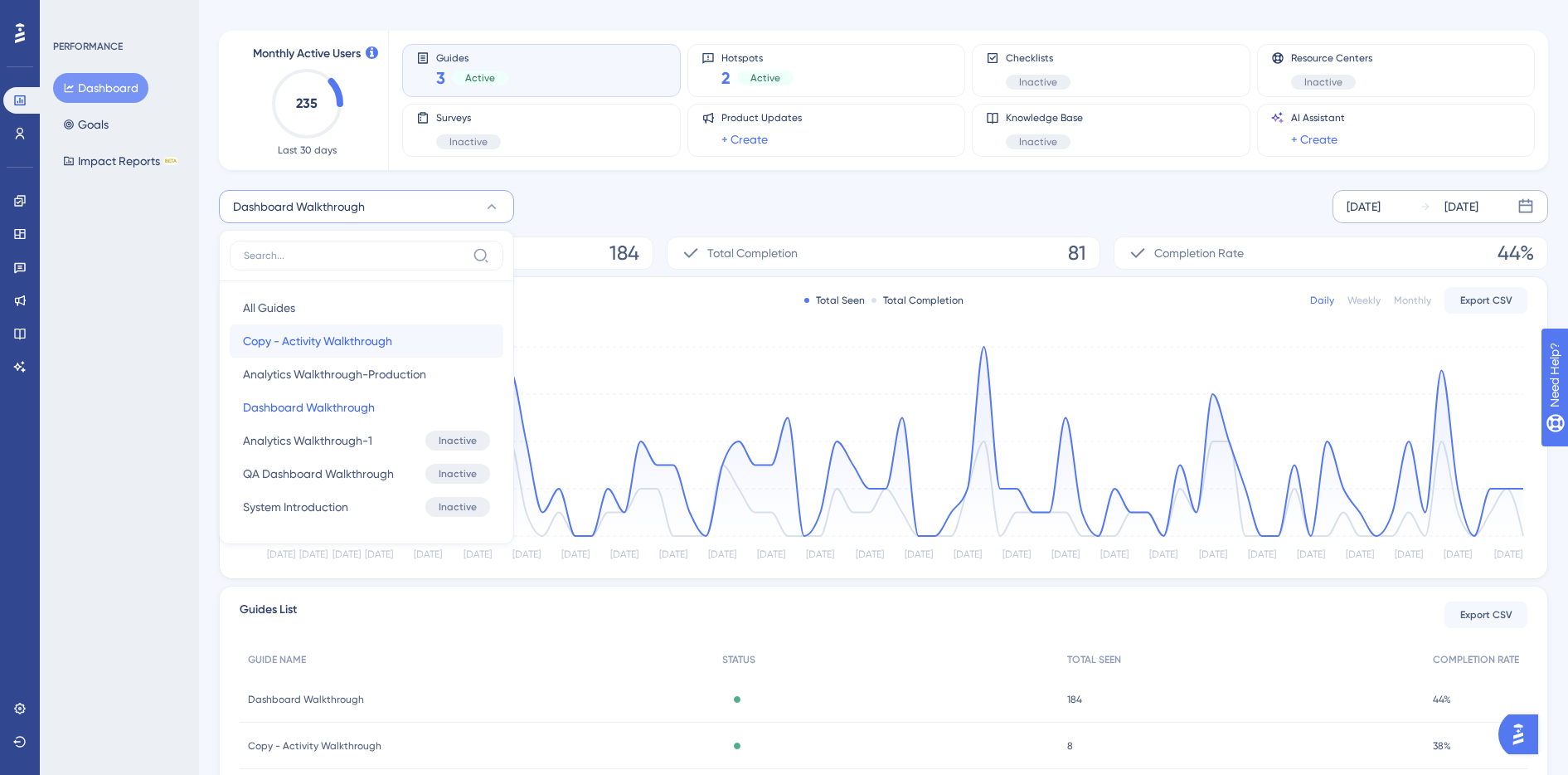
click at [430, 340] on button "Copy - Activity Walkthrough Copy - Activity Walkthrough" at bounding box center [366, 341] width 274 height 33
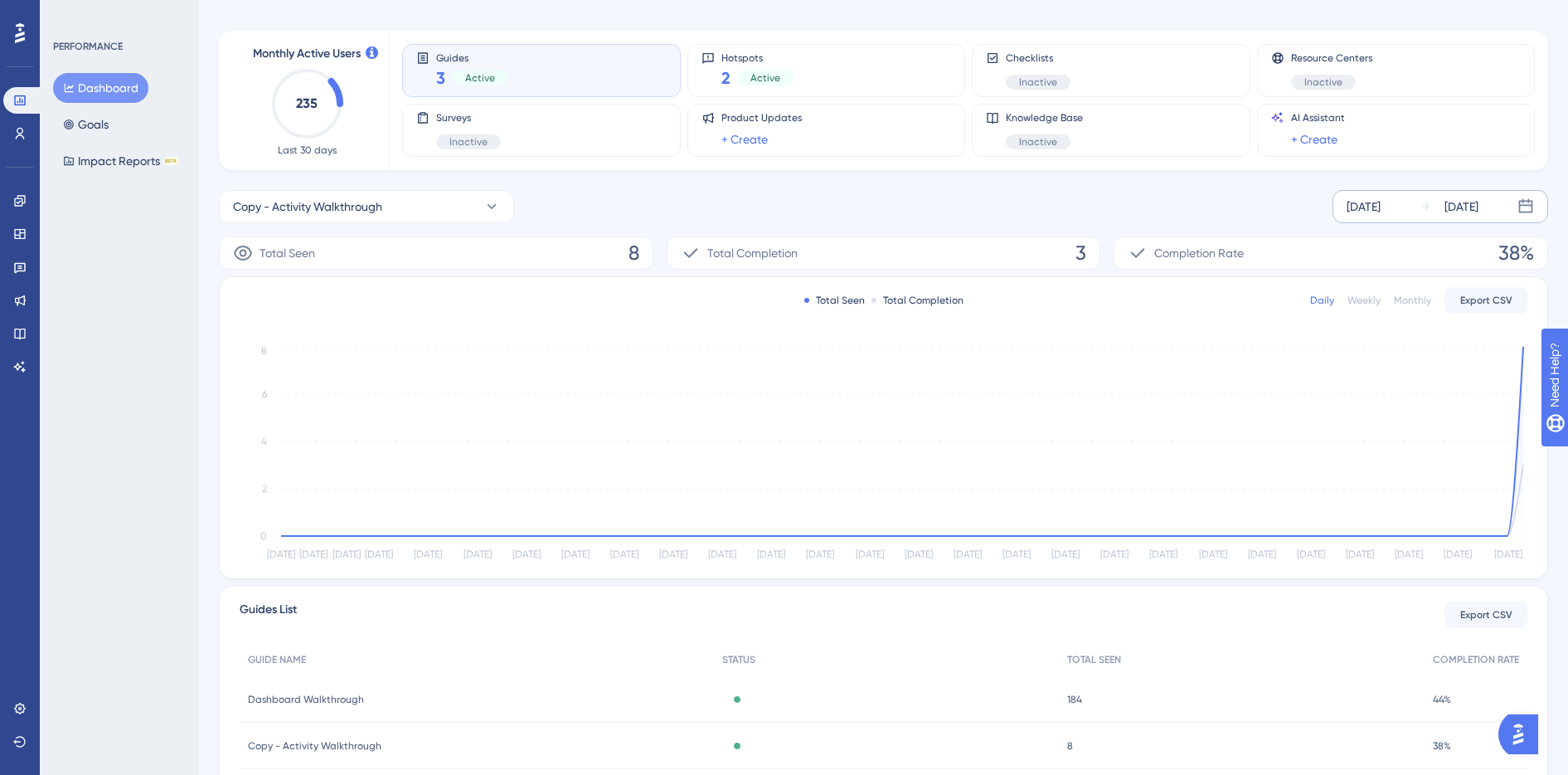
click at [1525, 346] on icon "Jul 1 Jul 3 Jul 5 Jul 7 Jul 10 Jul 13 Jul 16 Jul 19 Jul 22 Jul 25 Jul 28 Jul 31…" at bounding box center [884, 453] width 1288 height 222
click at [1522, 348] on circle at bounding box center [1523, 346] width 6 height 6
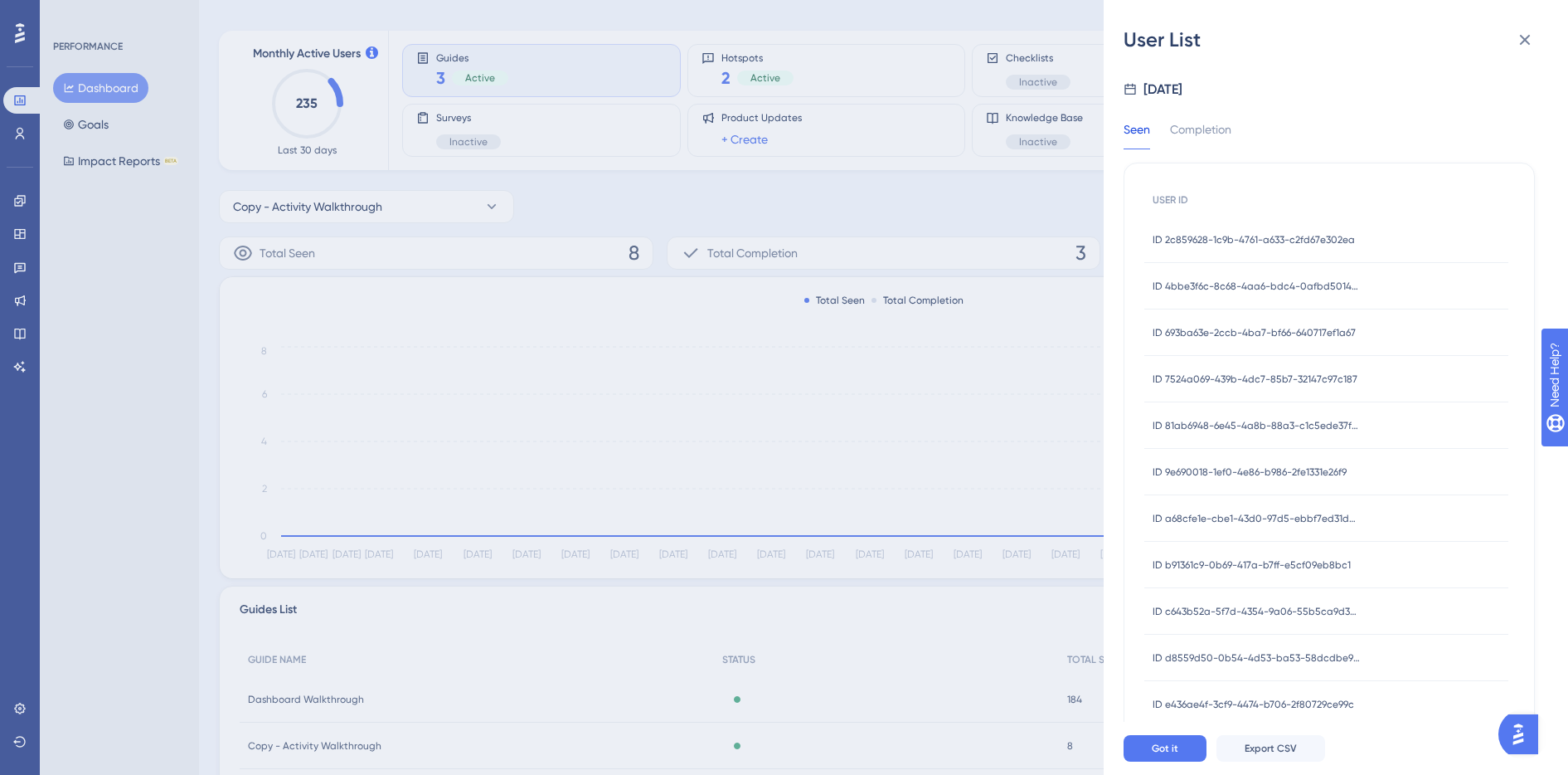
click at [1234, 241] on span "ID 2c859628-1c9b-4761-a633-c2fd67e302ea" at bounding box center [1254, 240] width 202 height 13
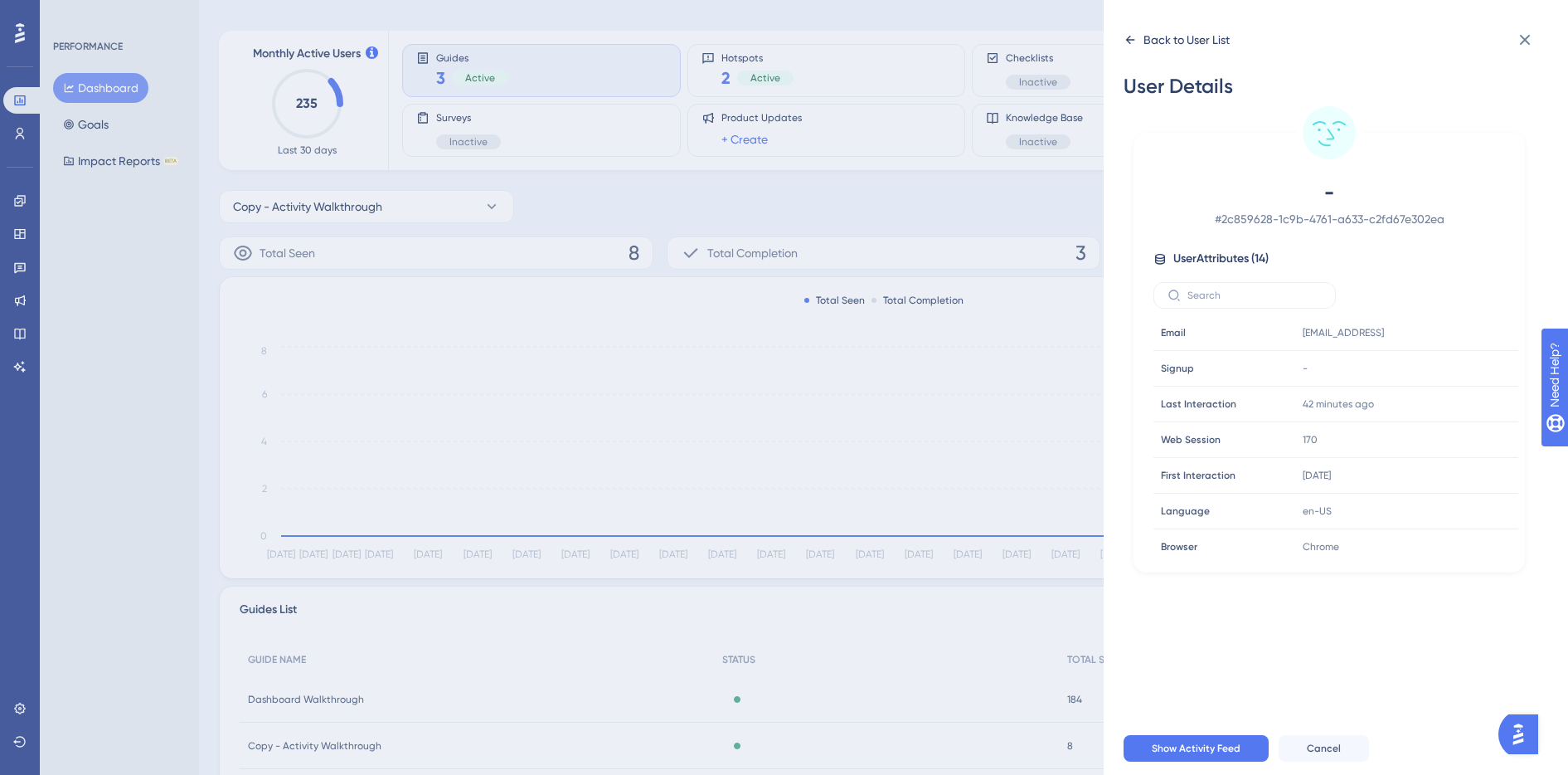
click at [1129, 41] on icon at bounding box center [1131, 39] width 10 height 9
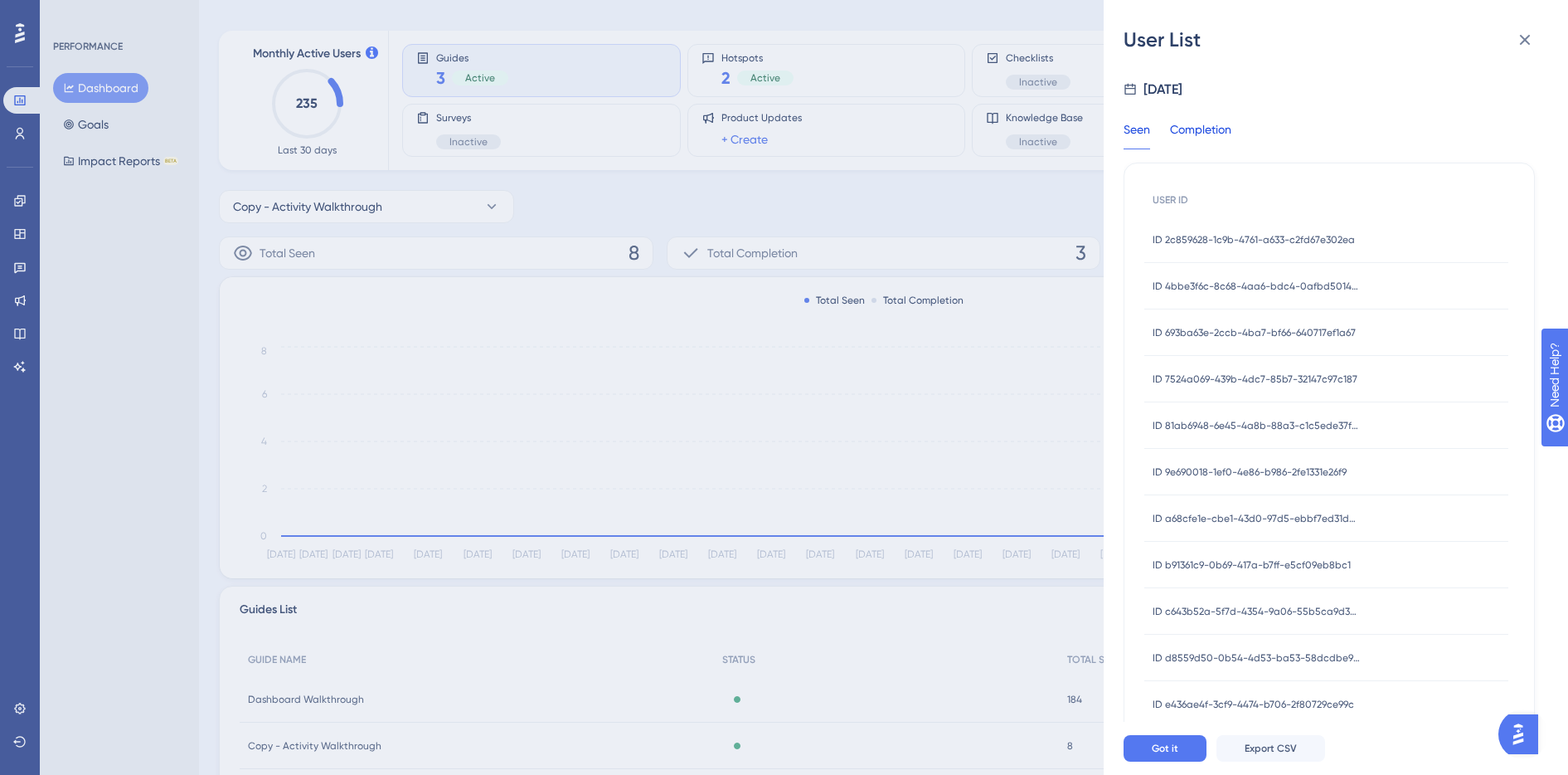
click at [1206, 130] on div "Completion" at bounding box center [1201, 134] width 61 height 30
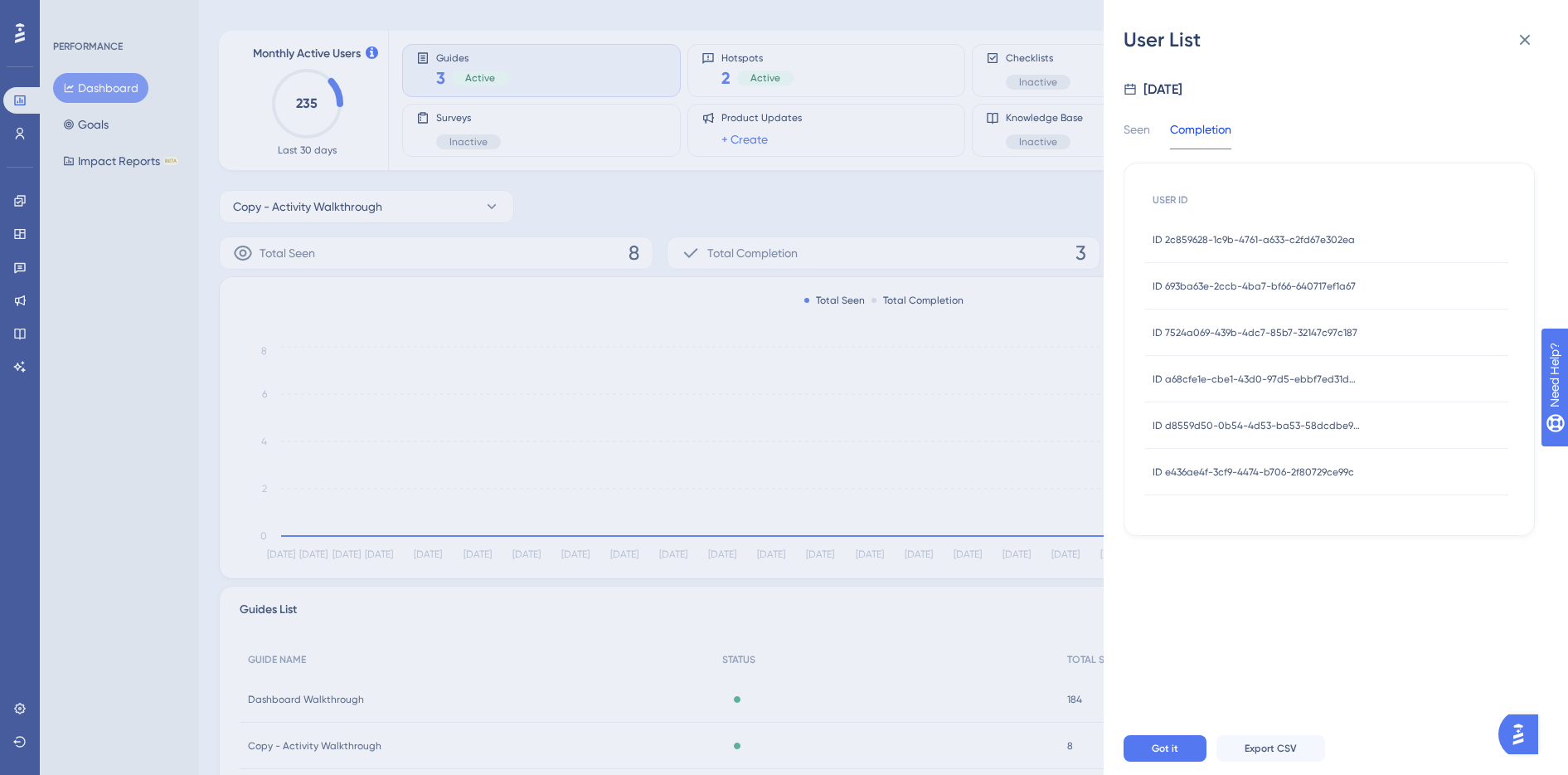
click at [1257, 241] on span "ID 2c859628-1c9b-4761-a633-c2fd67e302ea" at bounding box center [1254, 240] width 202 height 13
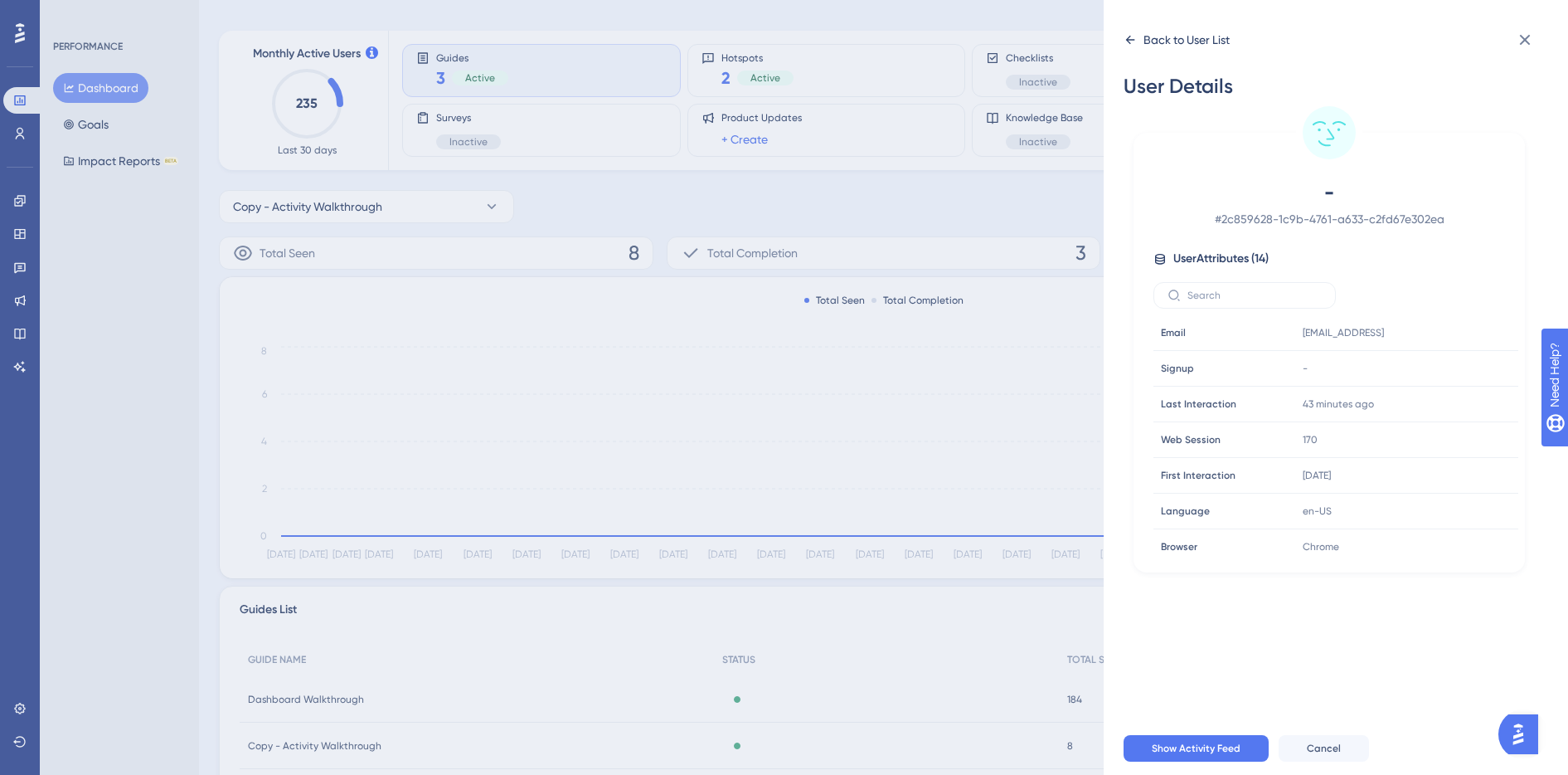
click at [1133, 45] on icon at bounding box center [1131, 40] width 13 height 13
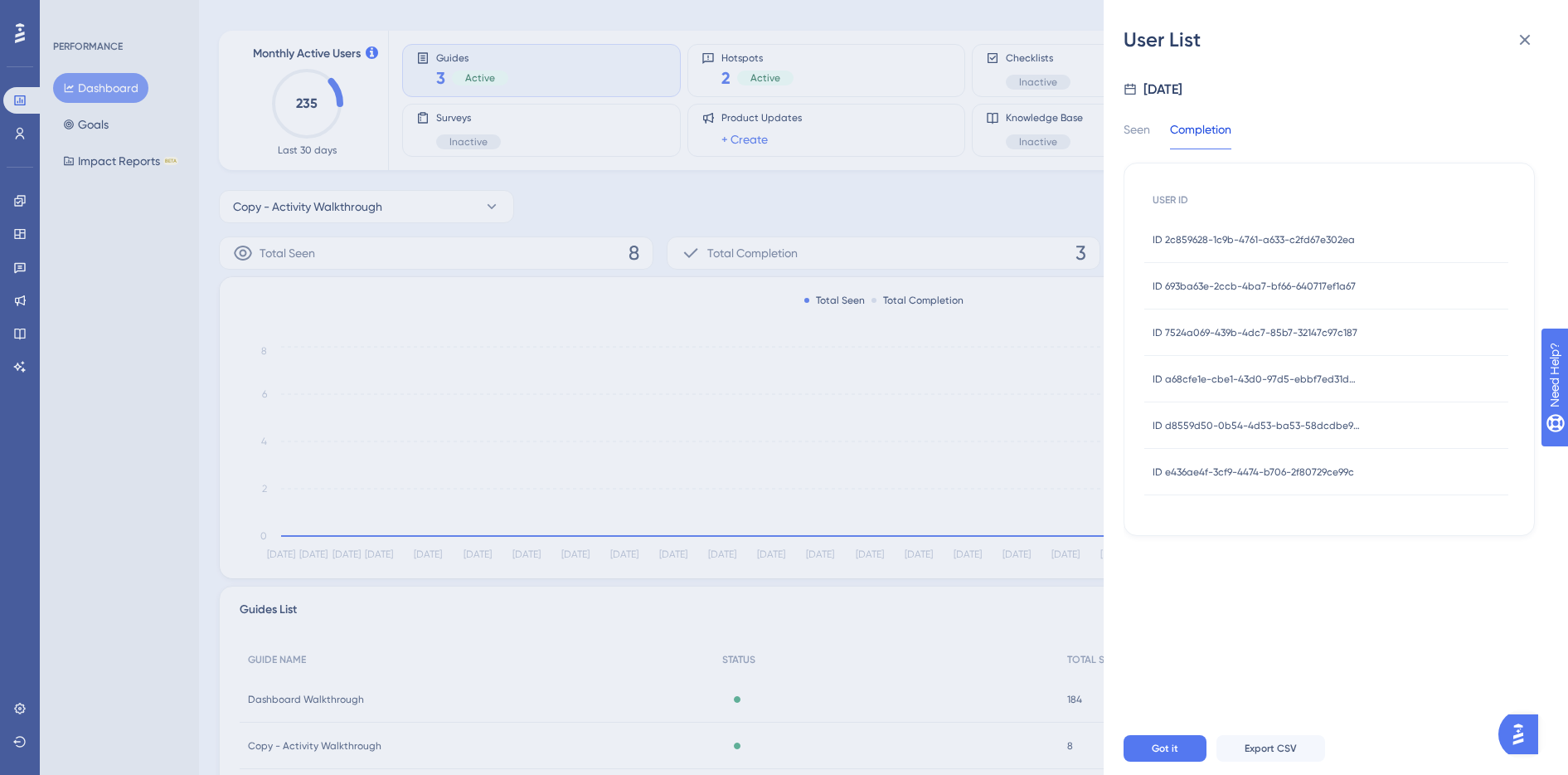
click at [1238, 284] on span "ID 693ba63e-2ccb-4ba7-bf66-640717ef1a67" at bounding box center [1254, 286] width 203 height 13
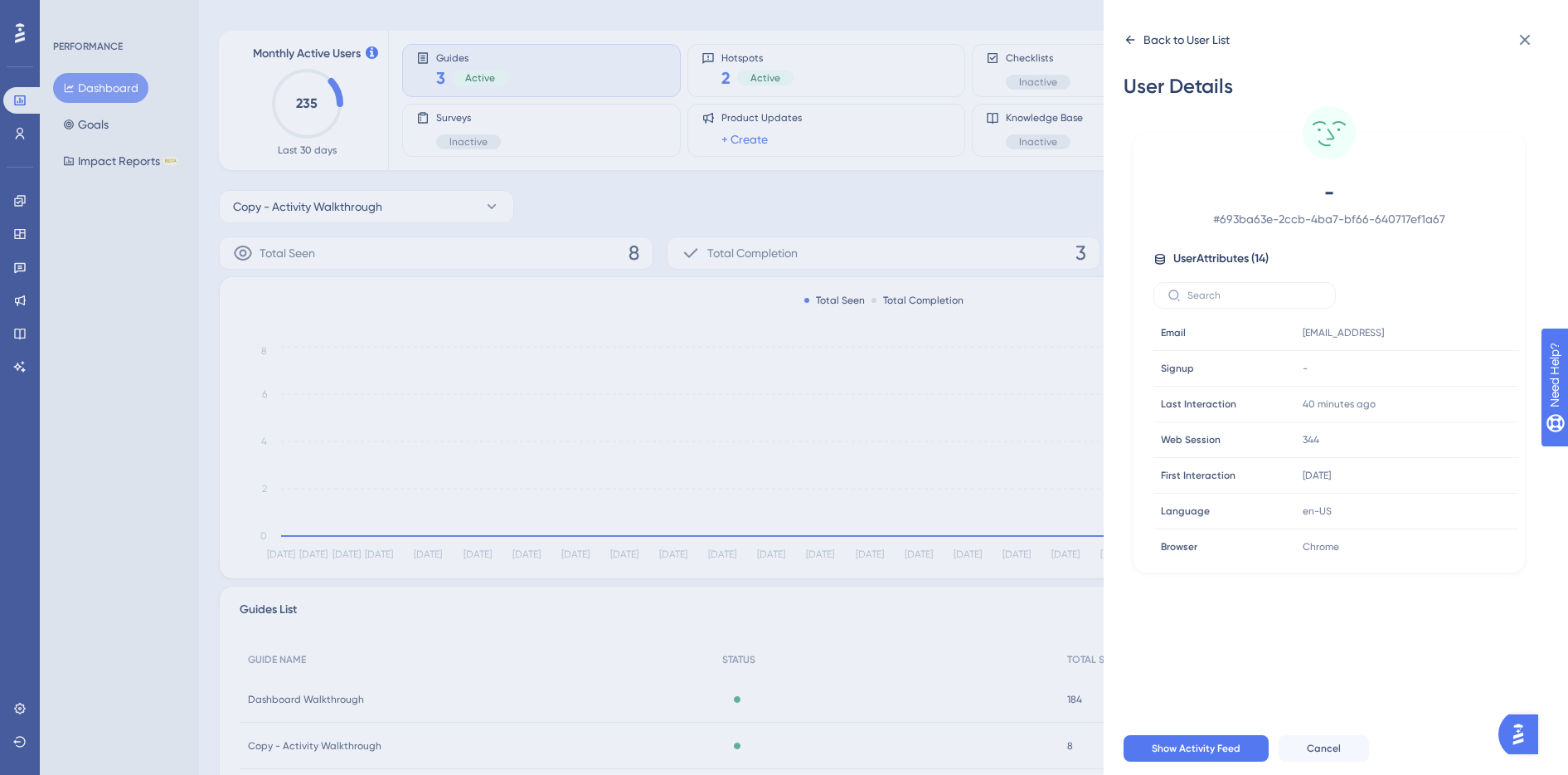
click at [1125, 41] on icon at bounding box center [1131, 40] width 13 height 13
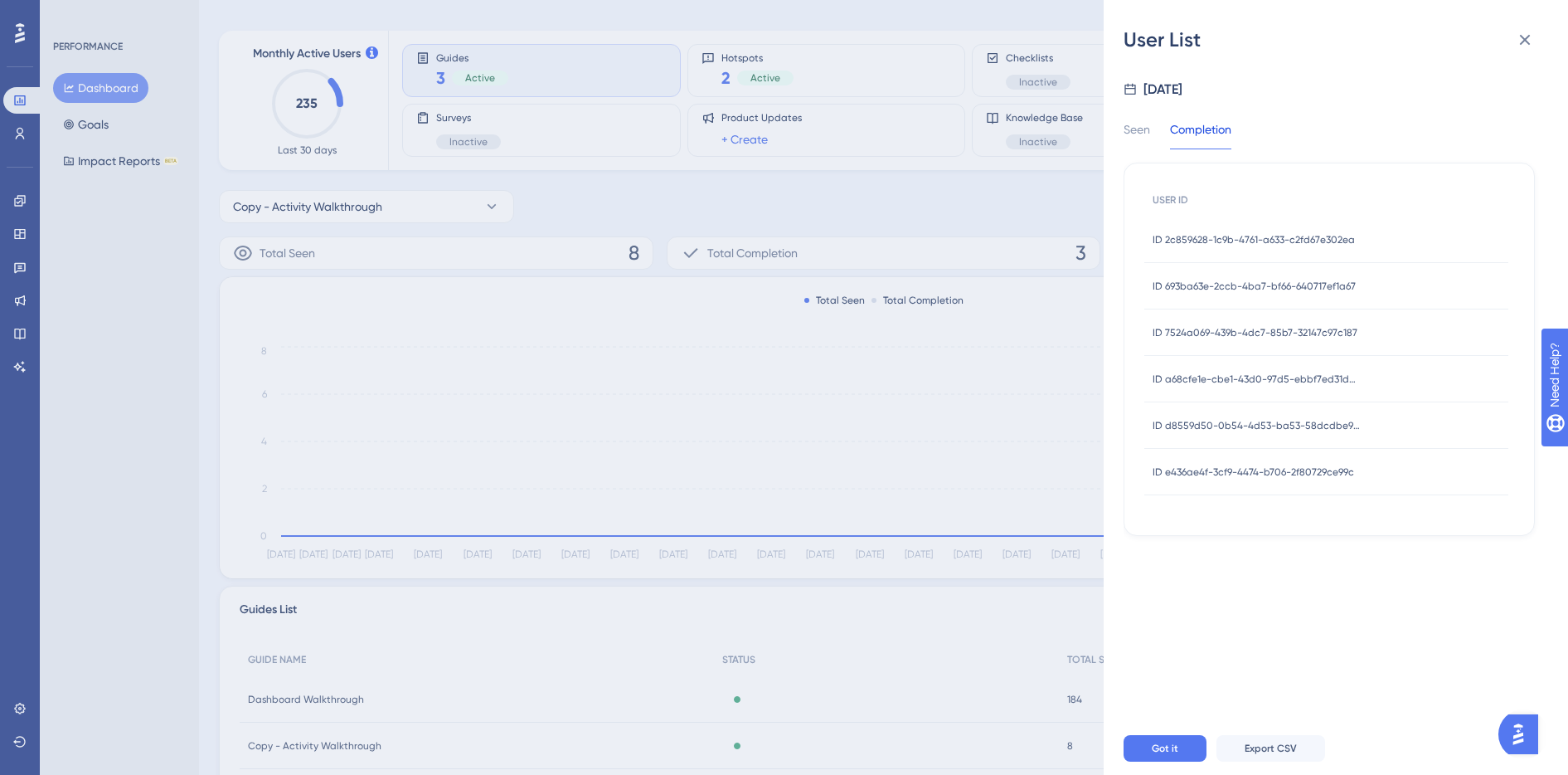
click at [1206, 332] on span "ID 7524a069-439b-4dc7-85b7-32147c97c187" at bounding box center [1255, 333] width 205 height 13
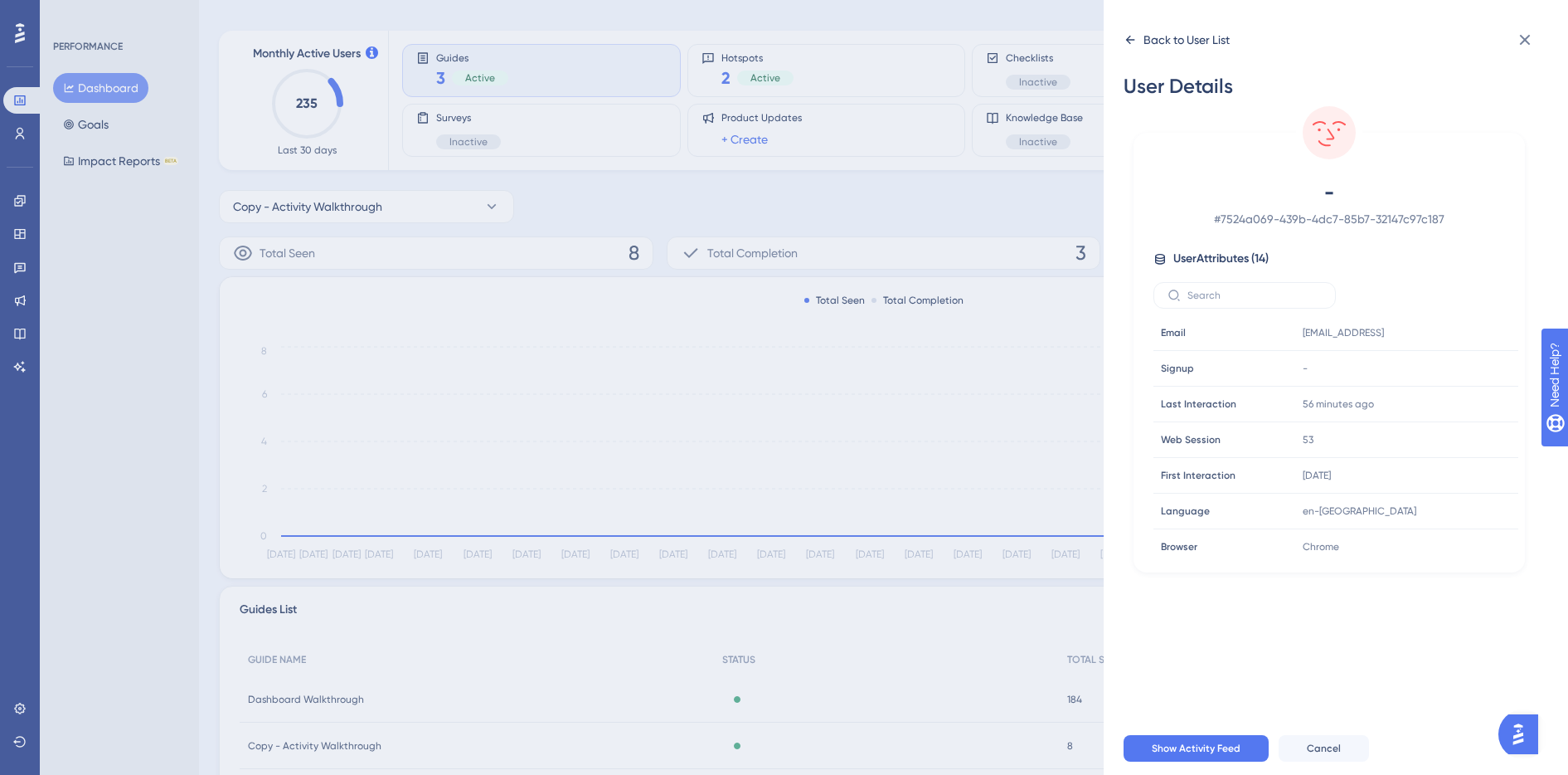
click at [1127, 33] on icon at bounding box center [1131, 40] width 13 height 13
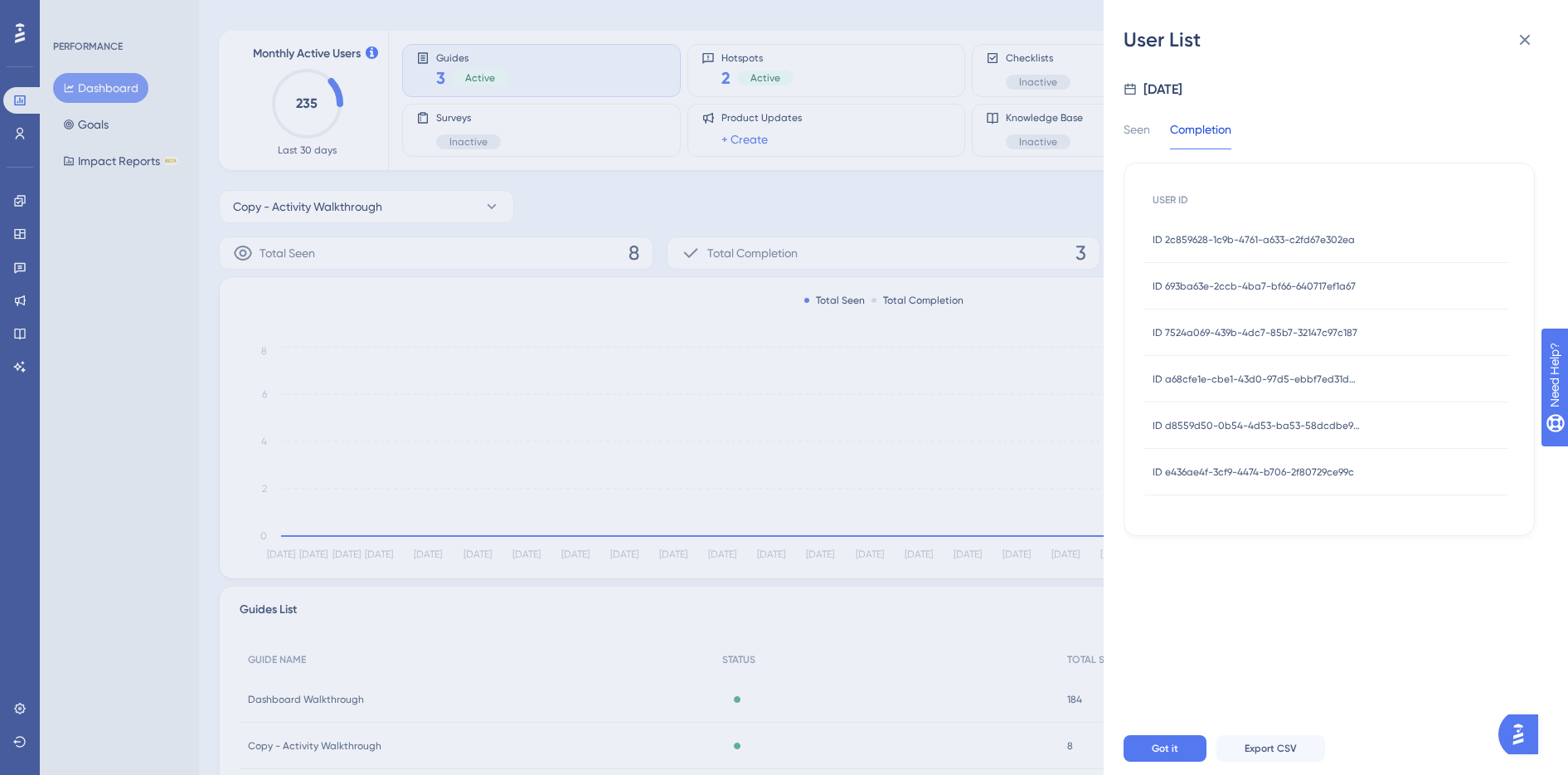
click at [1201, 383] on span "ID a68cfe1e-cbe1-43d0-97d5-ebbf7ed31dbc" at bounding box center [1256, 379] width 207 height 13
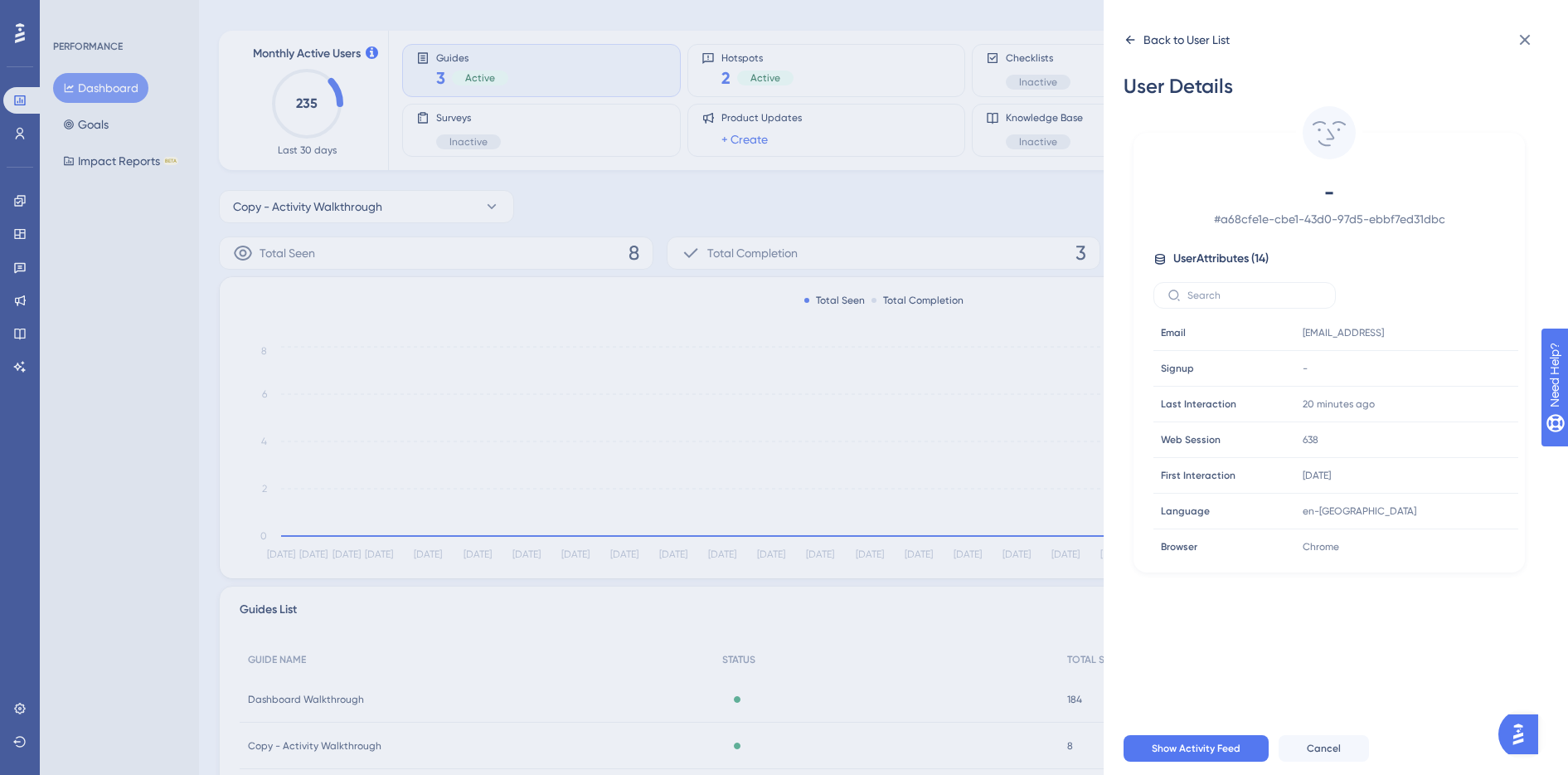
click at [1130, 37] on icon at bounding box center [1131, 40] width 13 height 13
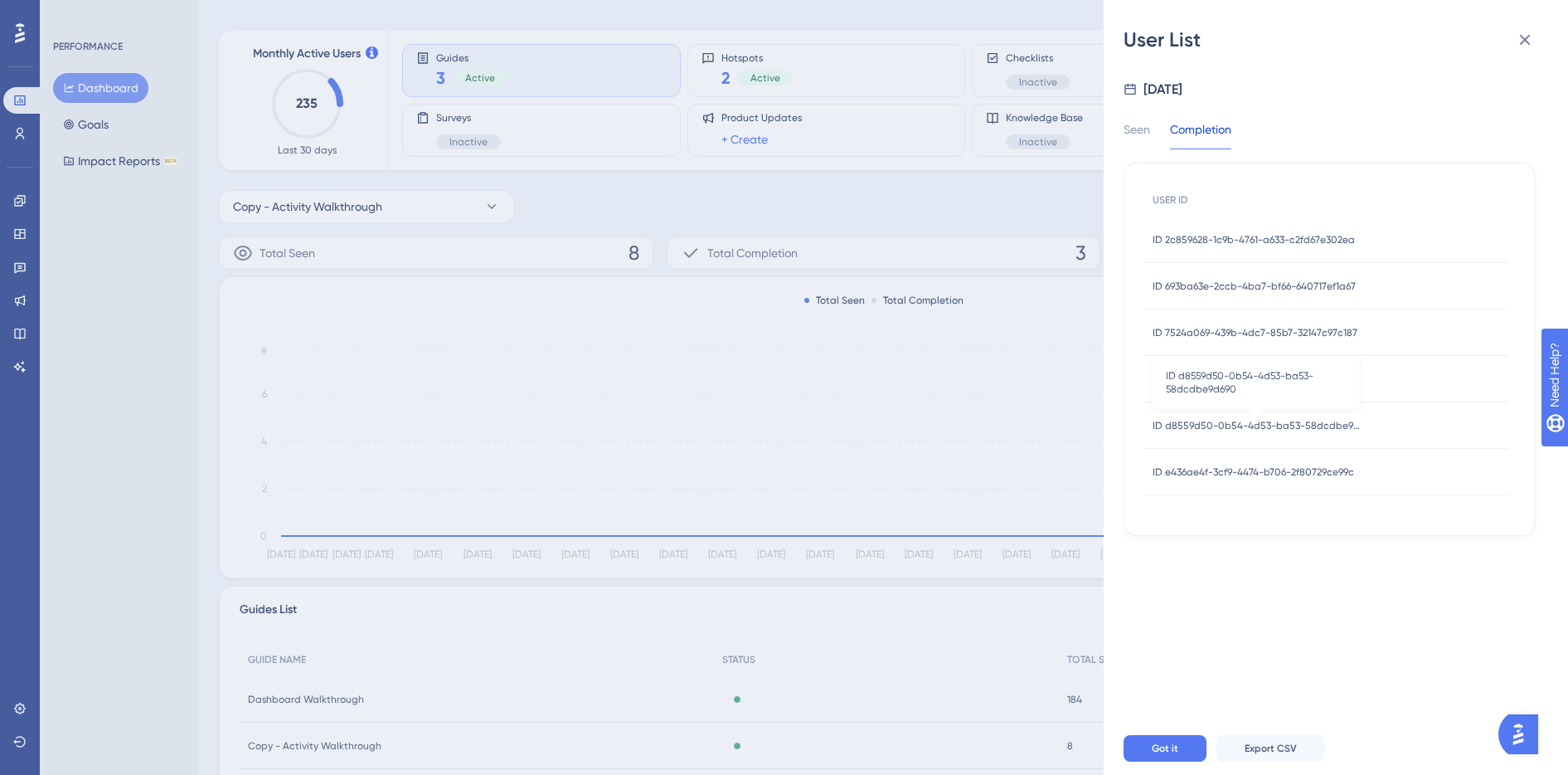
click at [1206, 423] on span "ID d8559d50-0b54-4d53-ba53-58dcdbe9d690" at bounding box center [1256, 426] width 207 height 13
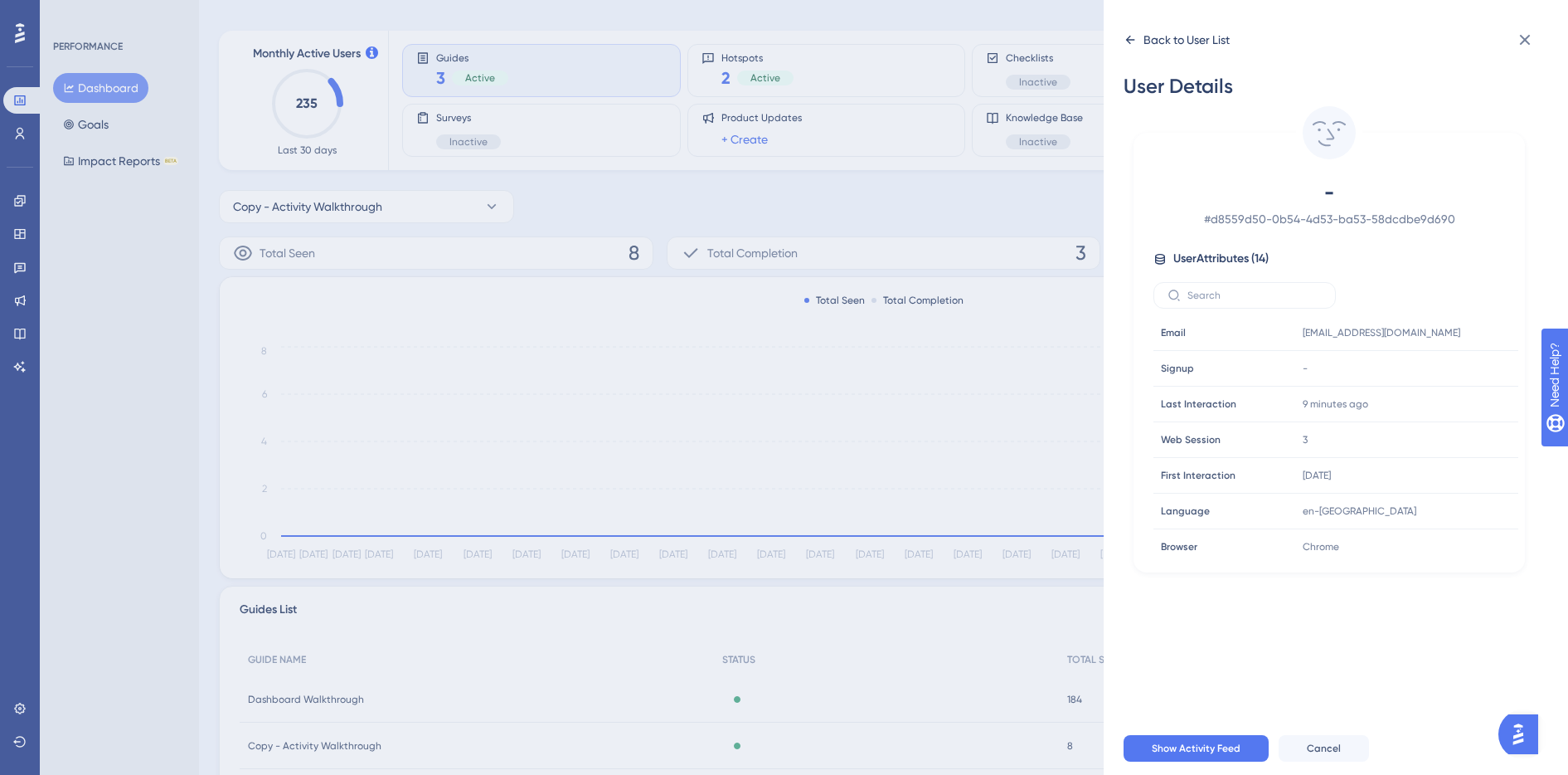
click at [1131, 40] on icon at bounding box center [1131, 39] width 10 height 9
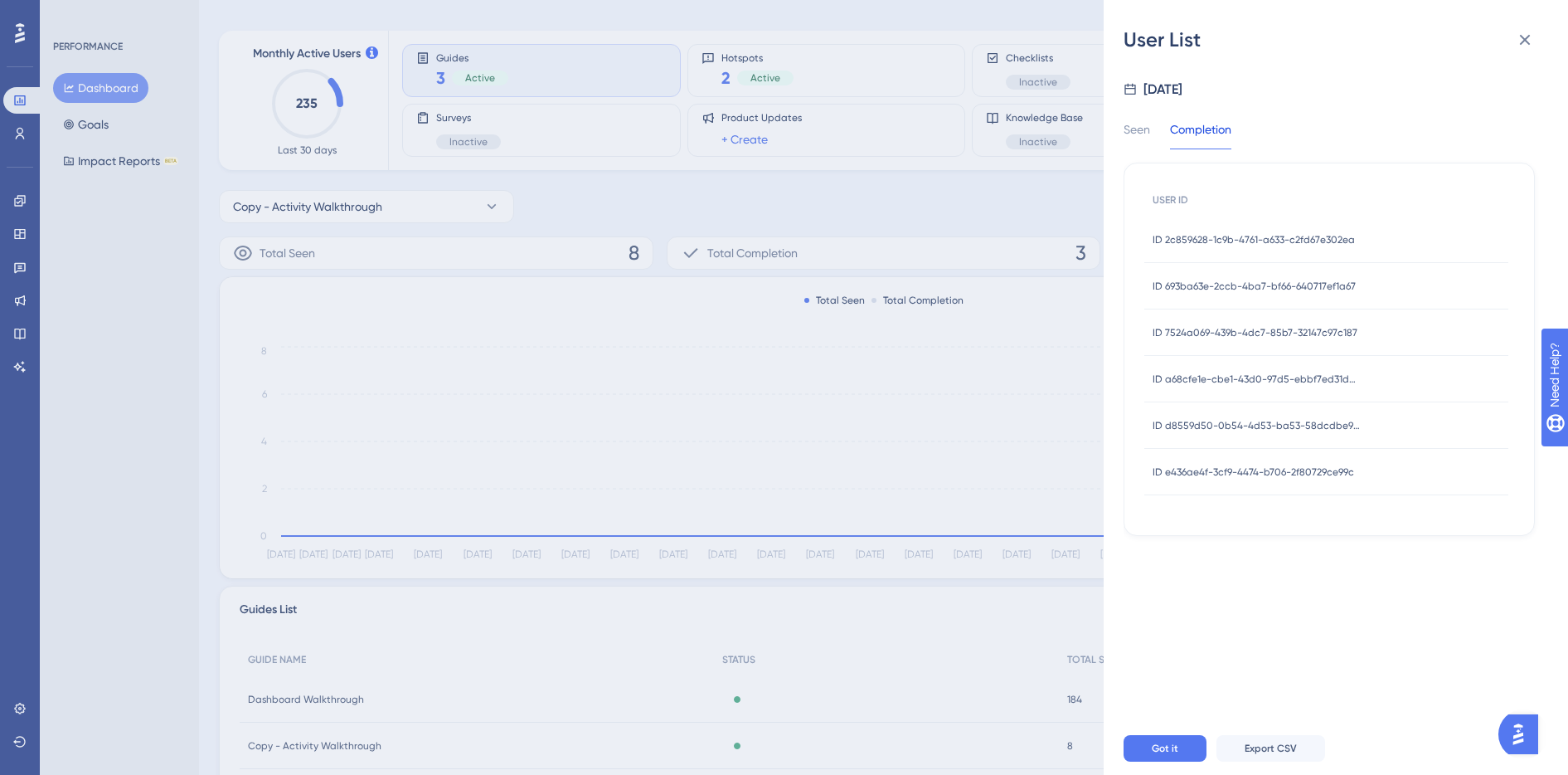
click at [1201, 471] on span "ID e436ae4f-3cf9-4474-b706-2f80729ce99c" at bounding box center [1253, 472] width 201 height 13
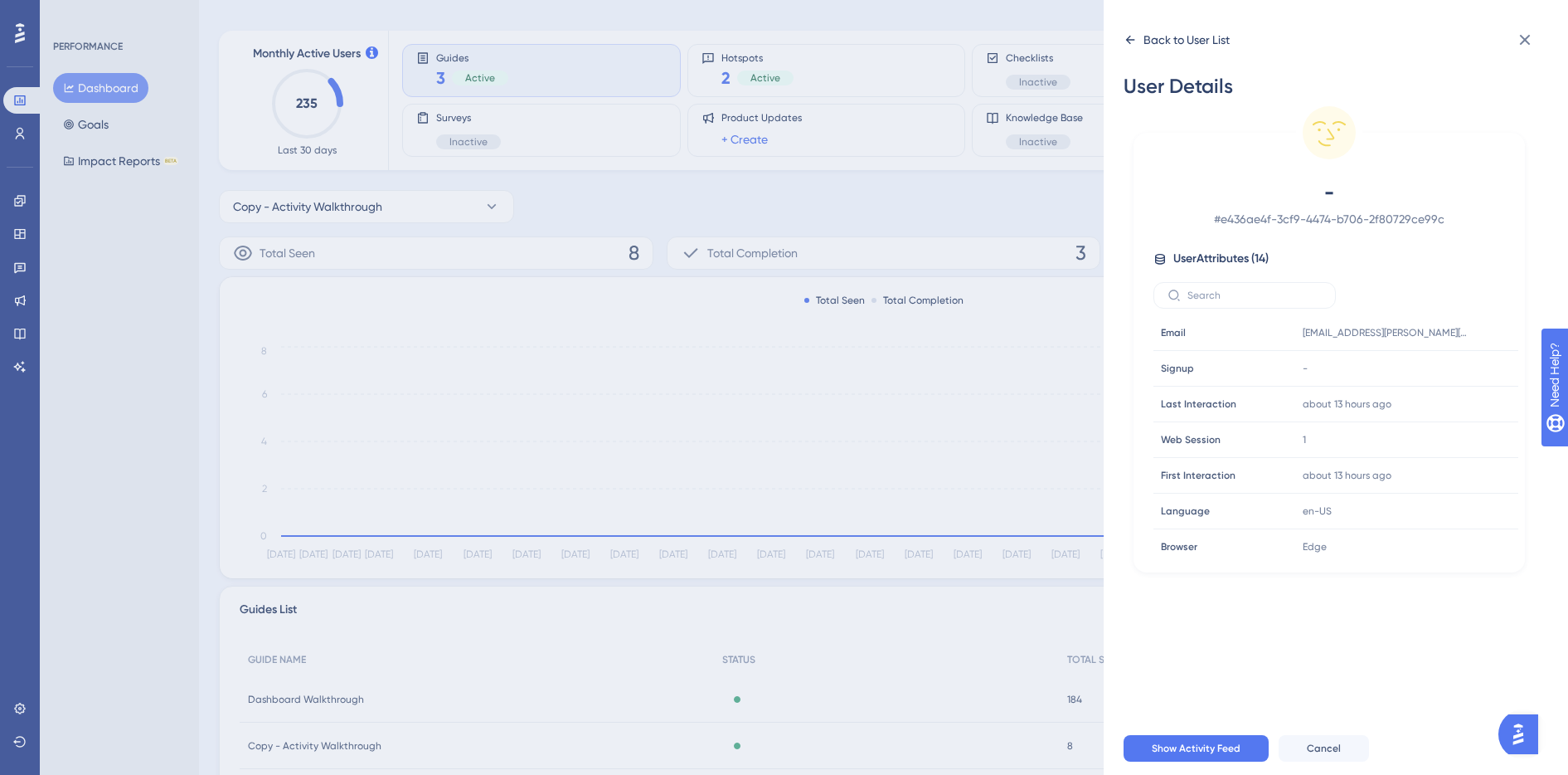
click at [1129, 35] on icon at bounding box center [1131, 40] width 13 height 13
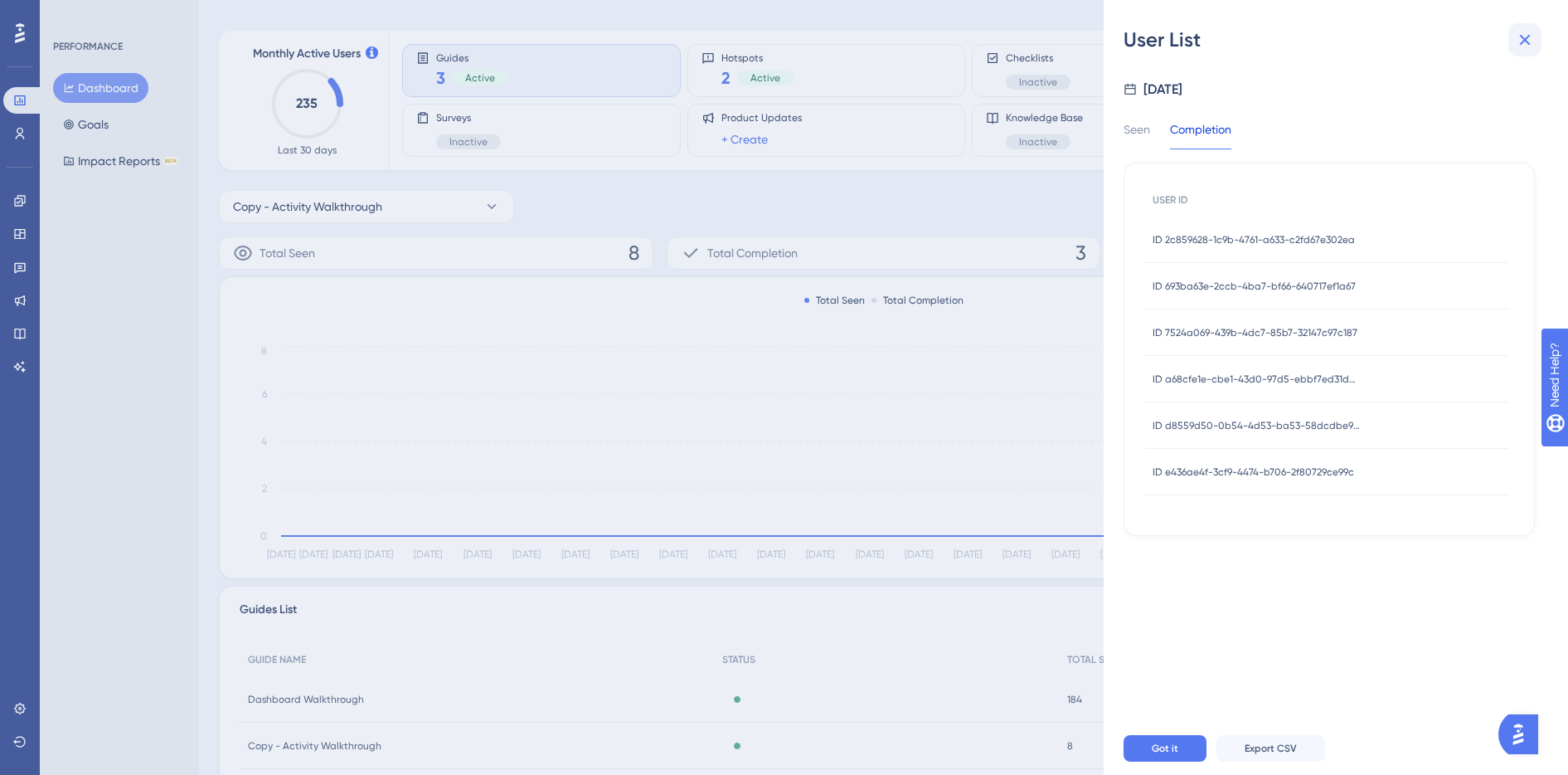
click at [1535, 33] on icon at bounding box center [1525, 39] width 20 height 20
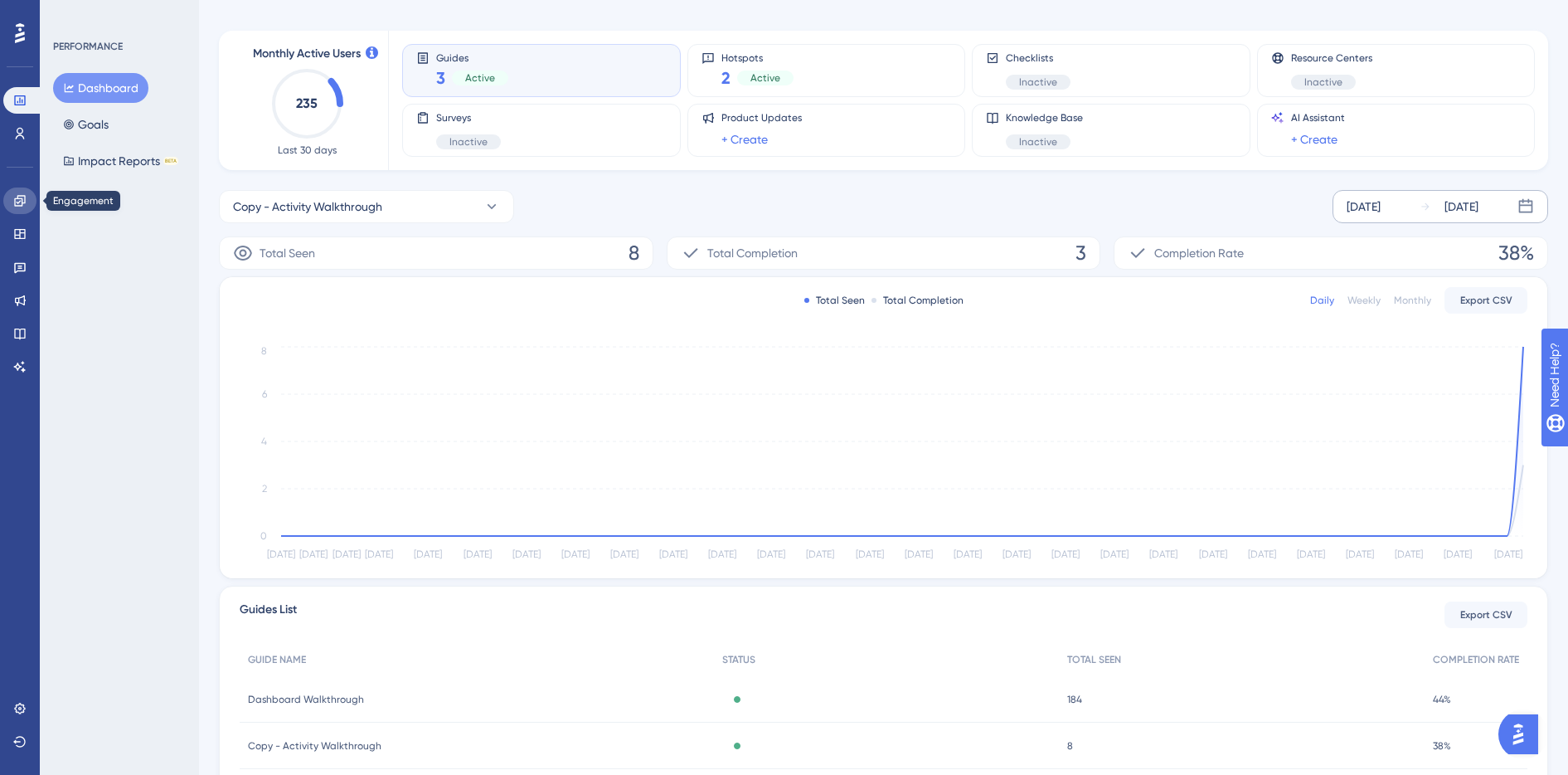
click at [19, 204] on icon at bounding box center [20, 200] width 13 height 13
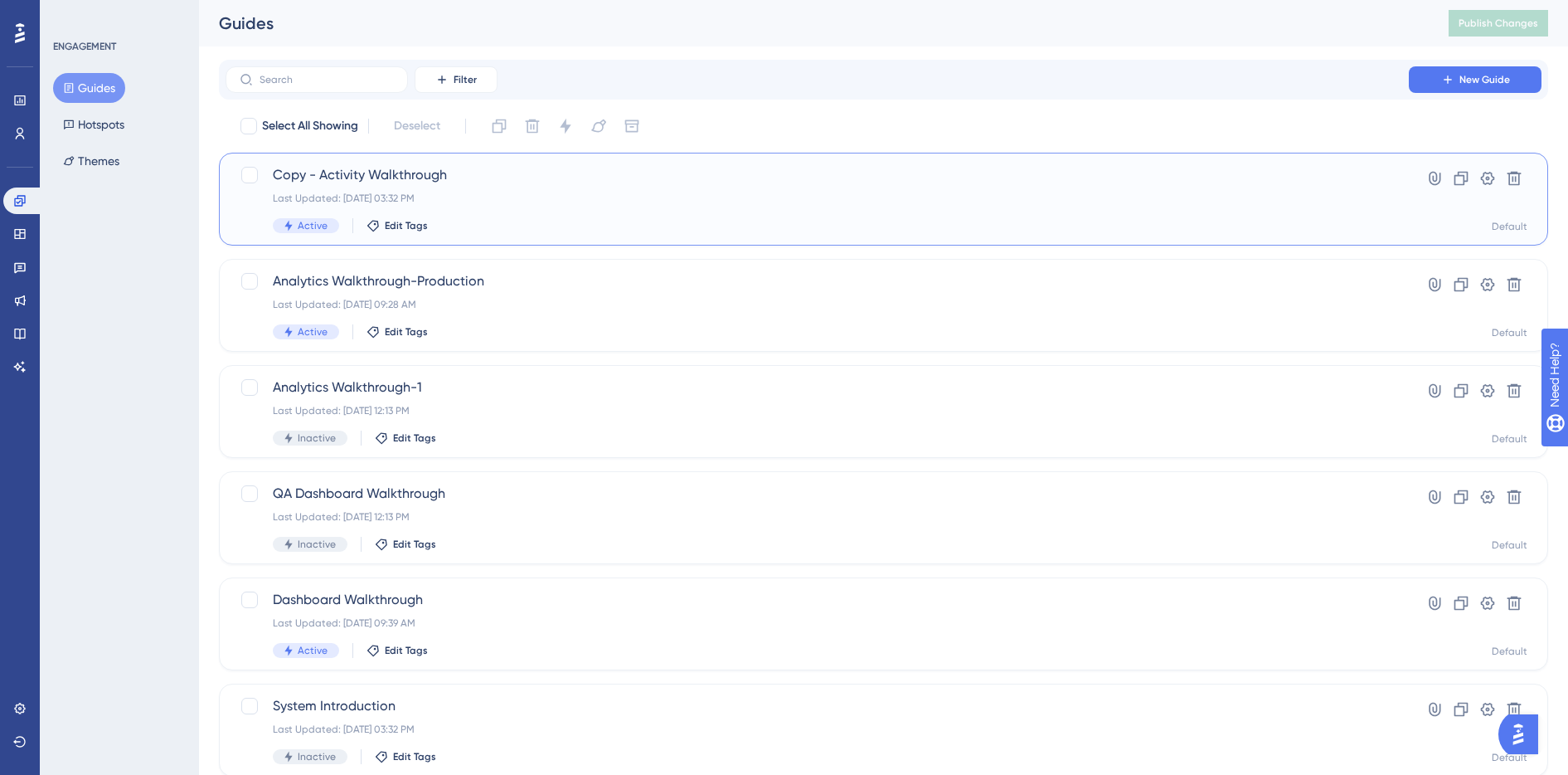
click at [509, 181] on span "Copy - Activity Walkthrough" at bounding box center [817, 175] width 1089 height 20
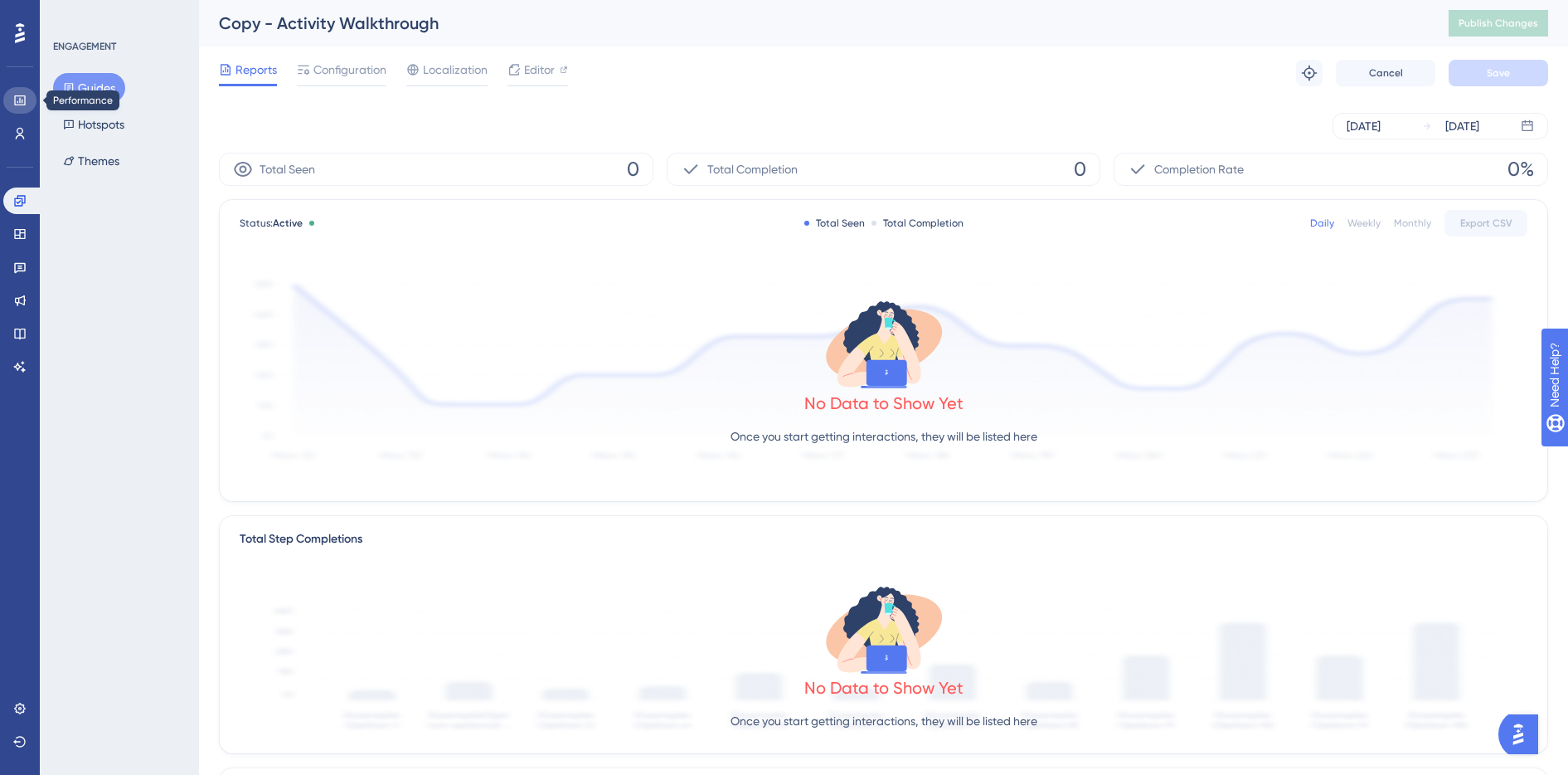
click at [28, 103] on link at bounding box center [19, 100] width 33 height 27
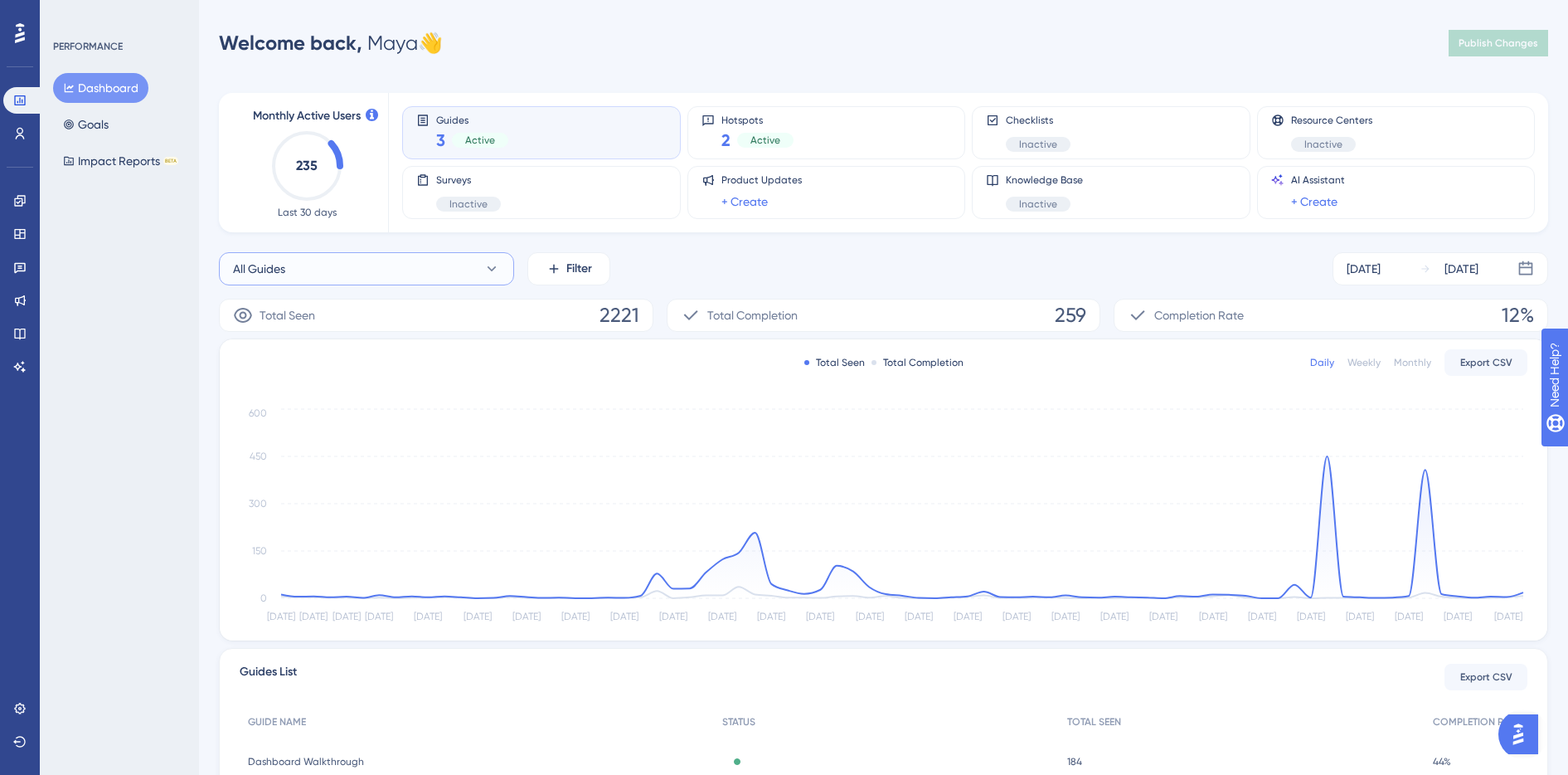
click at [495, 269] on icon at bounding box center [491, 268] width 16 height 16
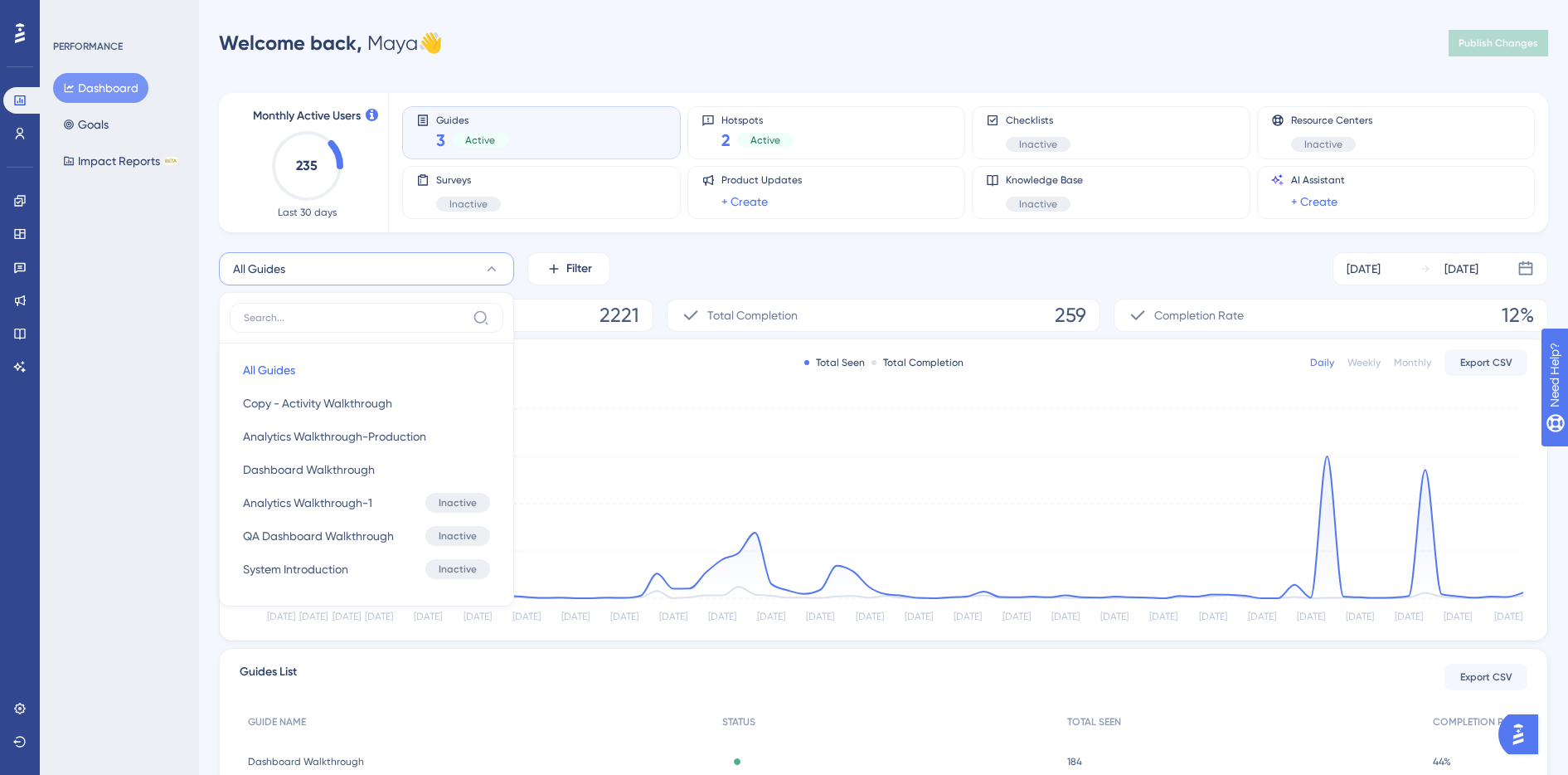
scroll to position [61, 0]
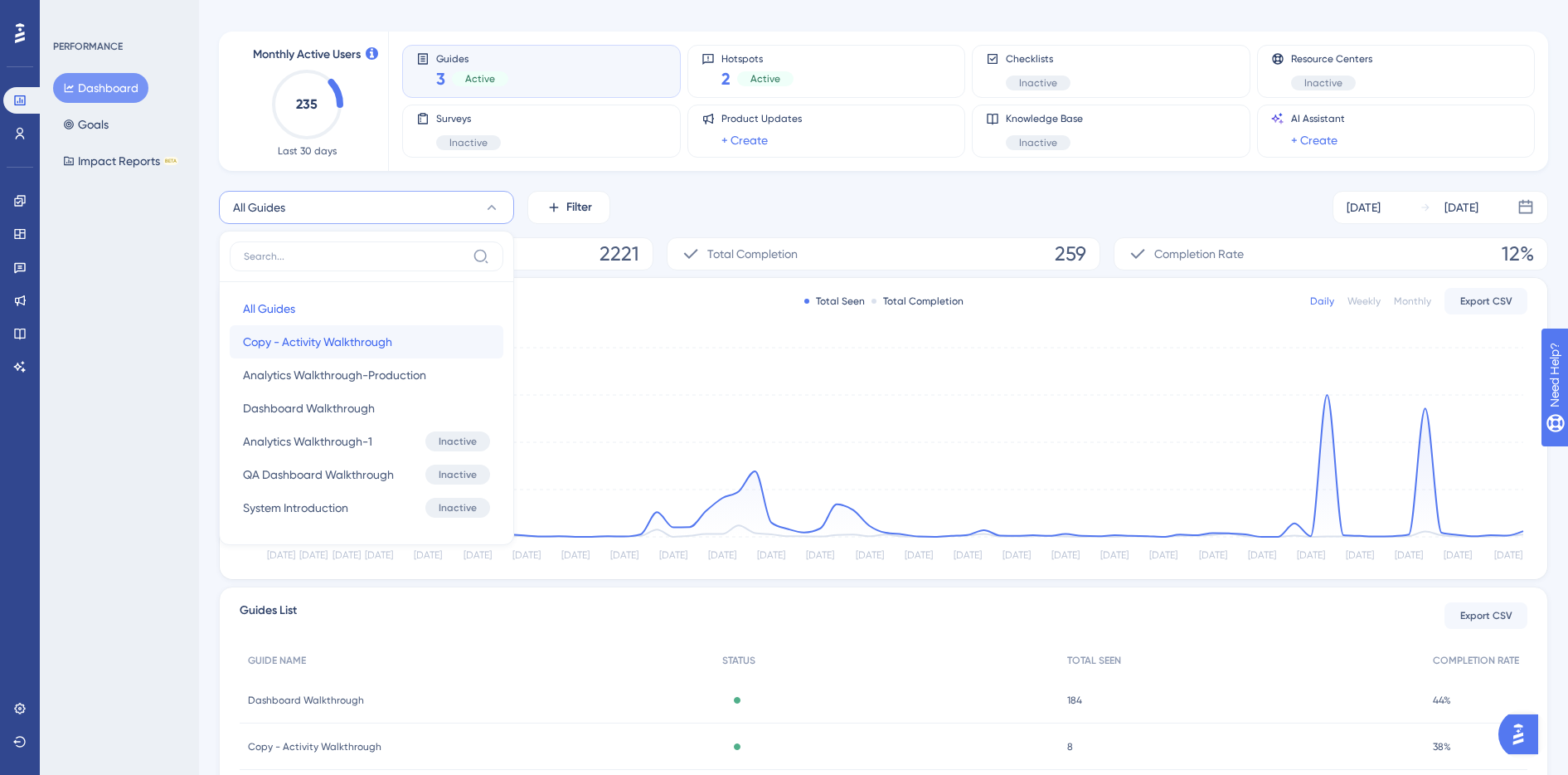
click at [471, 341] on button "Copy - Activity Walkthrough Copy - Activity Walkthrough" at bounding box center [366, 342] width 274 height 33
